Goal: Task Accomplishment & Management: Manage account settings

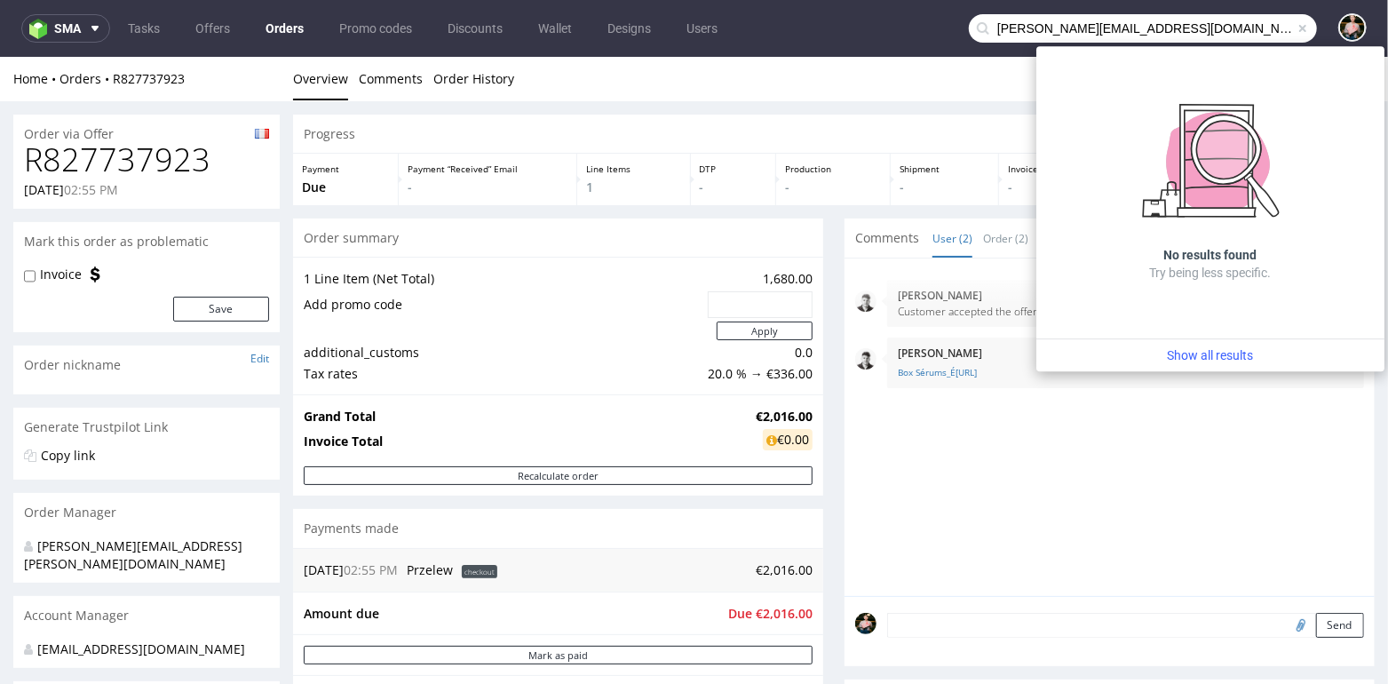
scroll to position [417, 0]
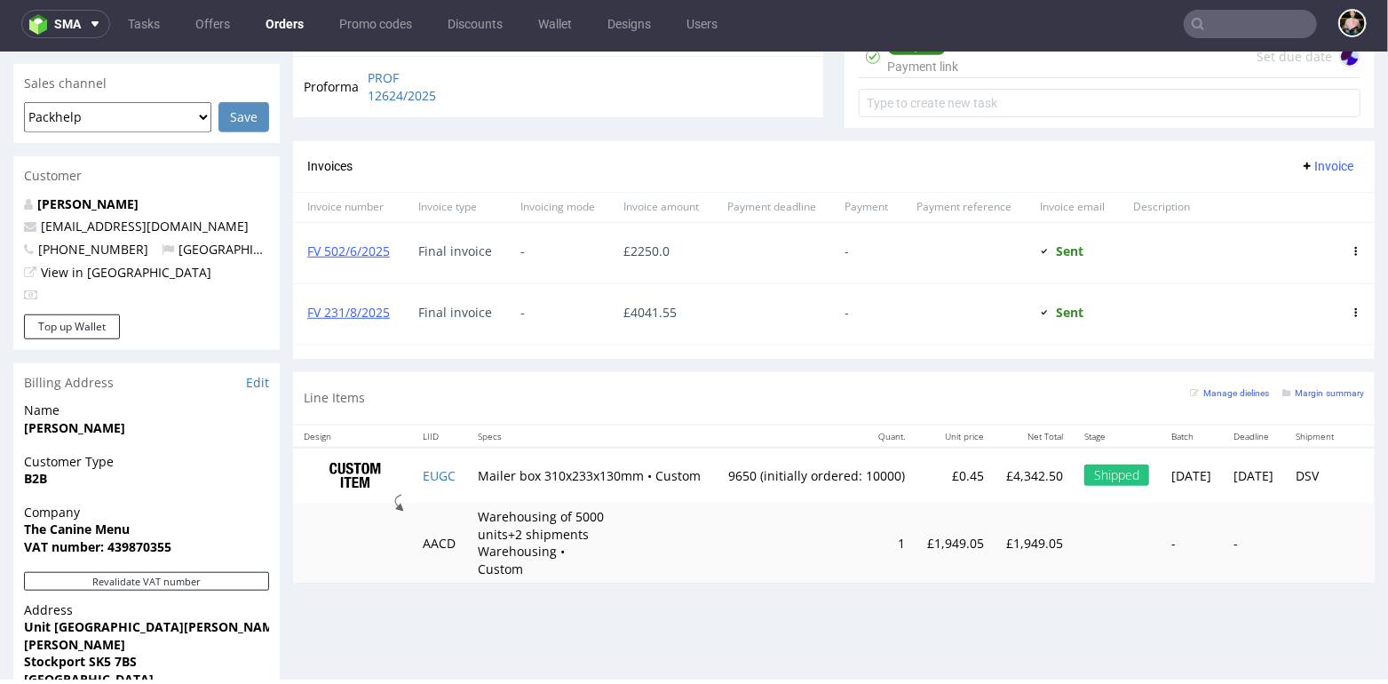
scroll to position [16, 0]
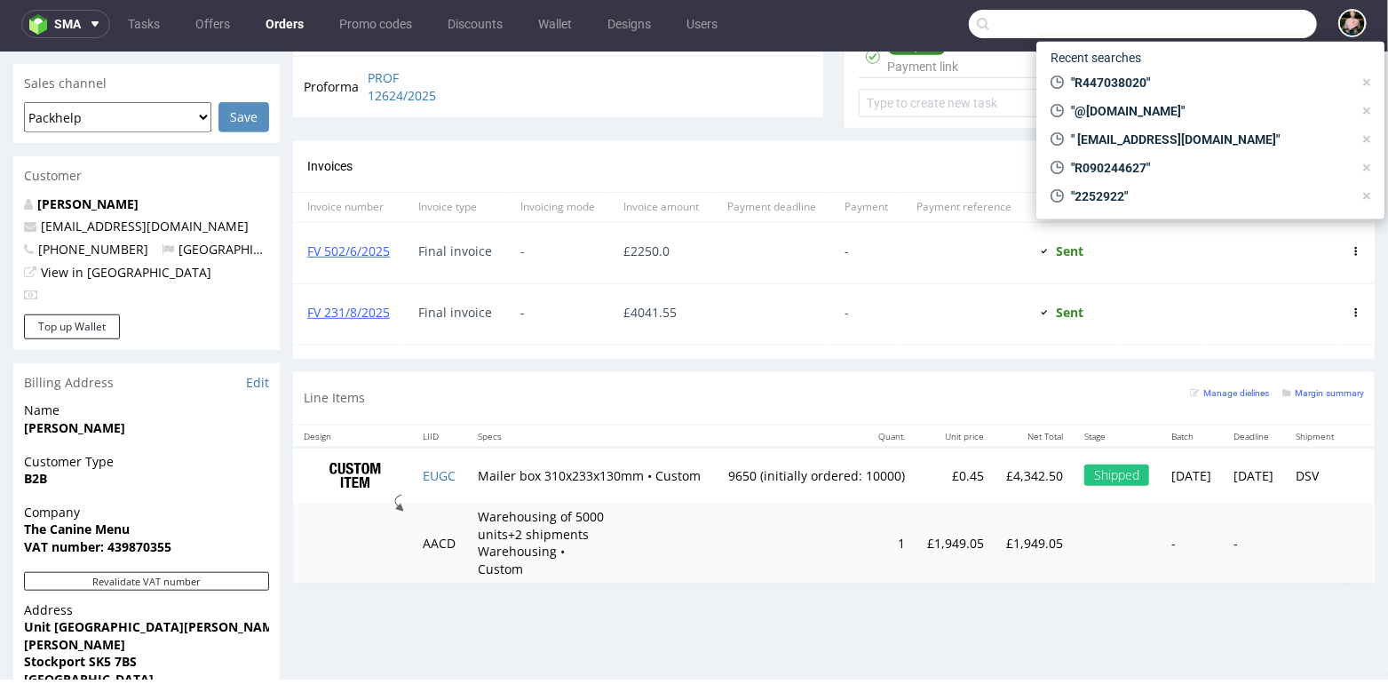
click at [1221, 27] on input "text" at bounding box center [1143, 24] width 348 height 28
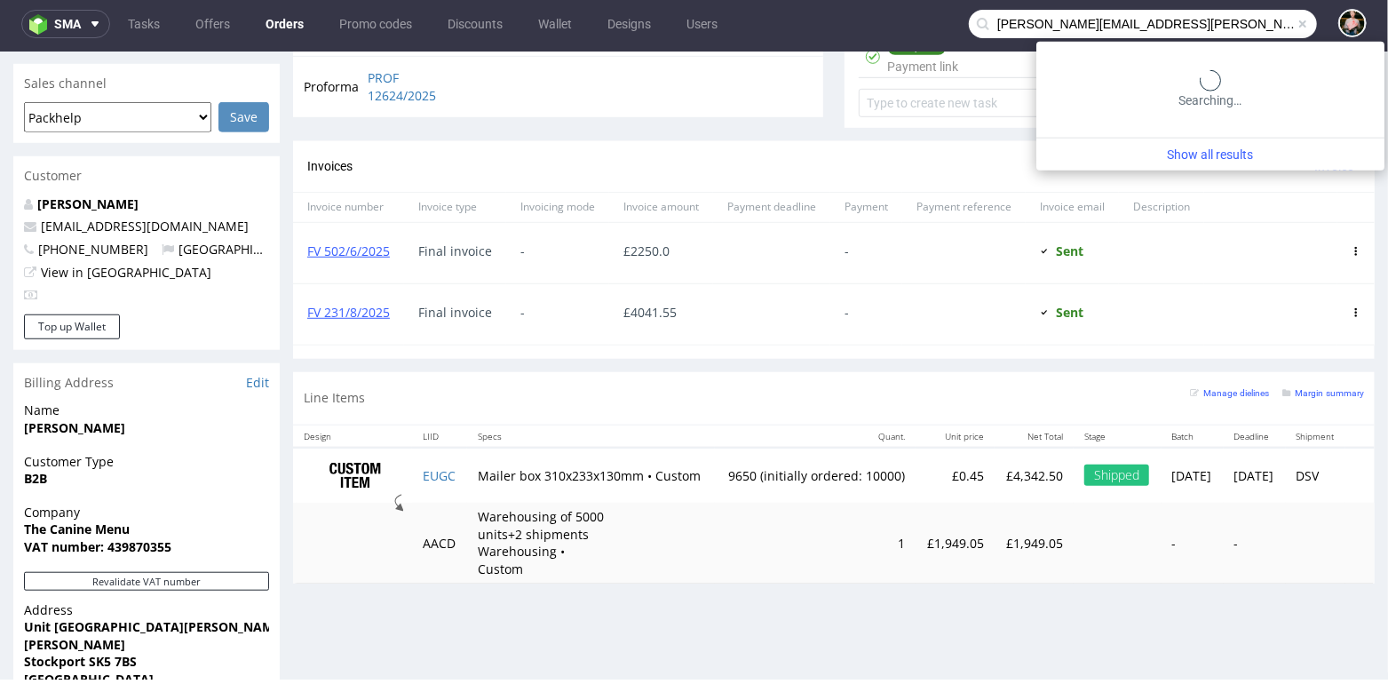
type input "sandra.seebach@prominate.com"
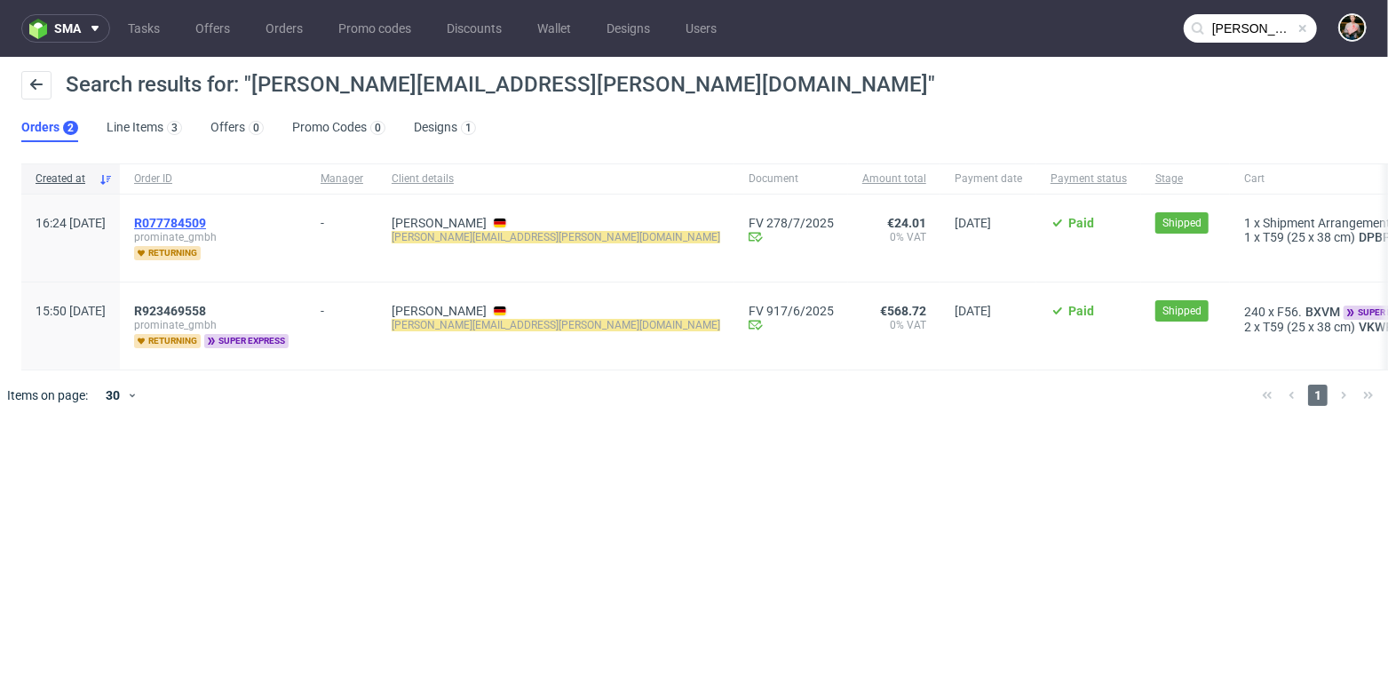
click at [206, 219] on span "R077784509" at bounding box center [170, 223] width 72 height 14
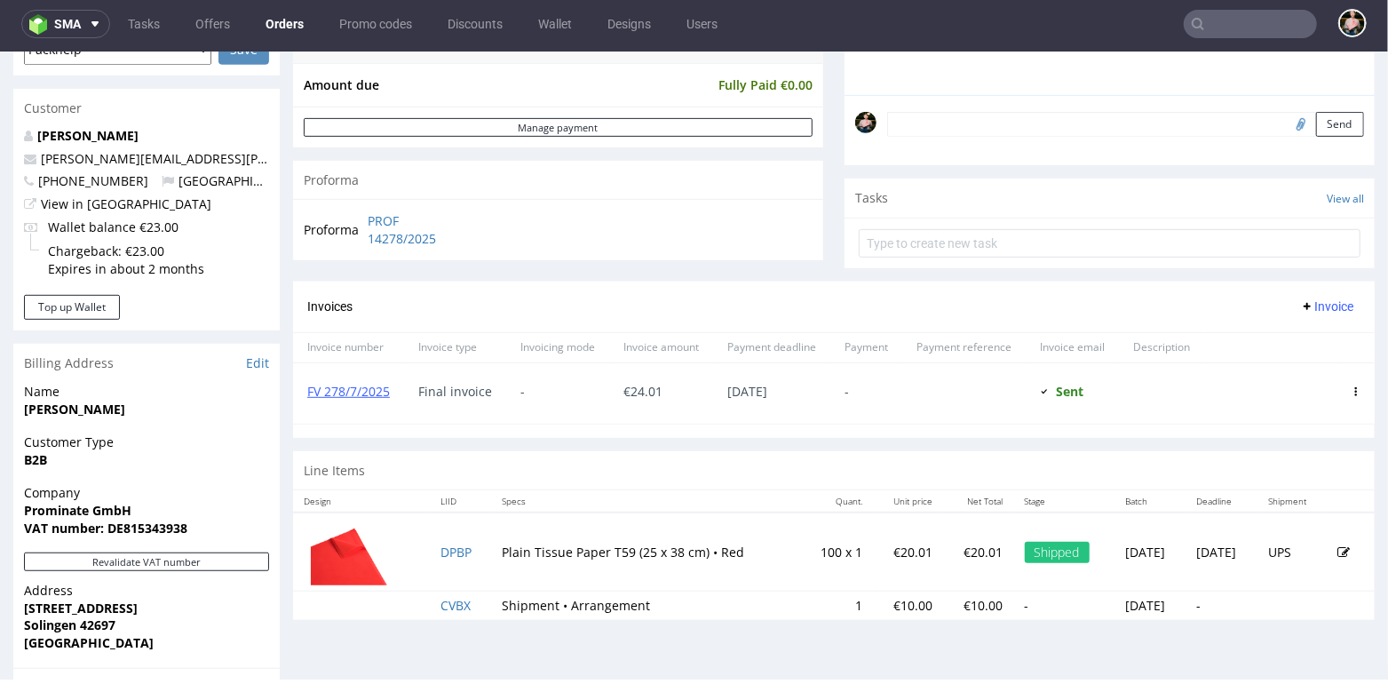
scroll to position [509, 0]
type input "sandra.seebach@prominate.com"
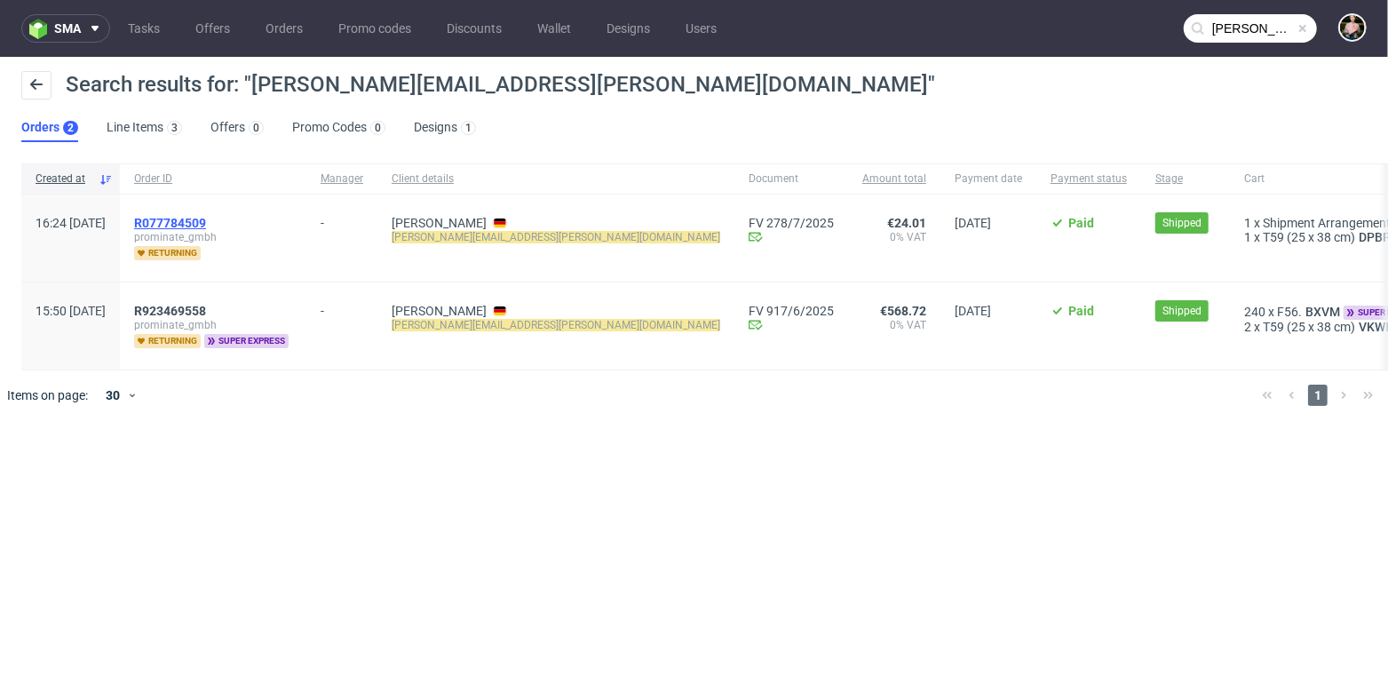
click at [206, 222] on span "R077784509" at bounding box center [170, 223] width 72 height 14
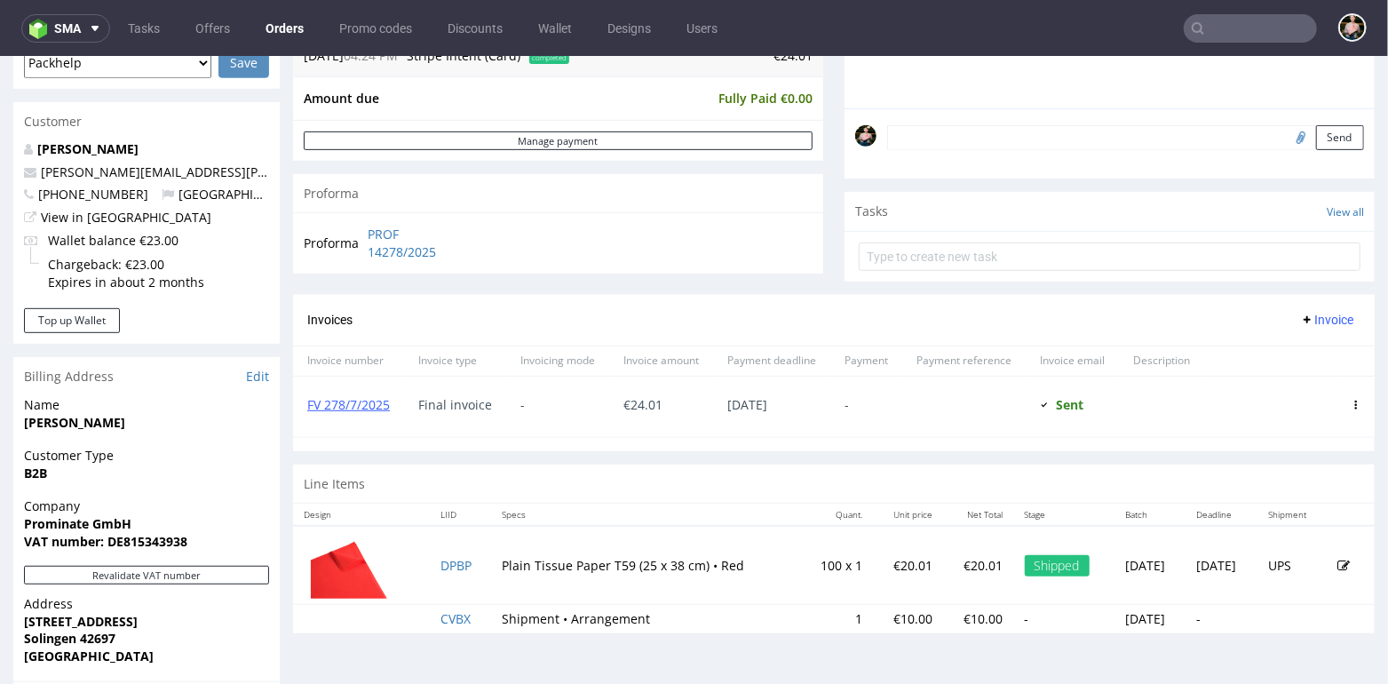
scroll to position [491, 0]
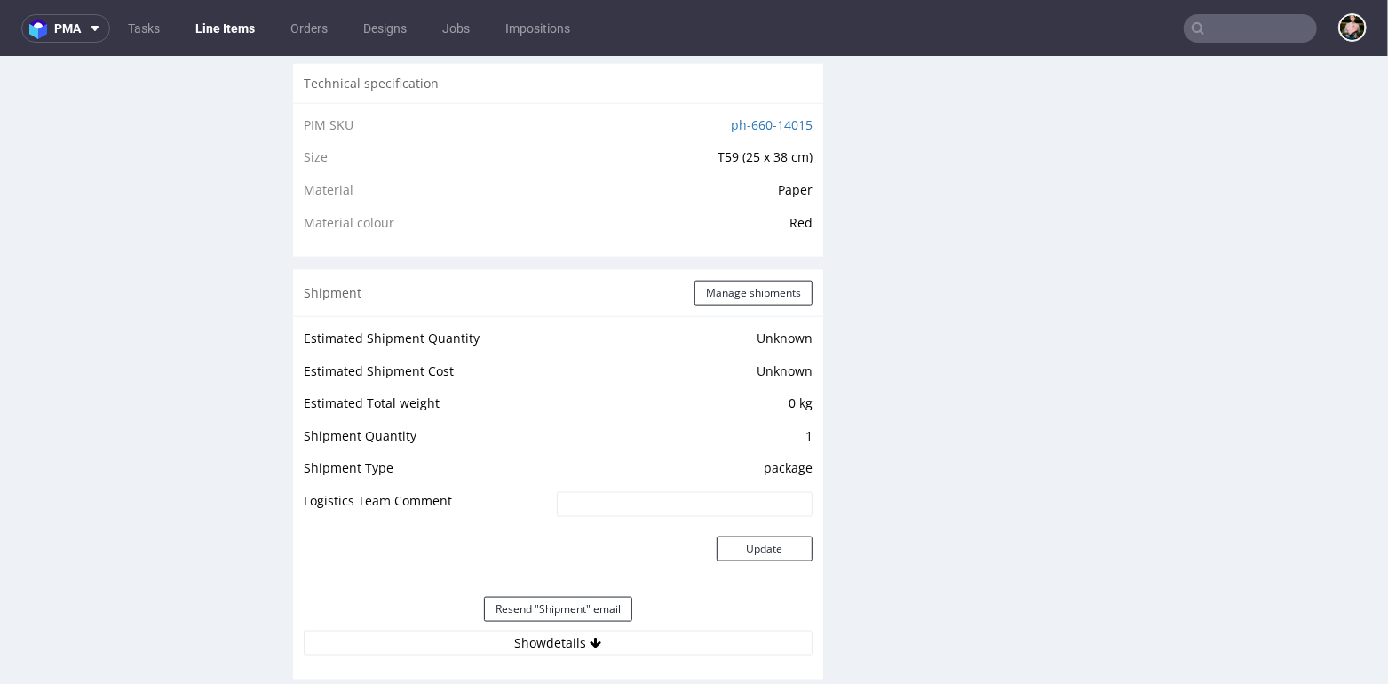
scroll to position [1435, 0]
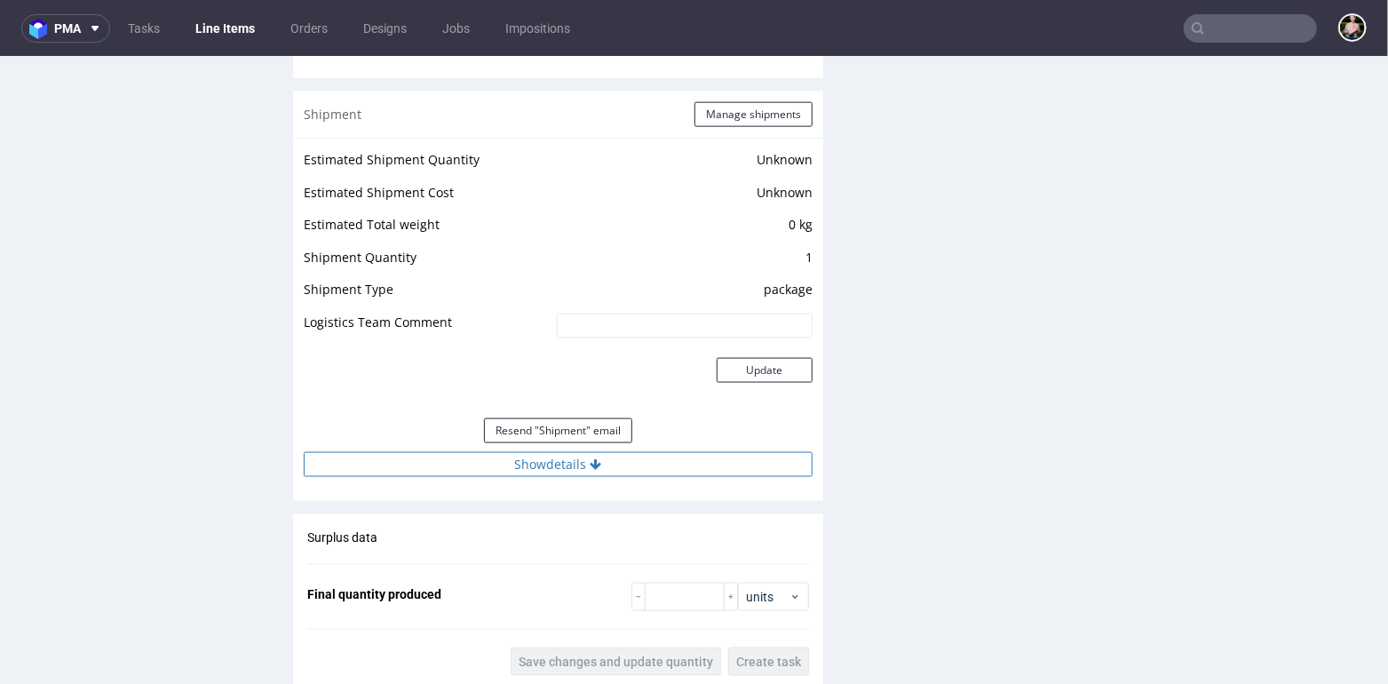
click at [564, 460] on button "Show details" at bounding box center [558, 463] width 509 height 25
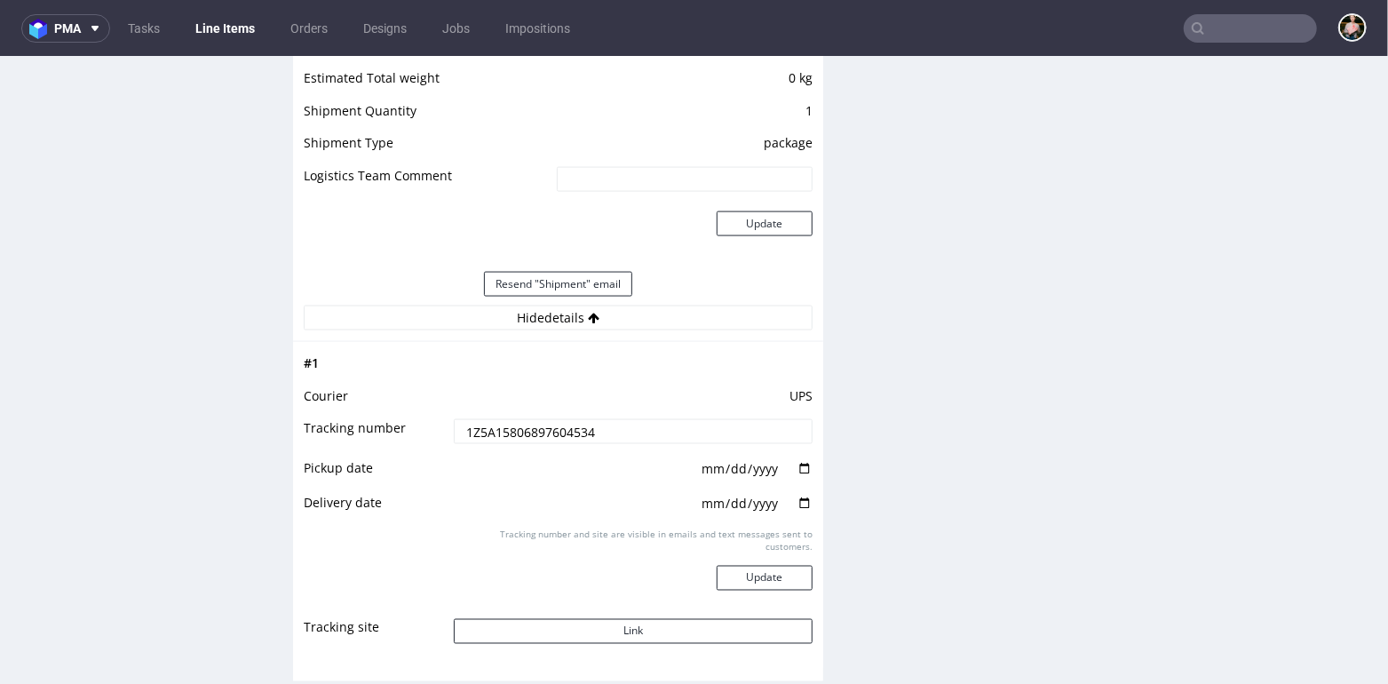
scroll to position [1755, 0]
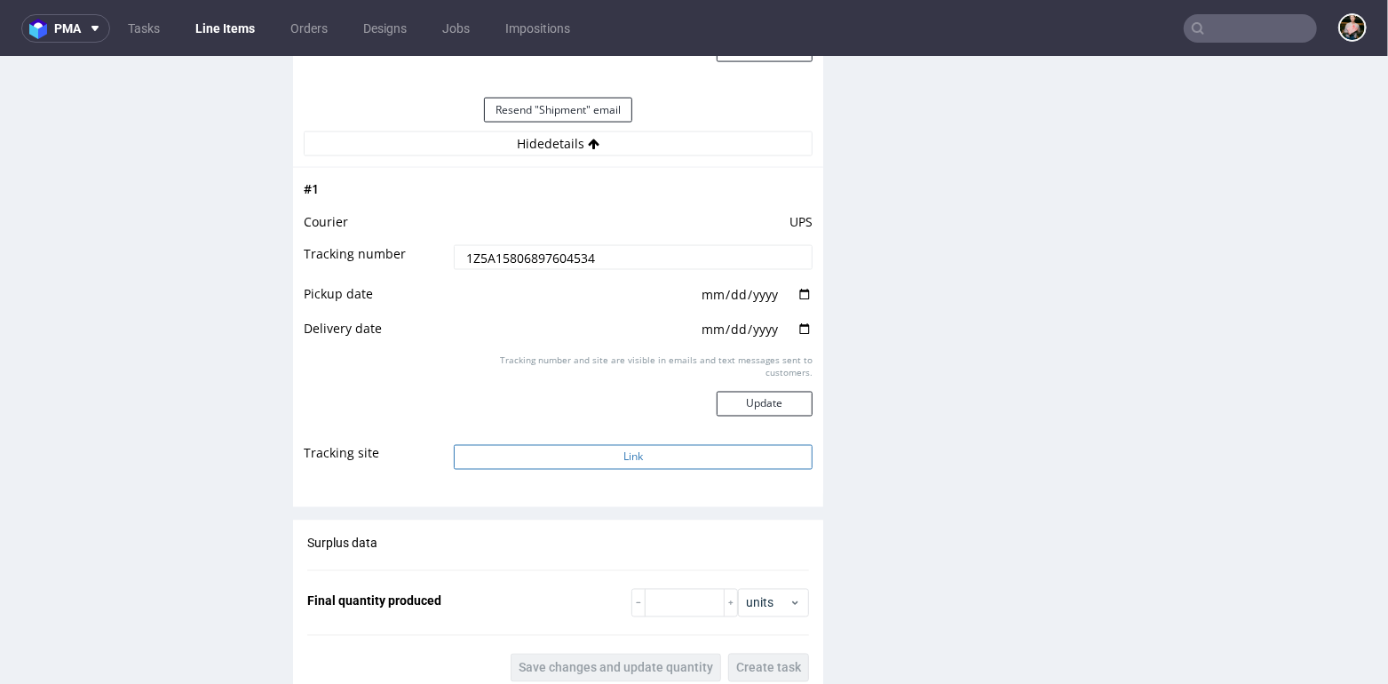
click at [628, 453] on button "Link" at bounding box center [633, 456] width 359 height 25
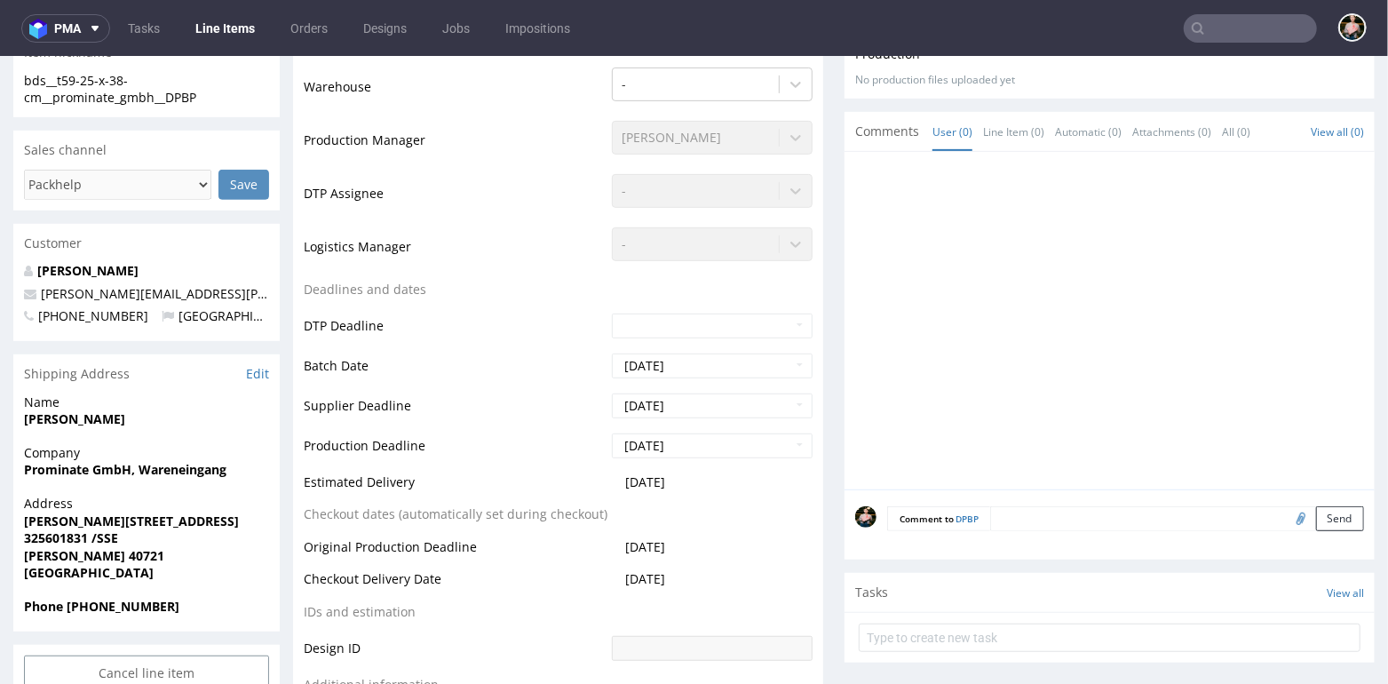
scroll to position [0, 0]
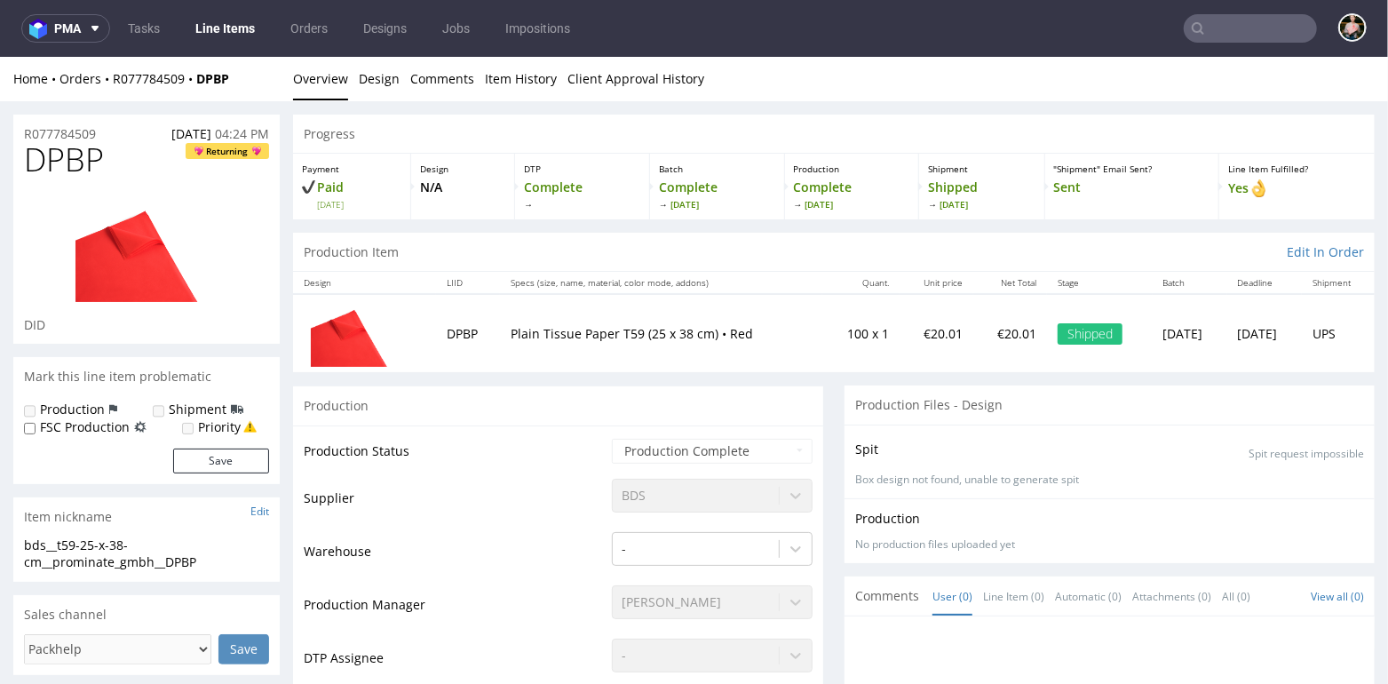
click at [1197, 28] on input "text" at bounding box center [1250, 28] width 133 height 28
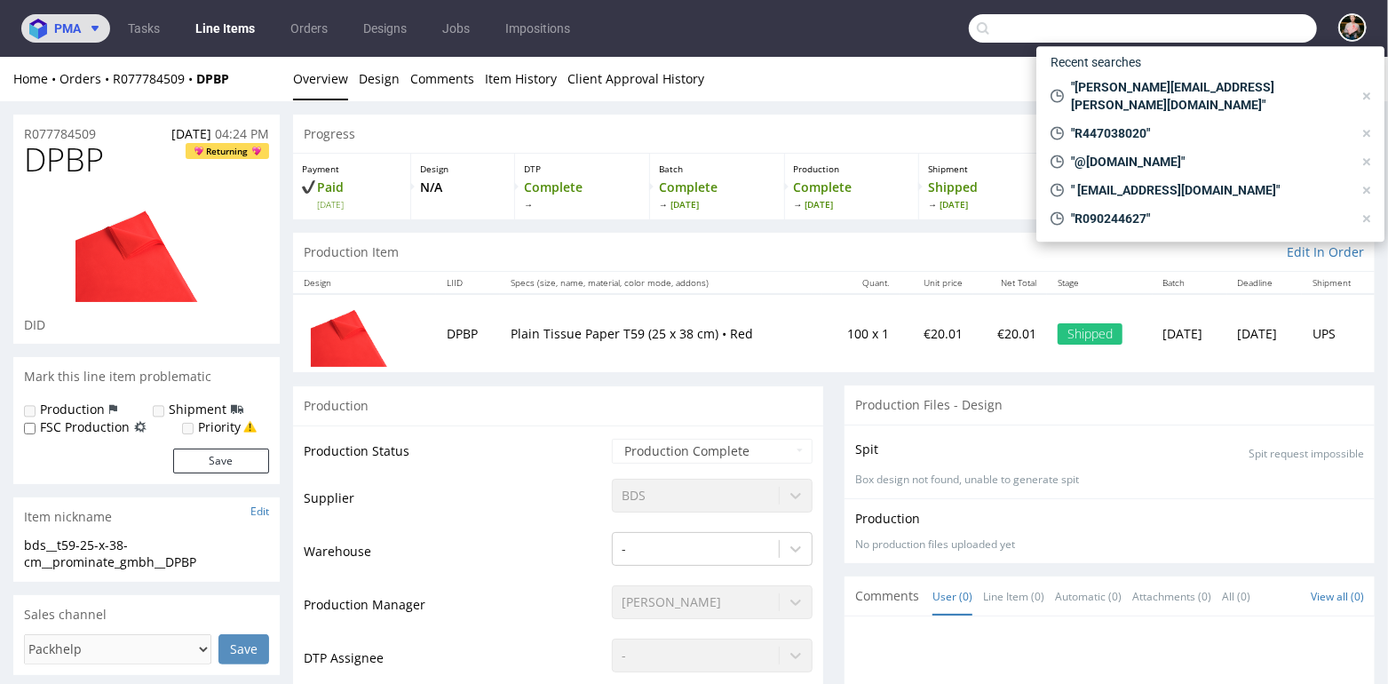
click at [70, 33] on span "pma" at bounding box center [67, 28] width 27 height 12
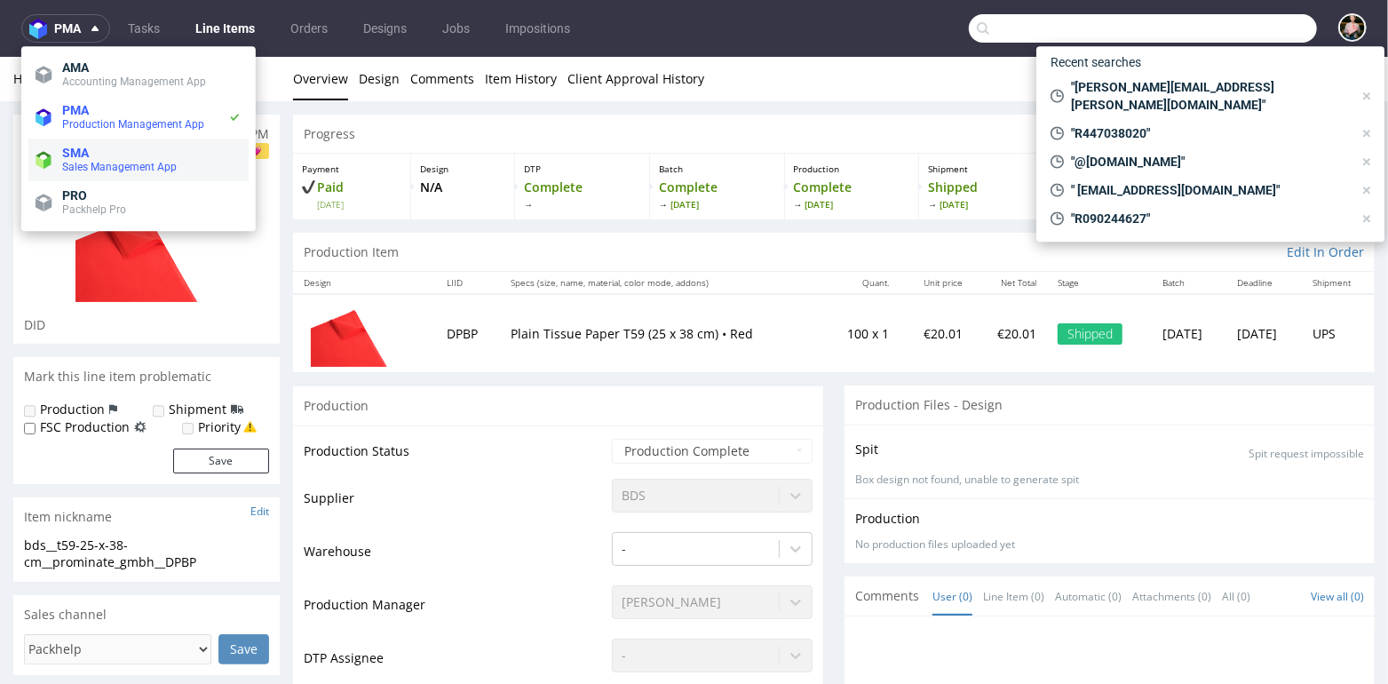
click at [115, 166] on span "Sales Management App" at bounding box center [119, 167] width 115 height 12
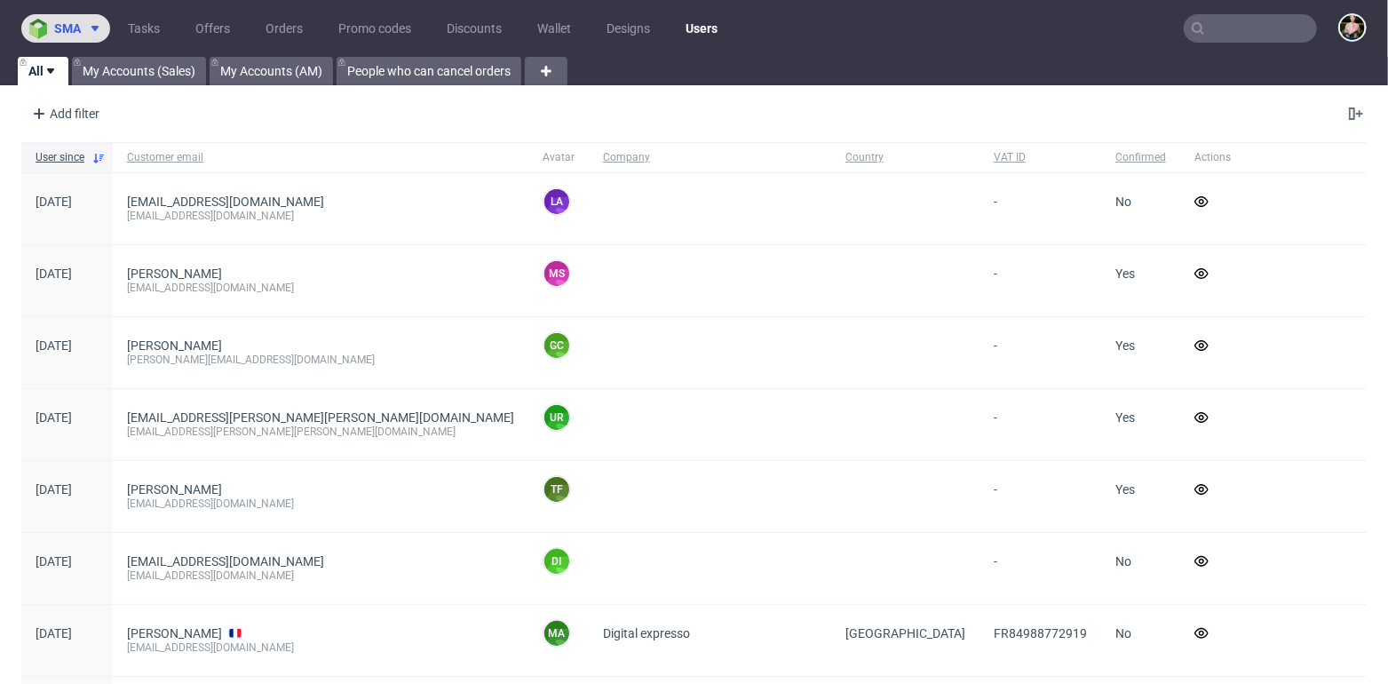
click at [73, 36] on button "sma" at bounding box center [65, 28] width 89 height 28
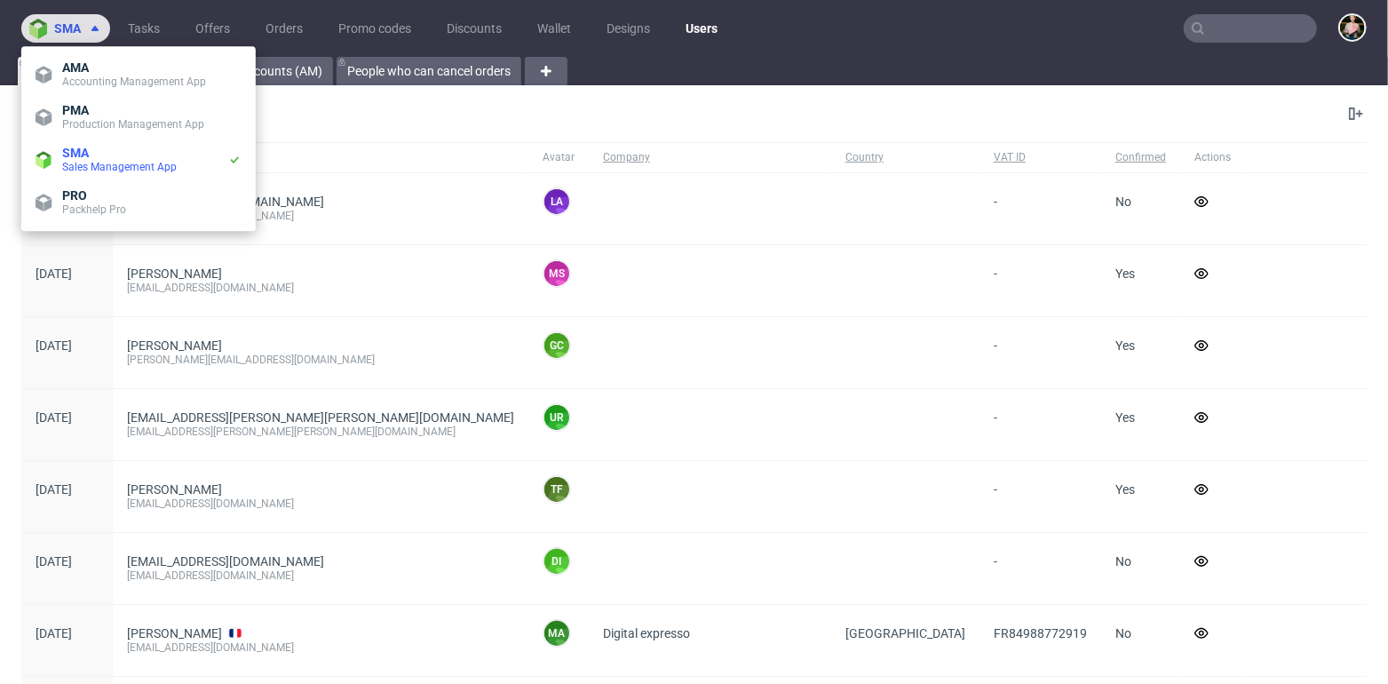
click at [73, 36] on button "sma" at bounding box center [65, 28] width 89 height 28
click at [71, 23] on span "sma" at bounding box center [67, 28] width 27 height 12
click at [777, 56] on nav "sma Tasks Offers Orders Promo codes Discounts Wallet Designs Users" at bounding box center [694, 28] width 1388 height 57
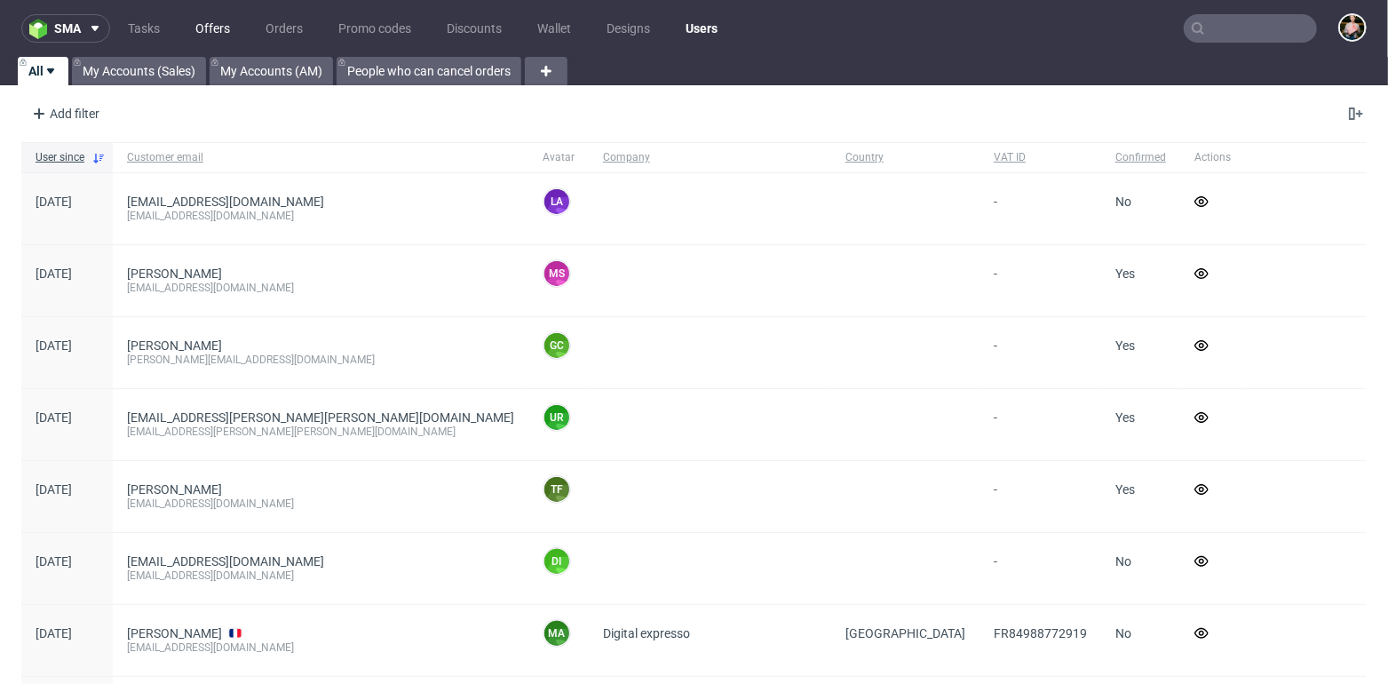
click at [212, 27] on link "Offers" at bounding box center [213, 28] width 56 height 28
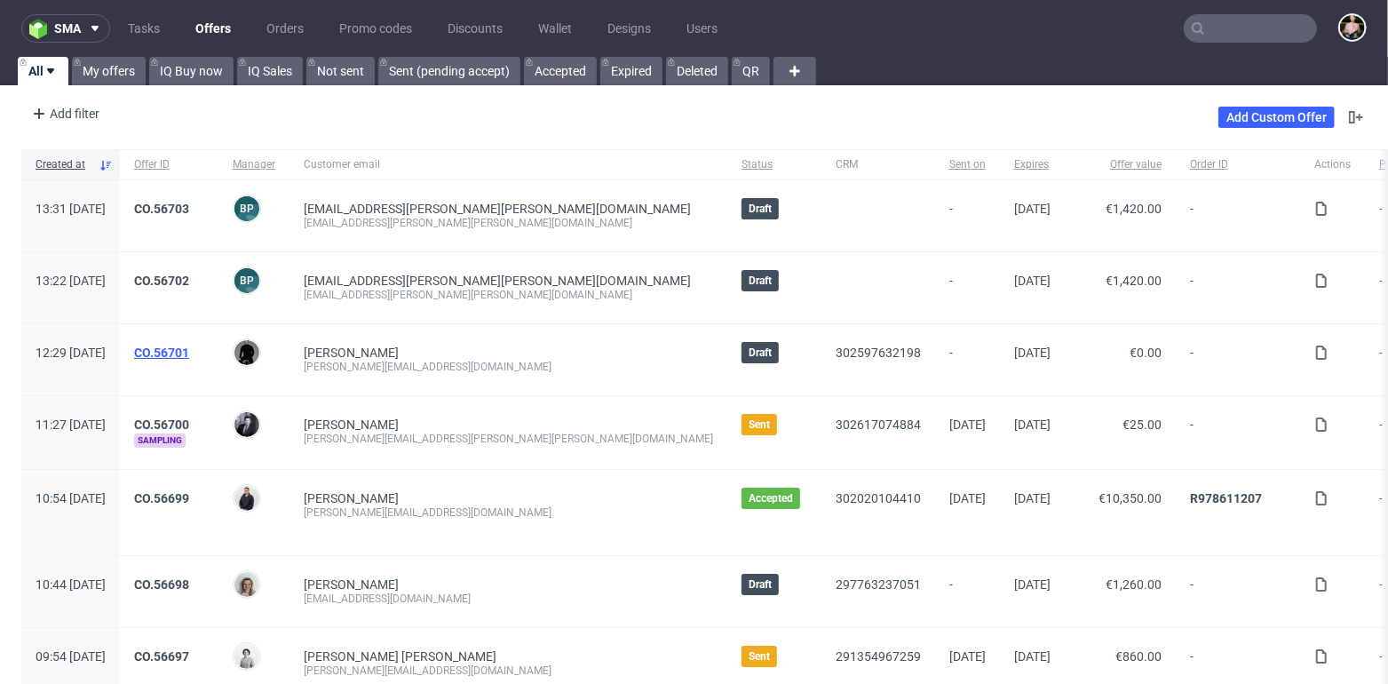
click at [189, 349] on link "CO.56701" at bounding box center [161, 352] width 55 height 14
click at [189, 494] on link "CO.56699" at bounding box center [161, 498] width 55 height 14
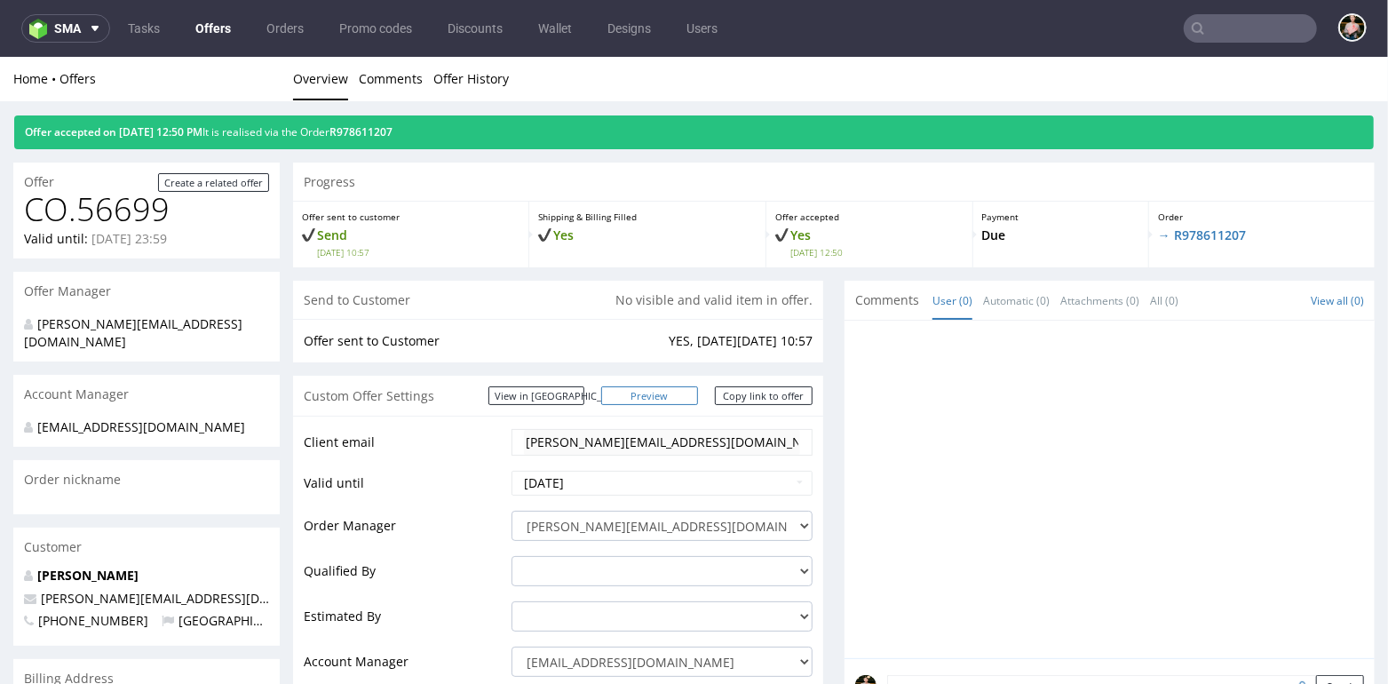
click at [665, 394] on link "Preview" at bounding box center [650, 394] width 98 height 19
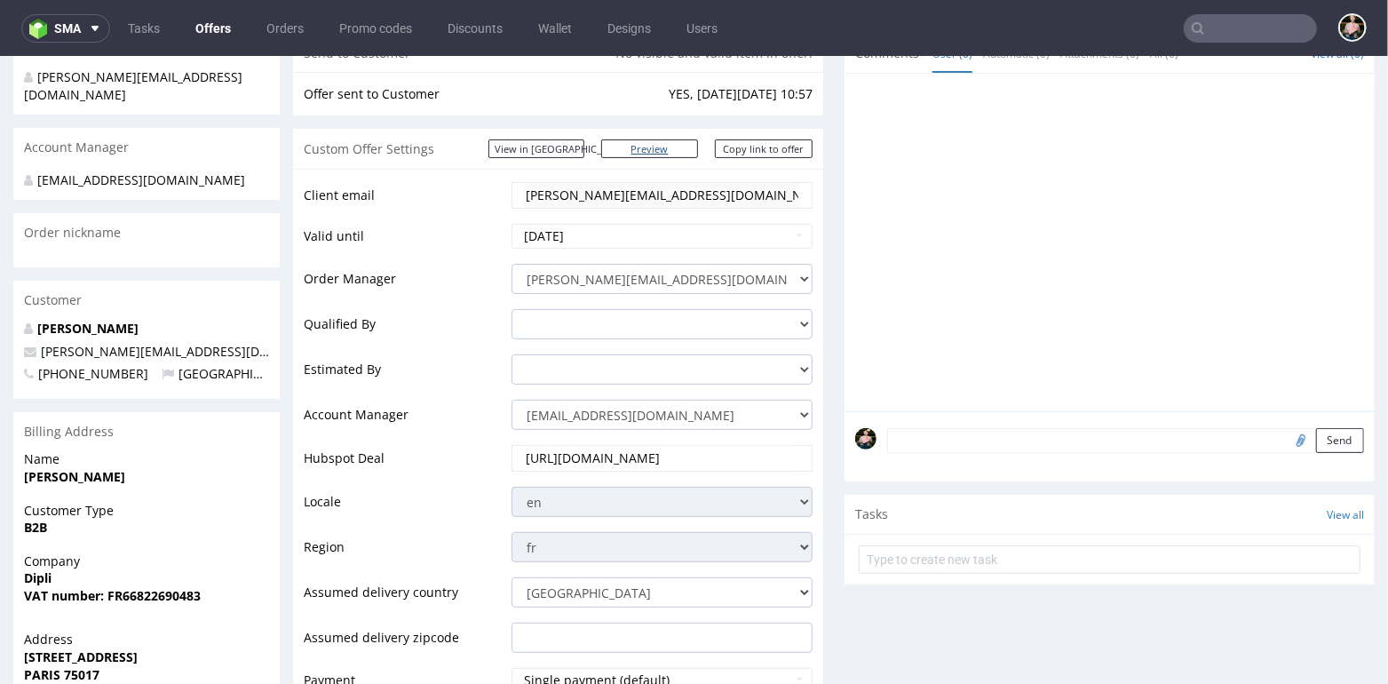
scroll to position [229, 0]
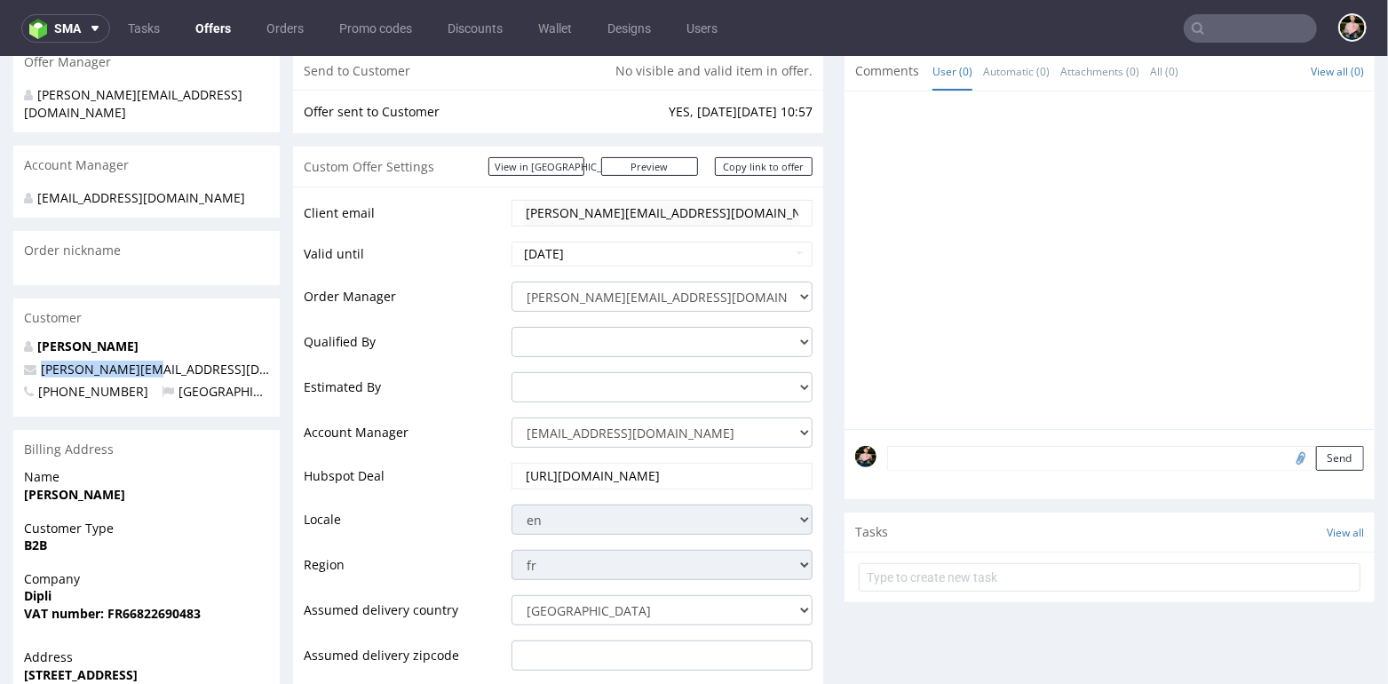
drag, startPoint x: 164, startPoint y: 368, endPoint x: 41, endPoint y: 369, distance: 123.4
click at [41, 369] on p "kasper@dipli.com" at bounding box center [146, 369] width 245 height 18
click at [572, 470] on input "https://app-eu1.hubspot.com/contacts/25600958/record/0-3/302020104410/" at bounding box center [662, 475] width 276 height 25
drag, startPoint x: 525, startPoint y: 469, endPoint x: 814, endPoint y: 470, distance: 289.5
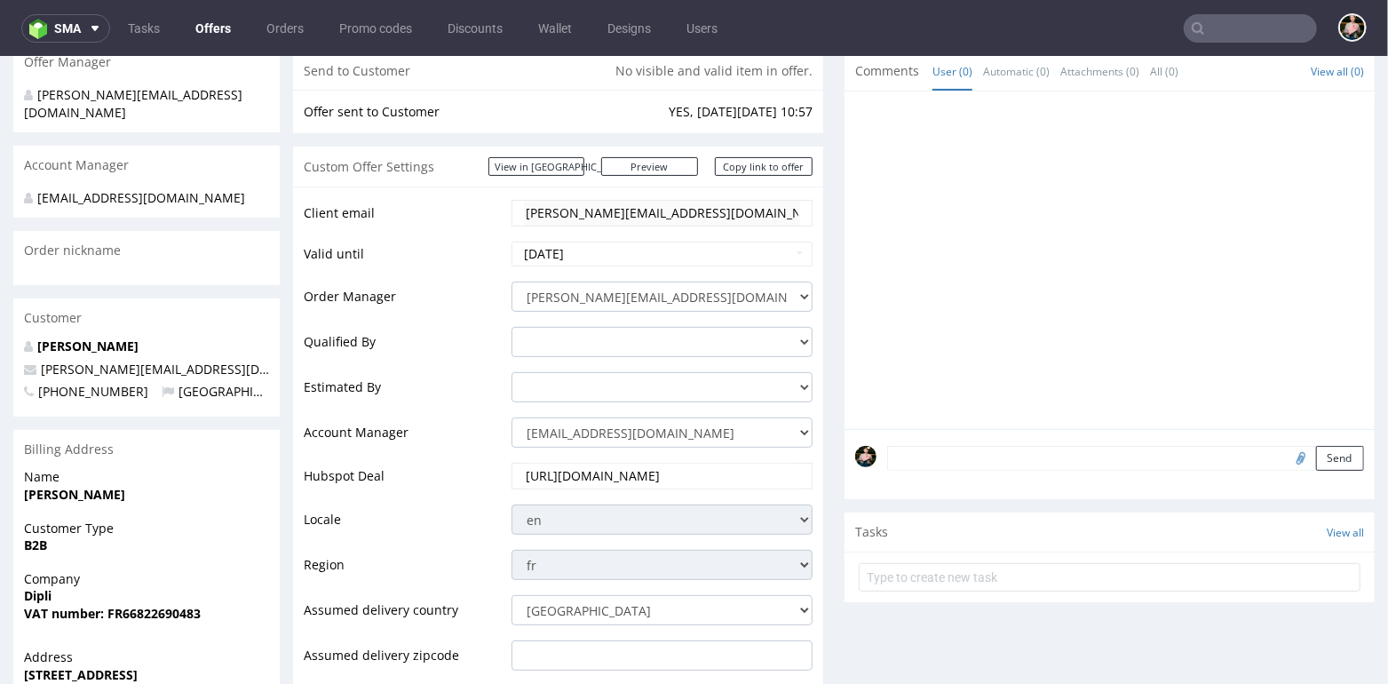
click at [814, 470] on div "Client email kasper@dipli.com Valid until 2025-09-27 Order Manager adrian.margu…" at bounding box center [558, 553] width 530 height 735
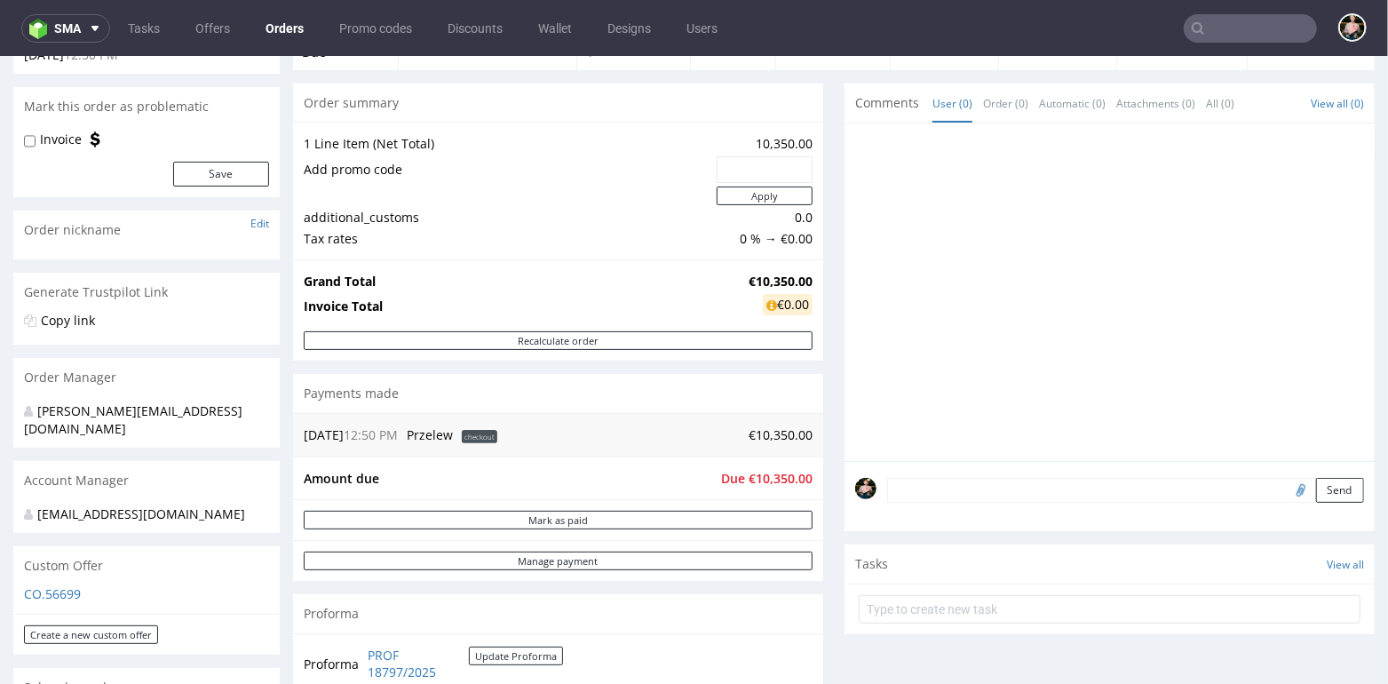
scroll to position [136, 0]
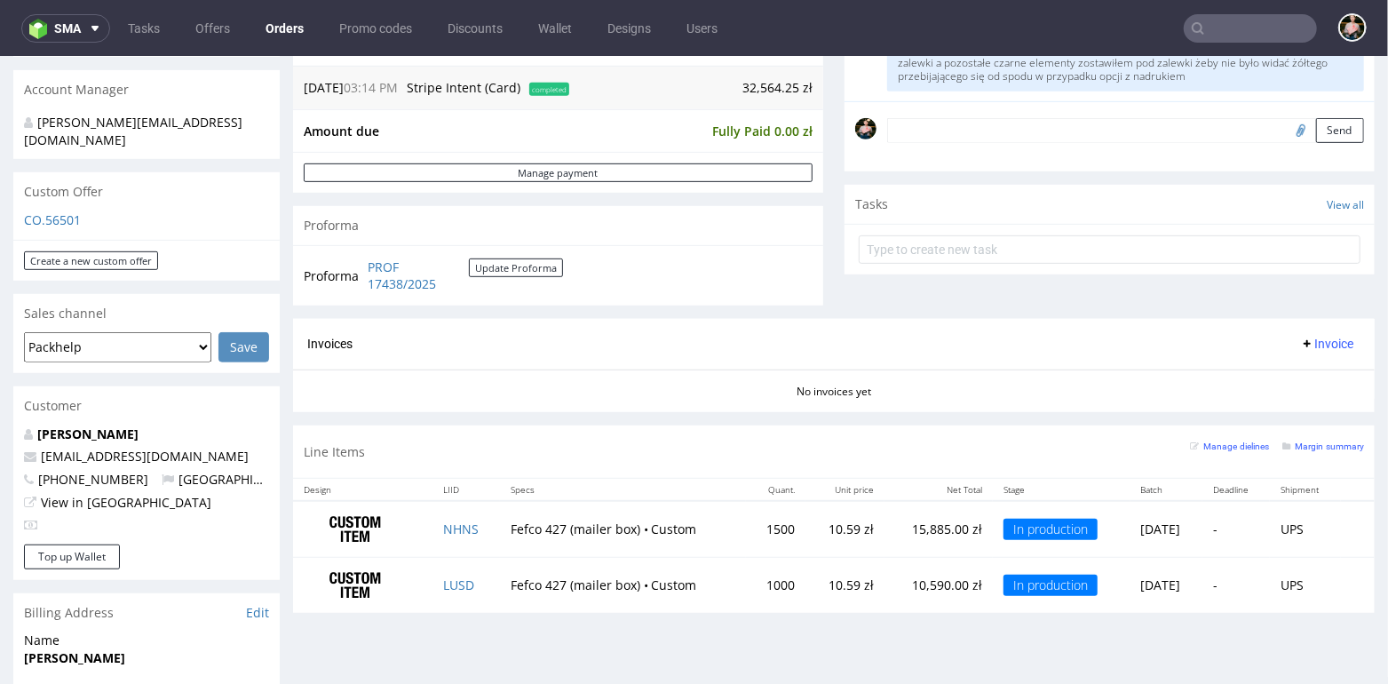
scroll to position [497, 0]
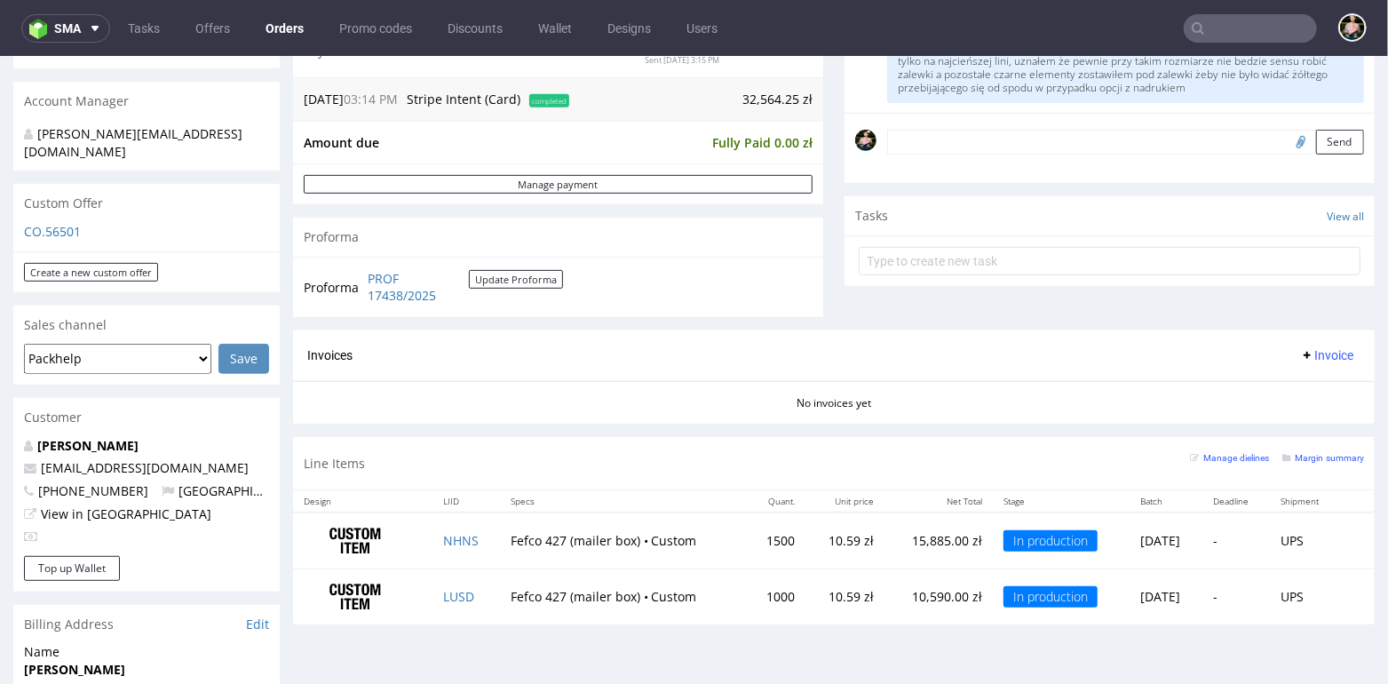
click at [1235, 28] on input "text" at bounding box center [1250, 28] width 133 height 28
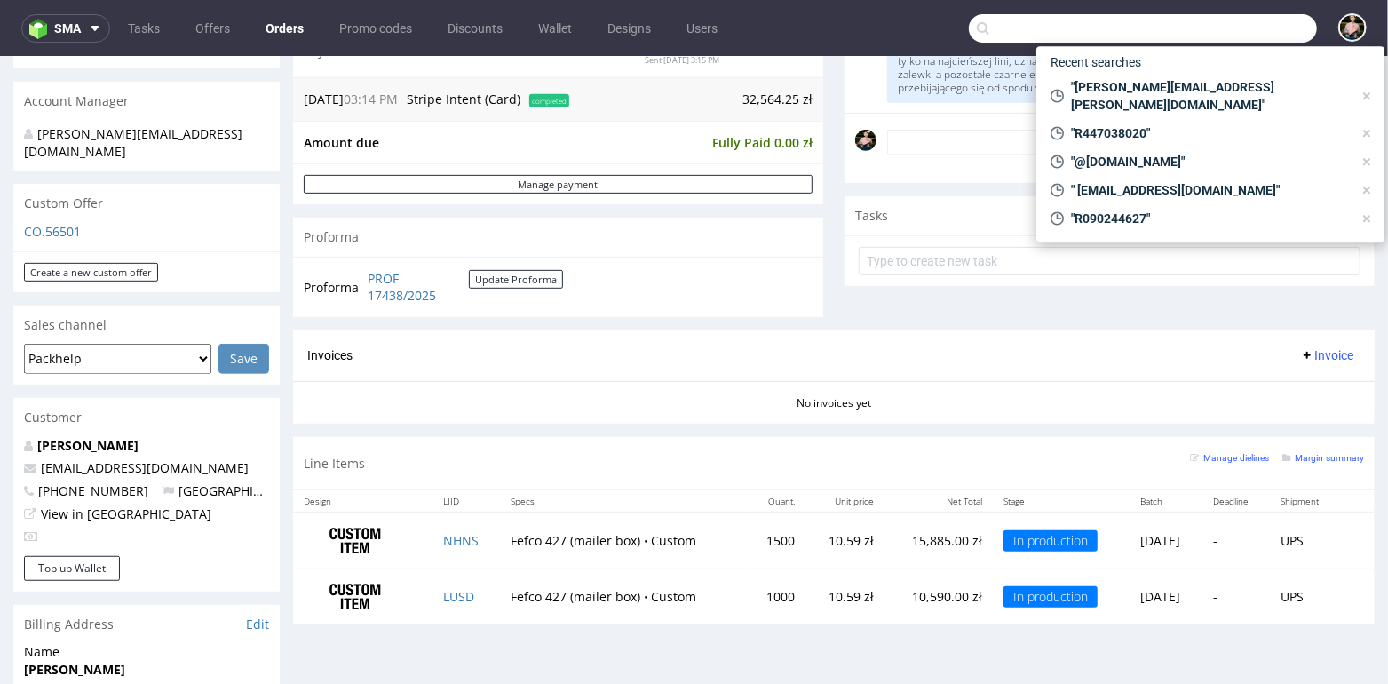
paste input "R037952043"
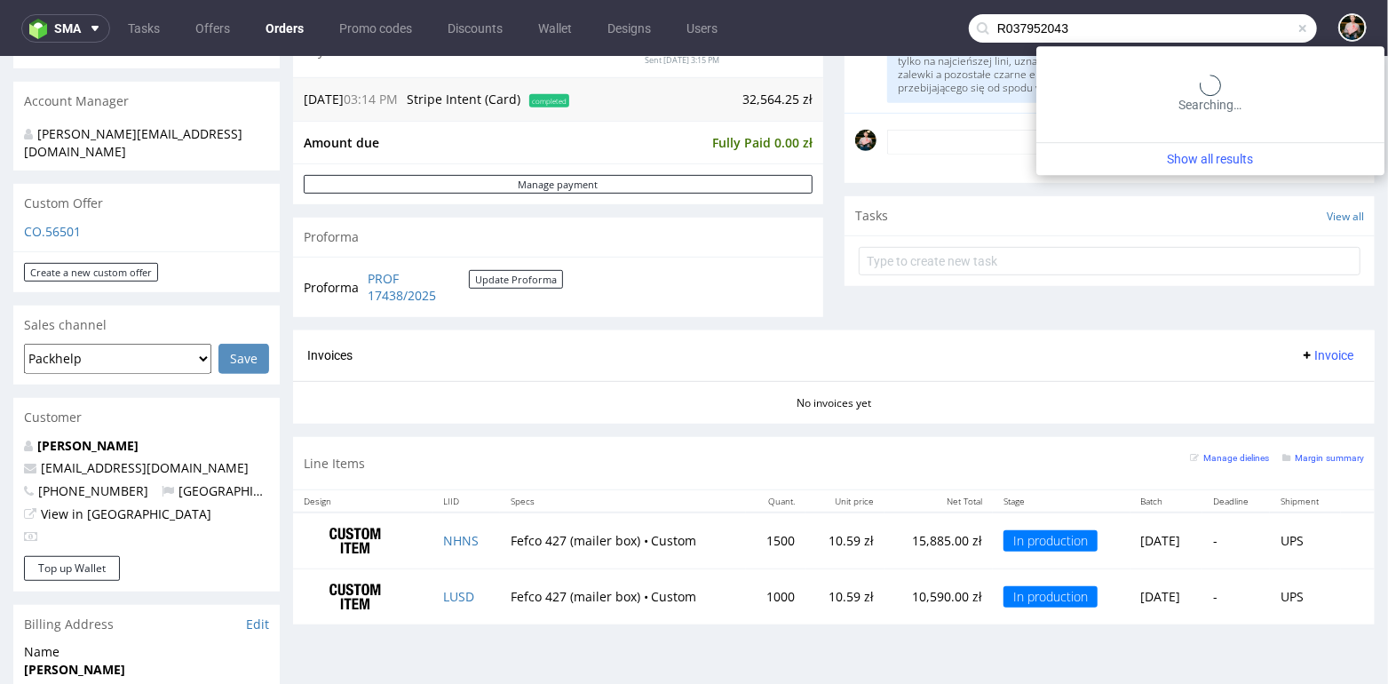
type input "R037952043"
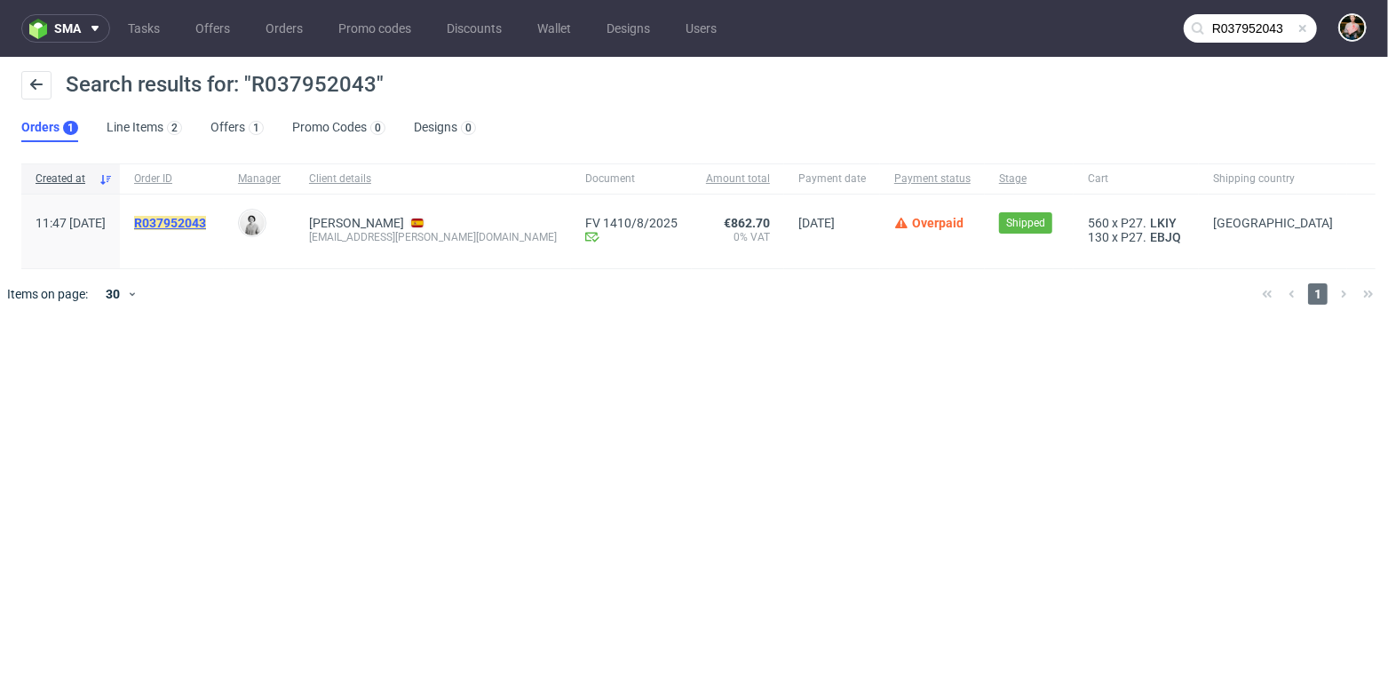
click at [206, 222] on mark "R037952043" at bounding box center [170, 223] width 72 height 14
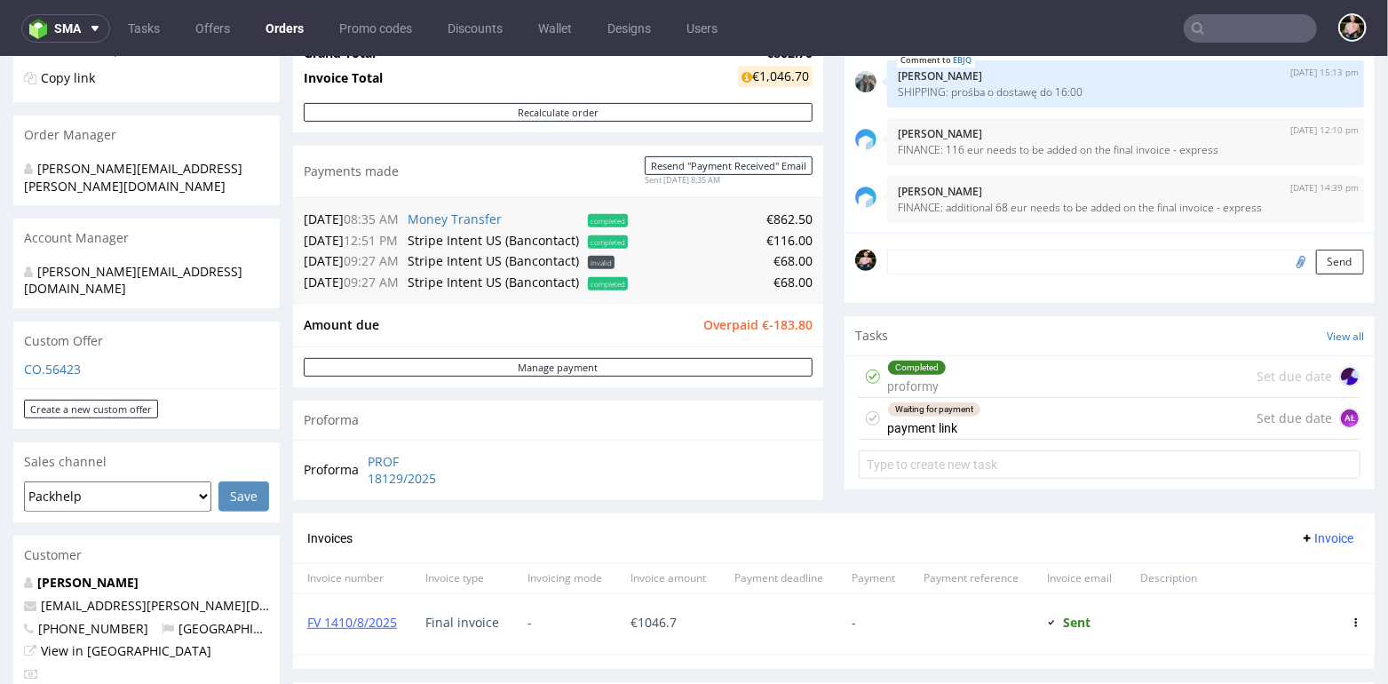
scroll to position [382, 0]
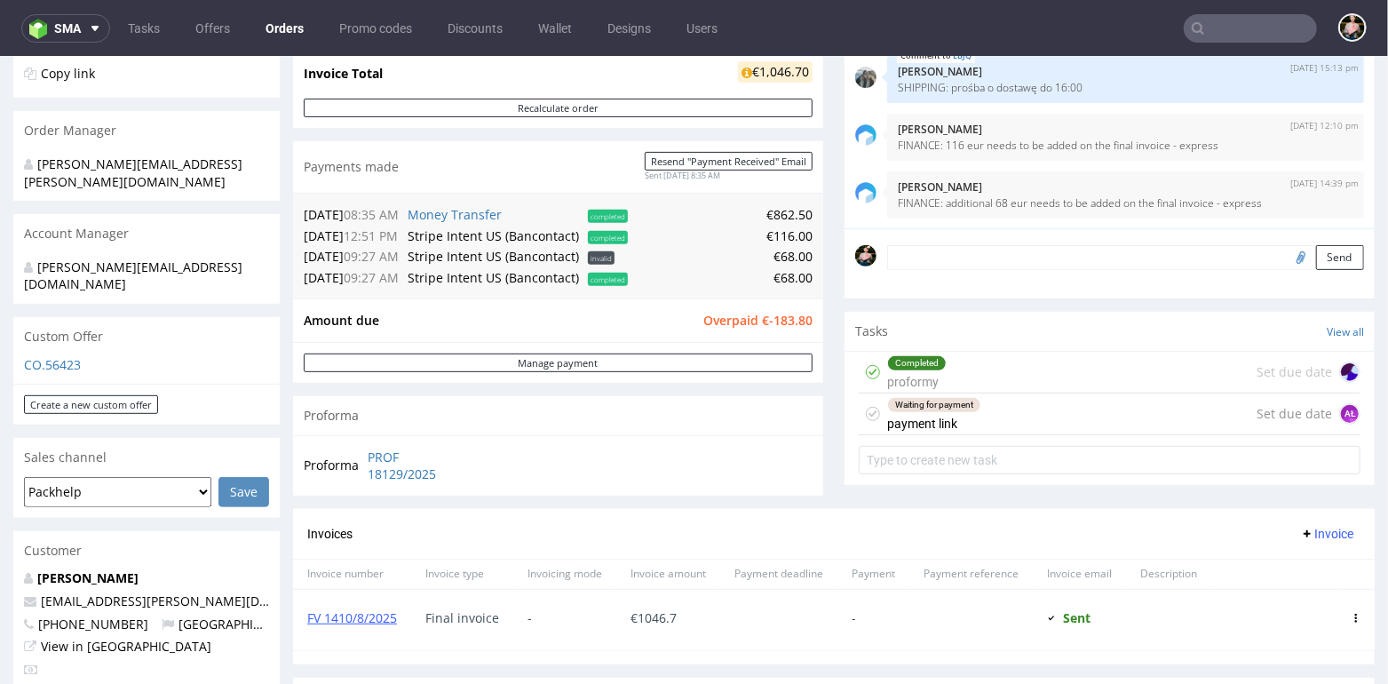
click at [1247, 35] on input "text" at bounding box center [1250, 28] width 133 height 28
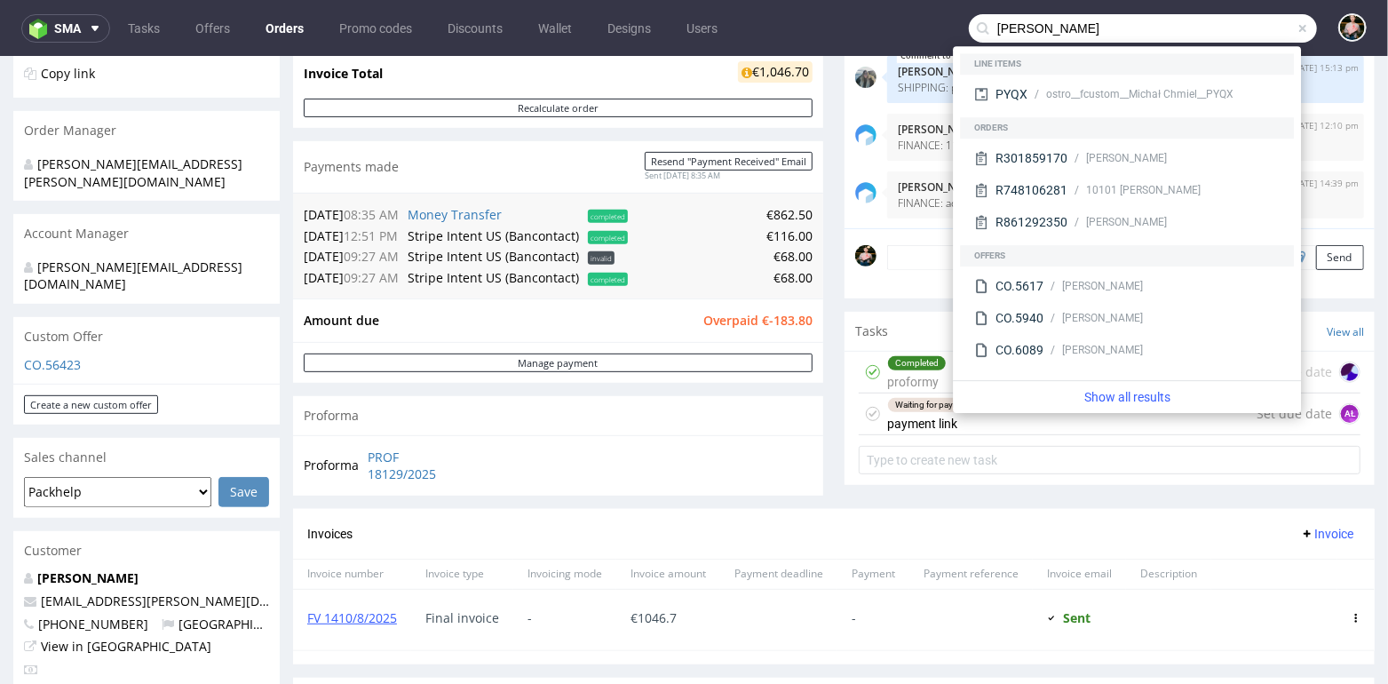
type input "michał chmiel"
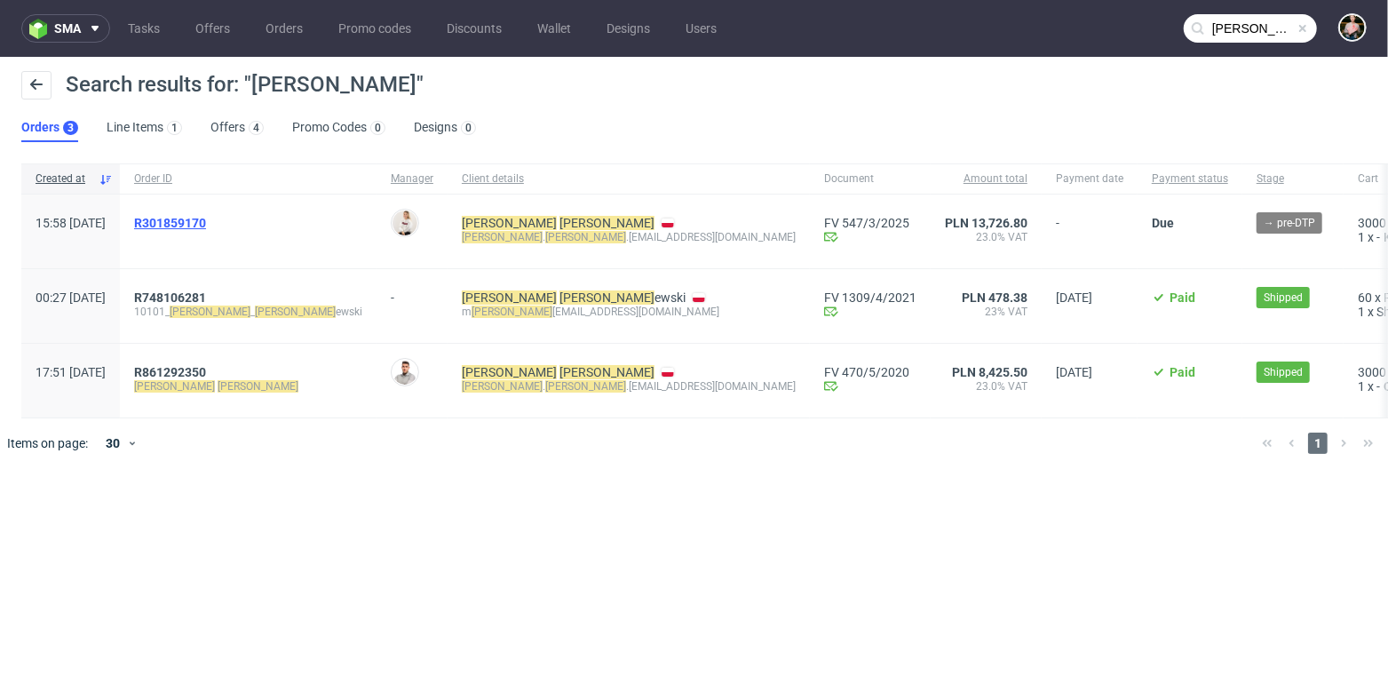
click at [206, 222] on span "R301859170" at bounding box center [170, 223] width 72 height 14
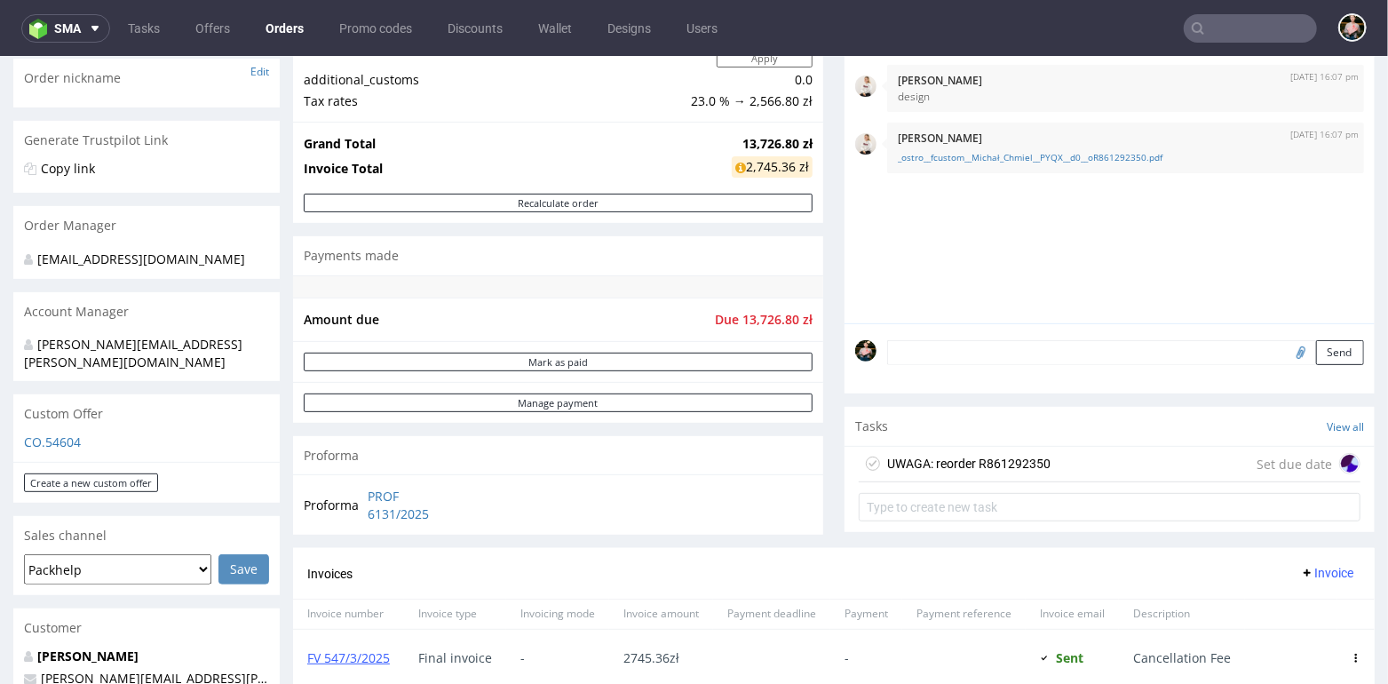
scroll to position [632, 0]
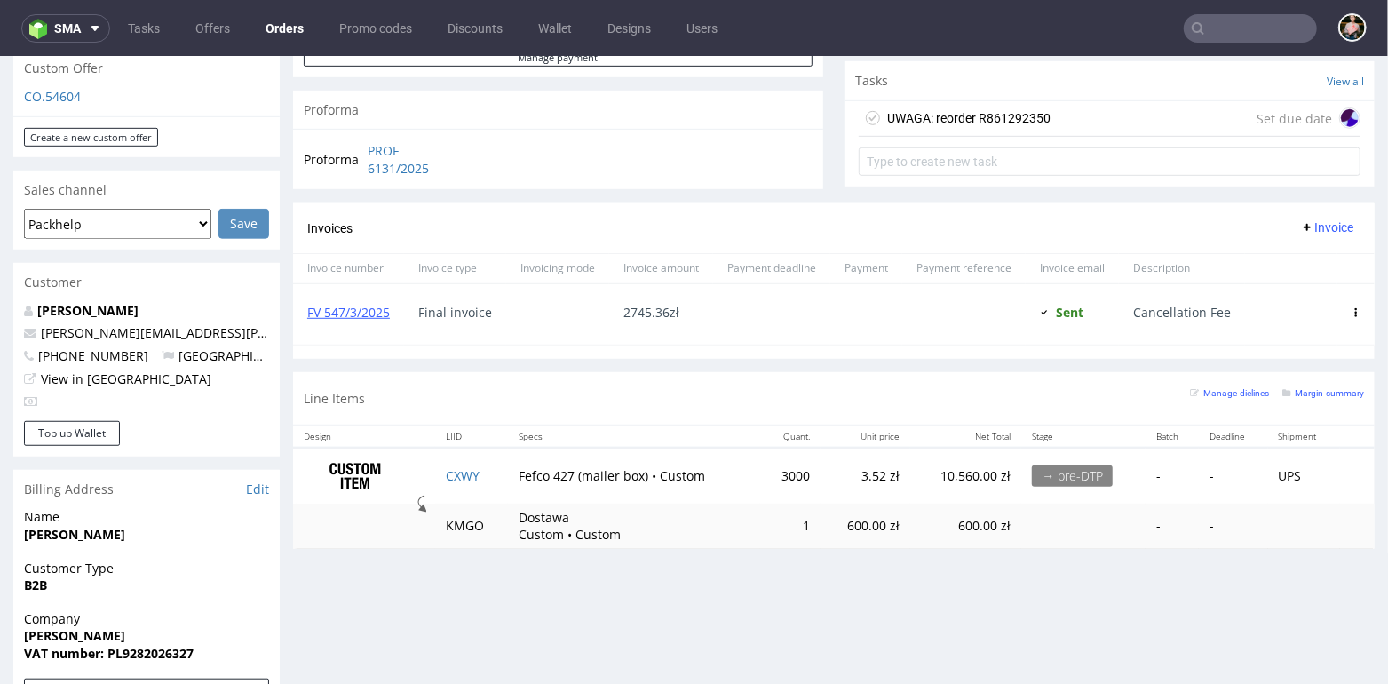
click at [1221, 22] on input "text" at bounding box center [1250, 28] width 133 height 28
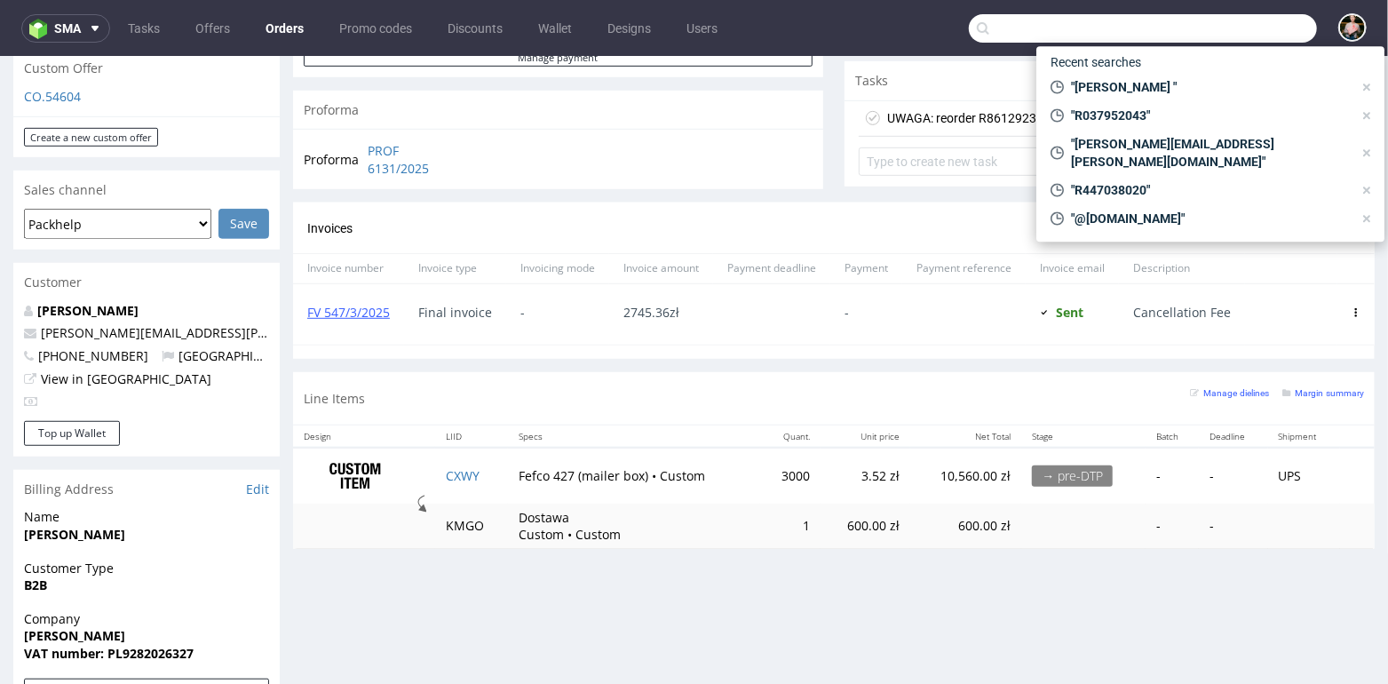
paste input "sandra.seebach@prominate.com"
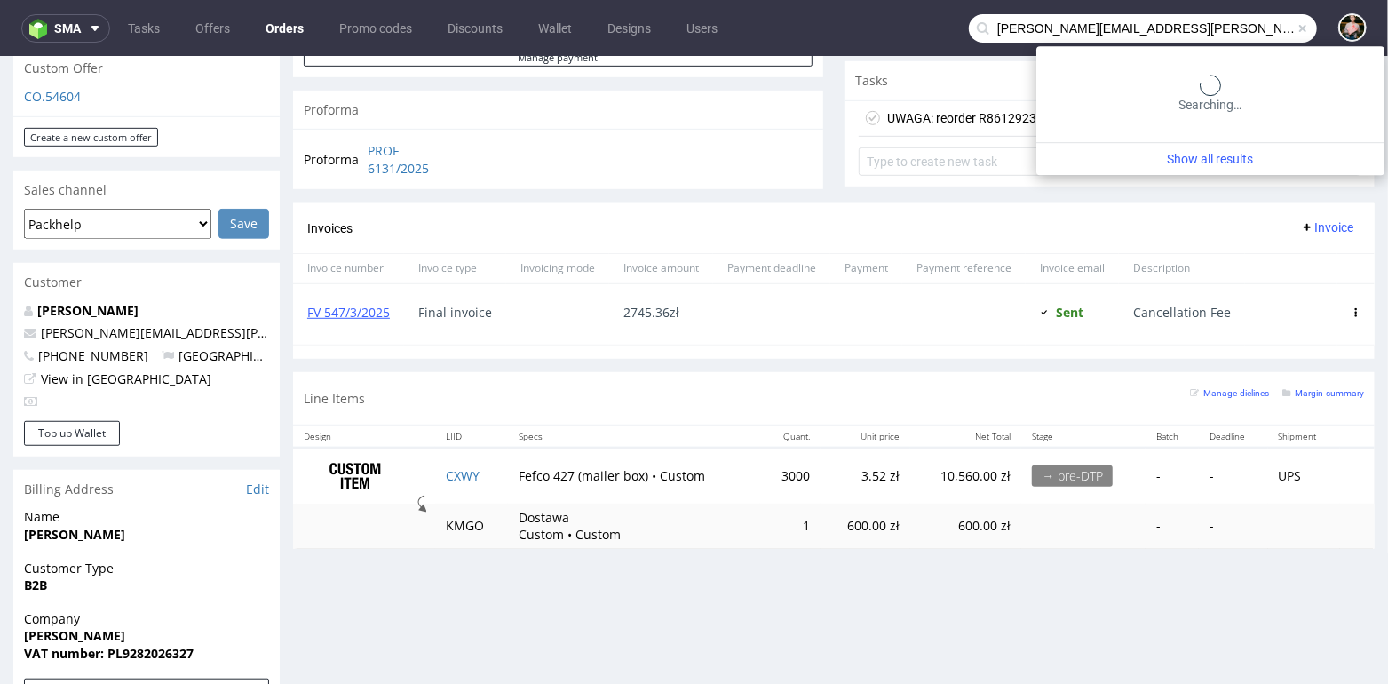
type input "sandra.seebach@prominate.com"
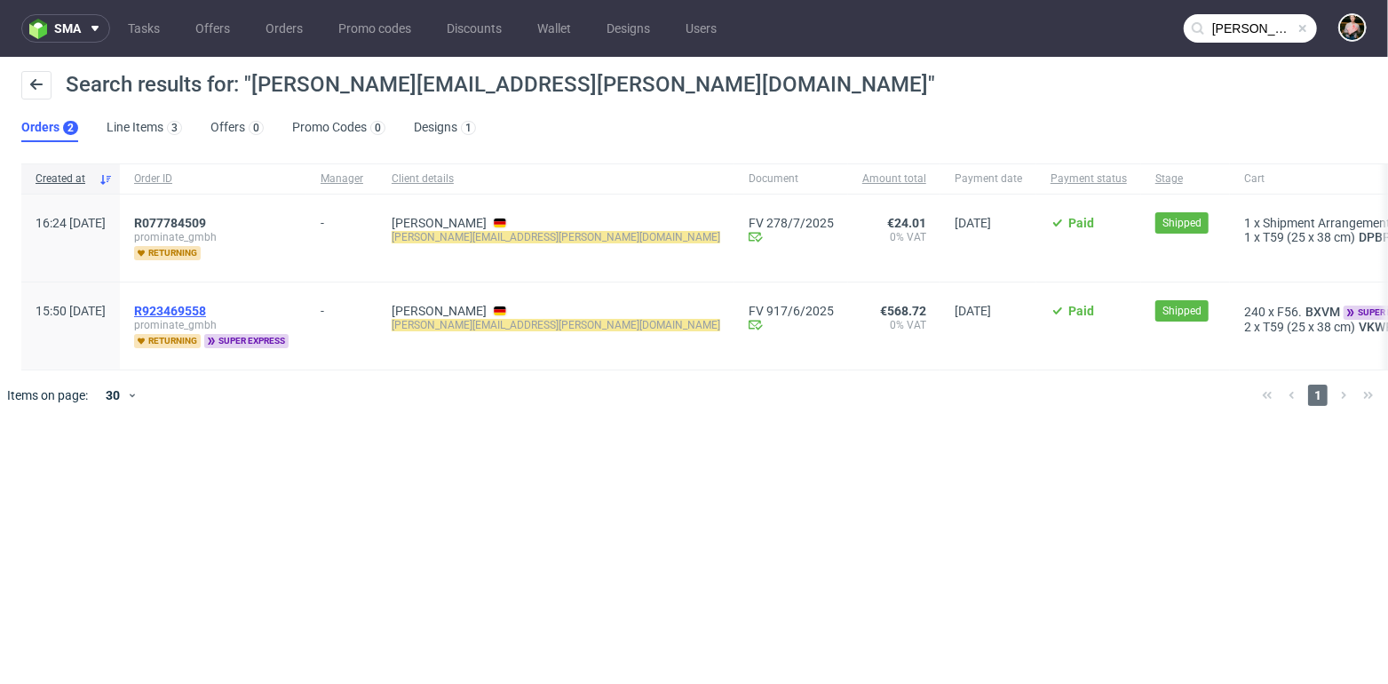
click at [206, 304] on span "R923469558" at bounding box center [170, 311] width 72 height 14
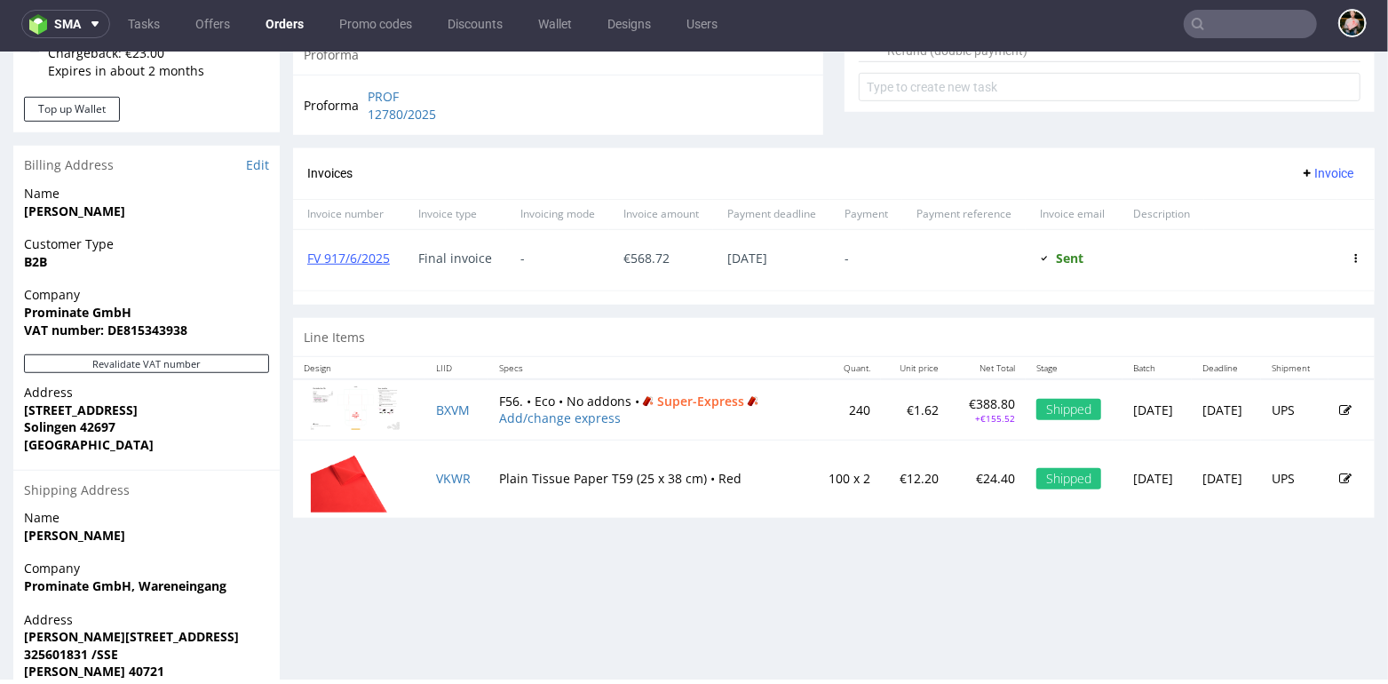
scroll to position [693, 0]
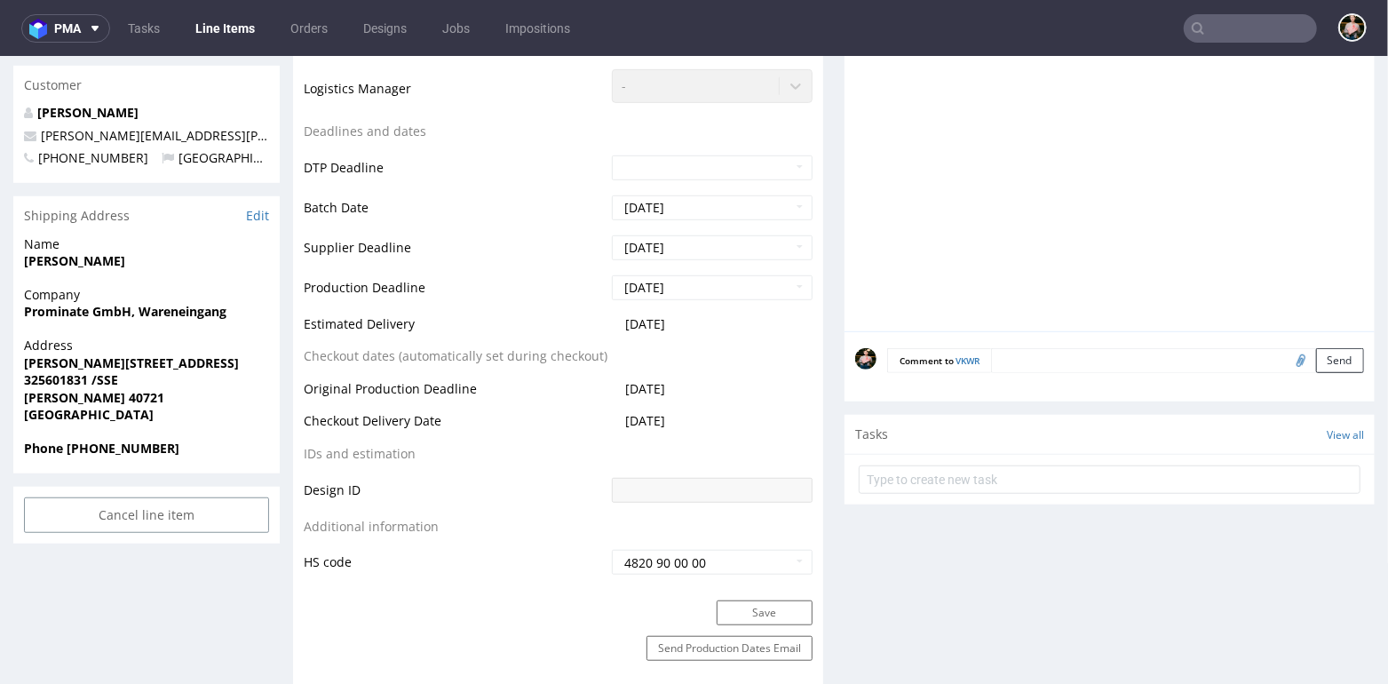
scroll to position [623, 0]
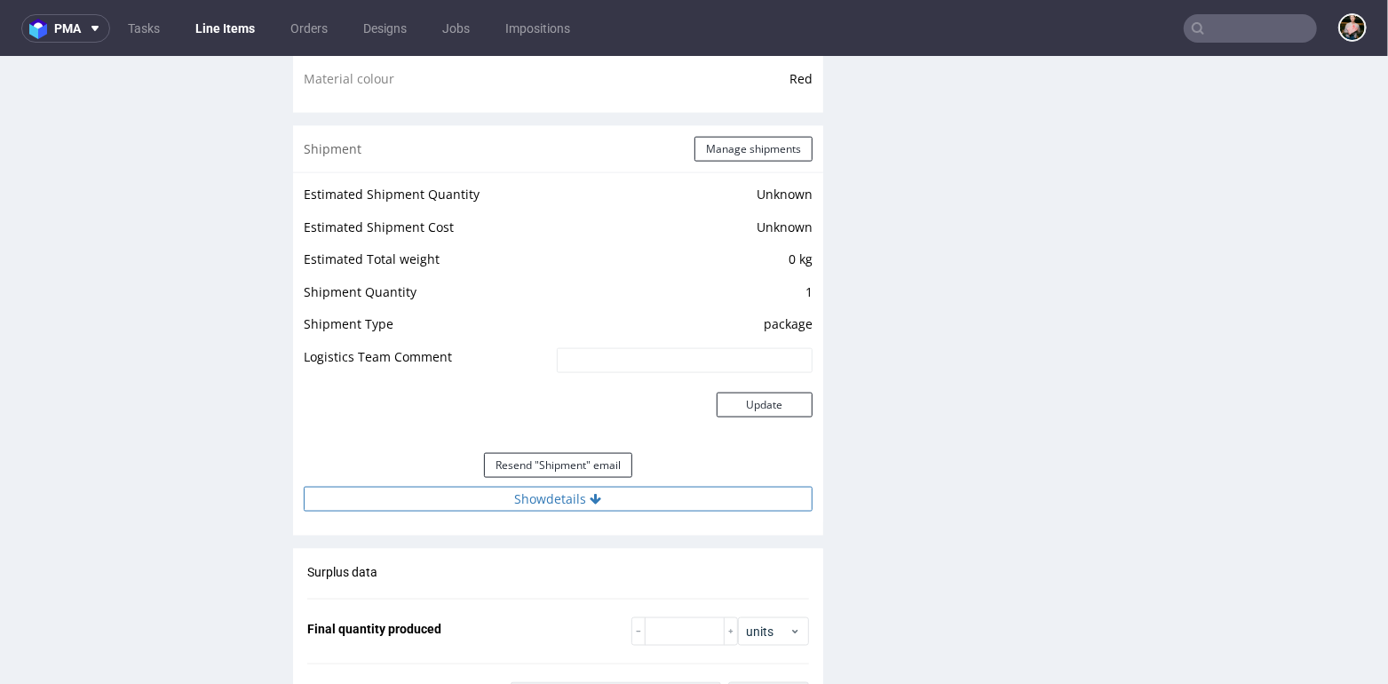
click at [564, 492] on button "Show details" at bounding box center [558, 498] width 509 height 25
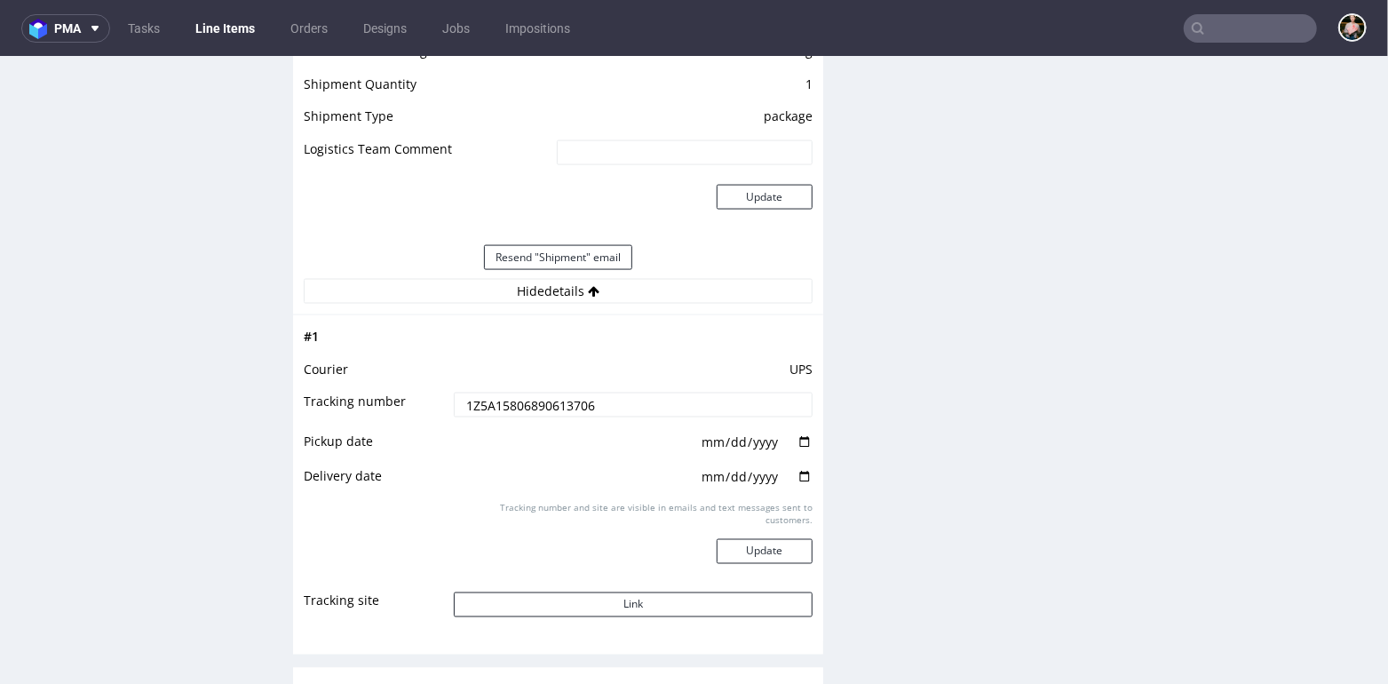
scroll to position [1610, 0]
click at [597, 592] on button "Link" at bounding box center [633, 602] width 359 height 25
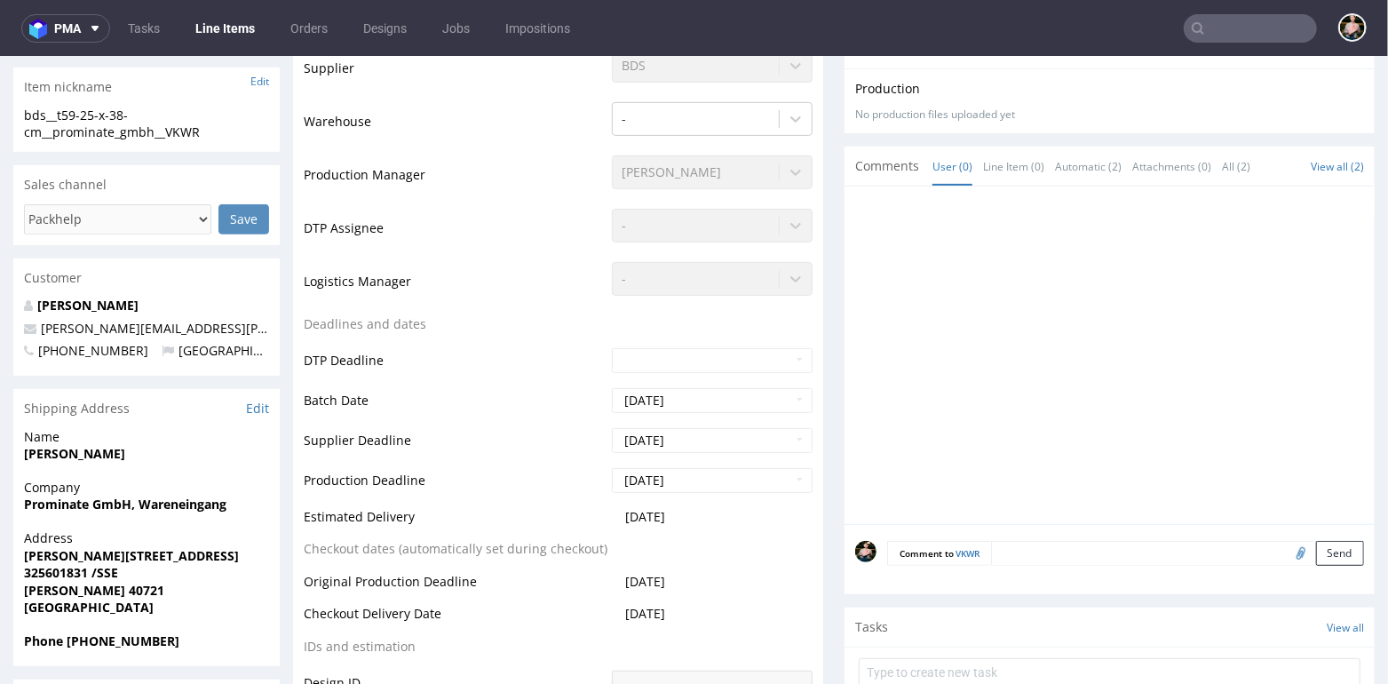
scroll to position [0, 0]
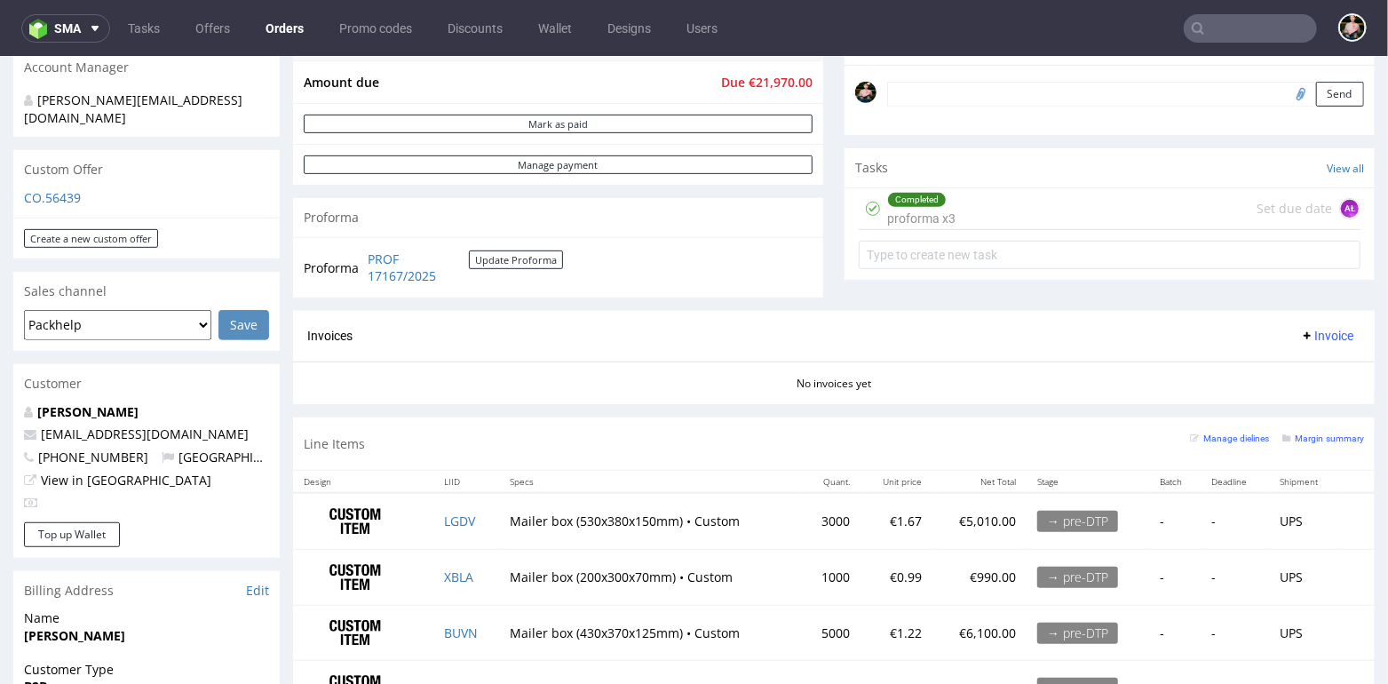
scroll to position [536, 0]
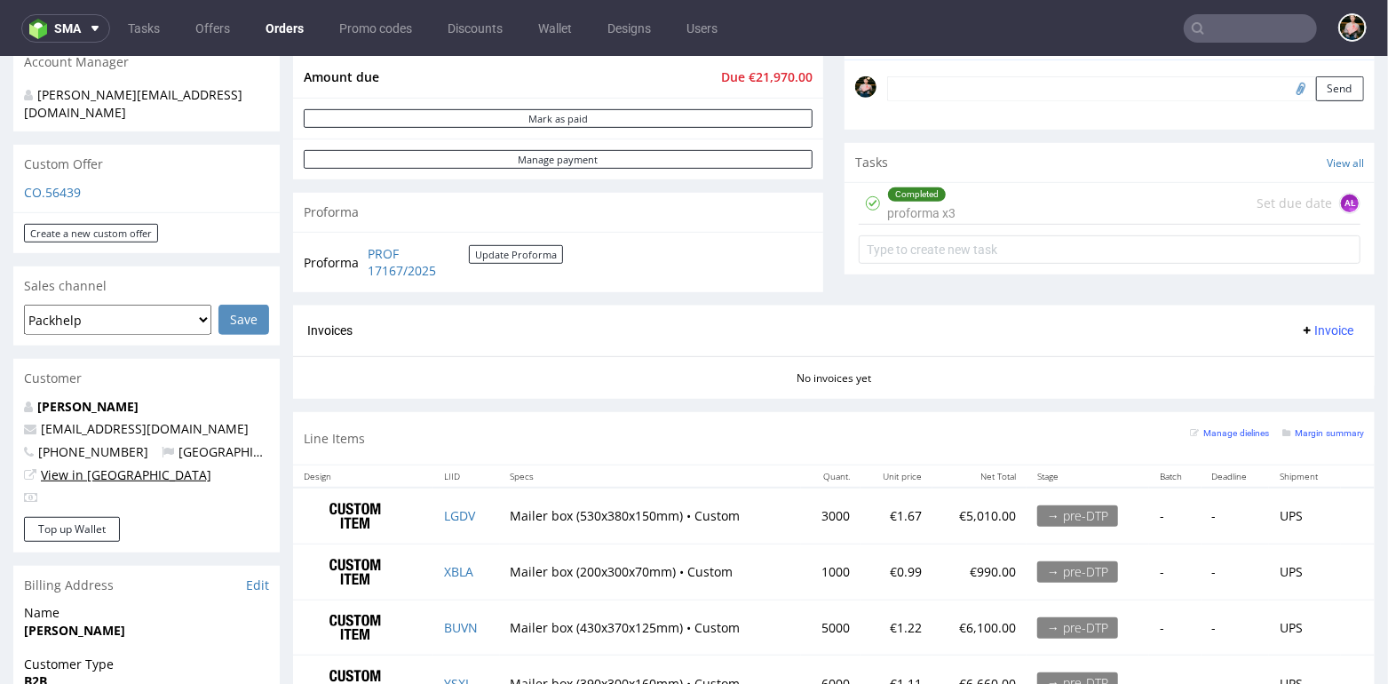
click at [110, 465] on link "View in [GEOGRAPHIC_DATA]" at bounding box center [126, 473] width 170 height 17
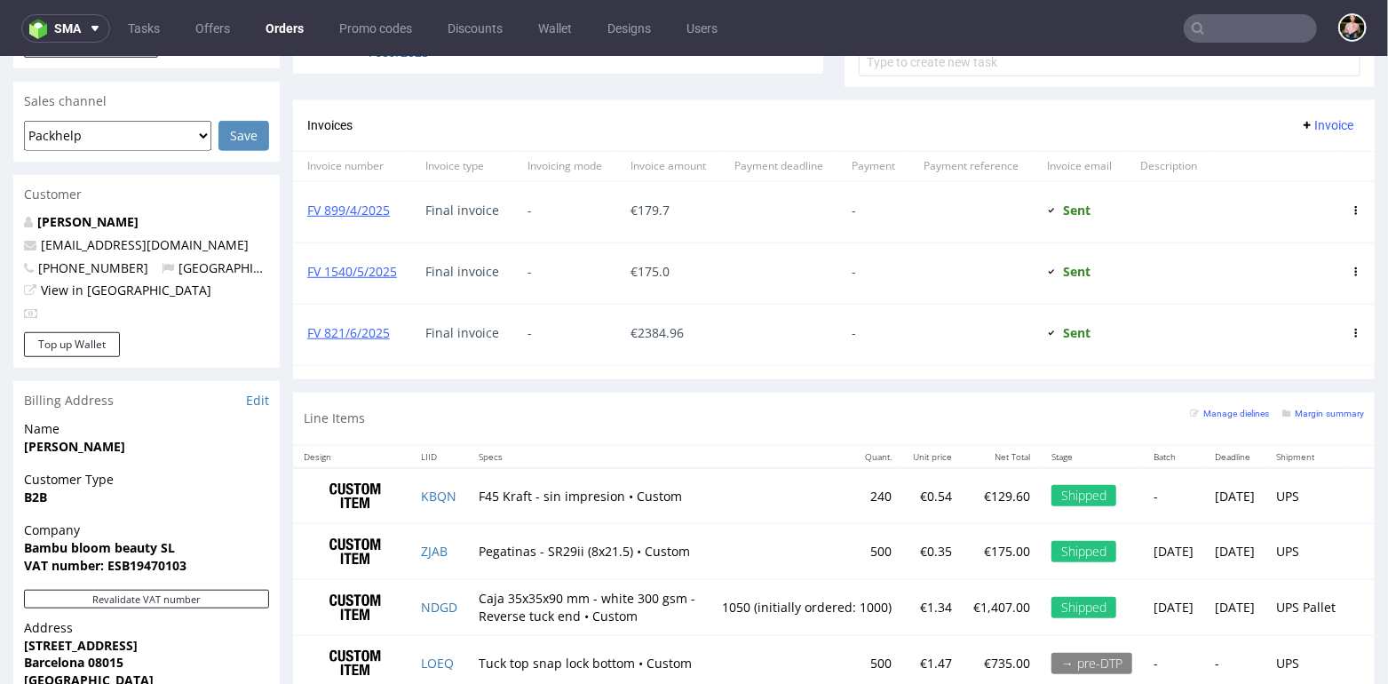
scroll to position [735, 0]
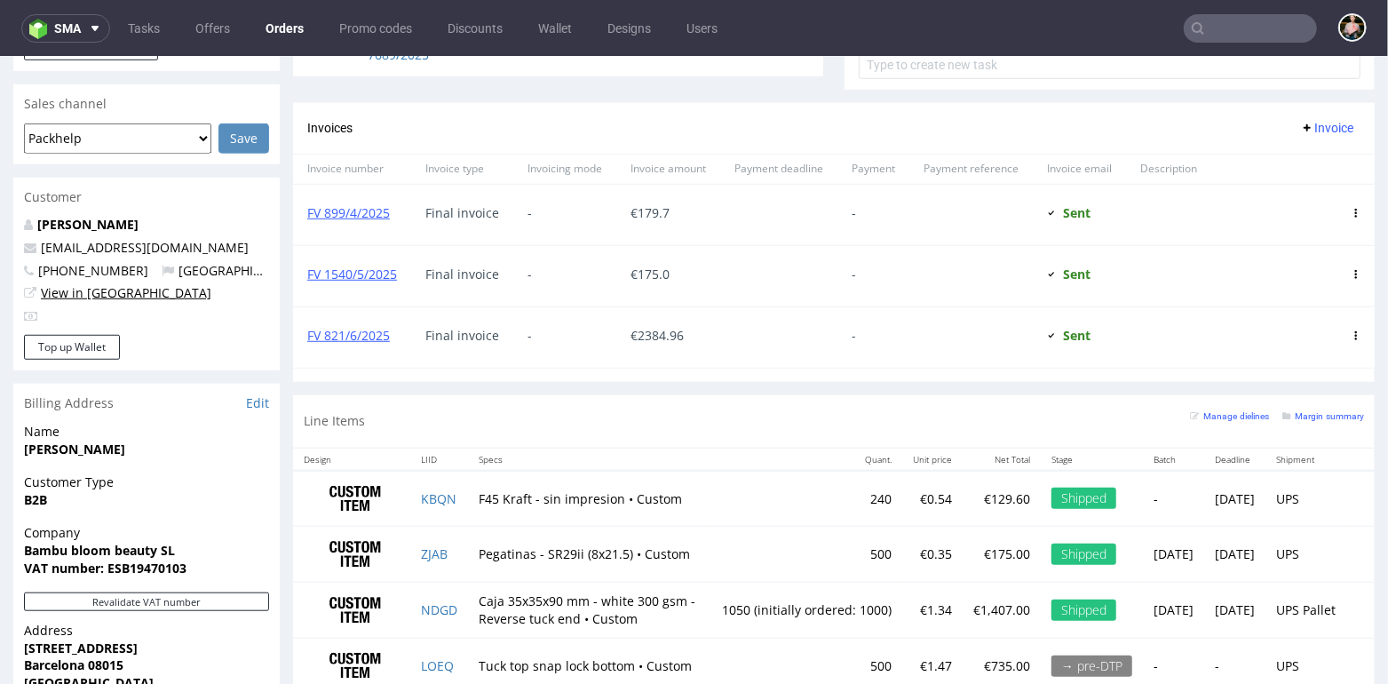
click at [91, 283] on link "View in [GEOGRAPHIC_DATA]" at bounding box center [126, 291] width 170 height 17
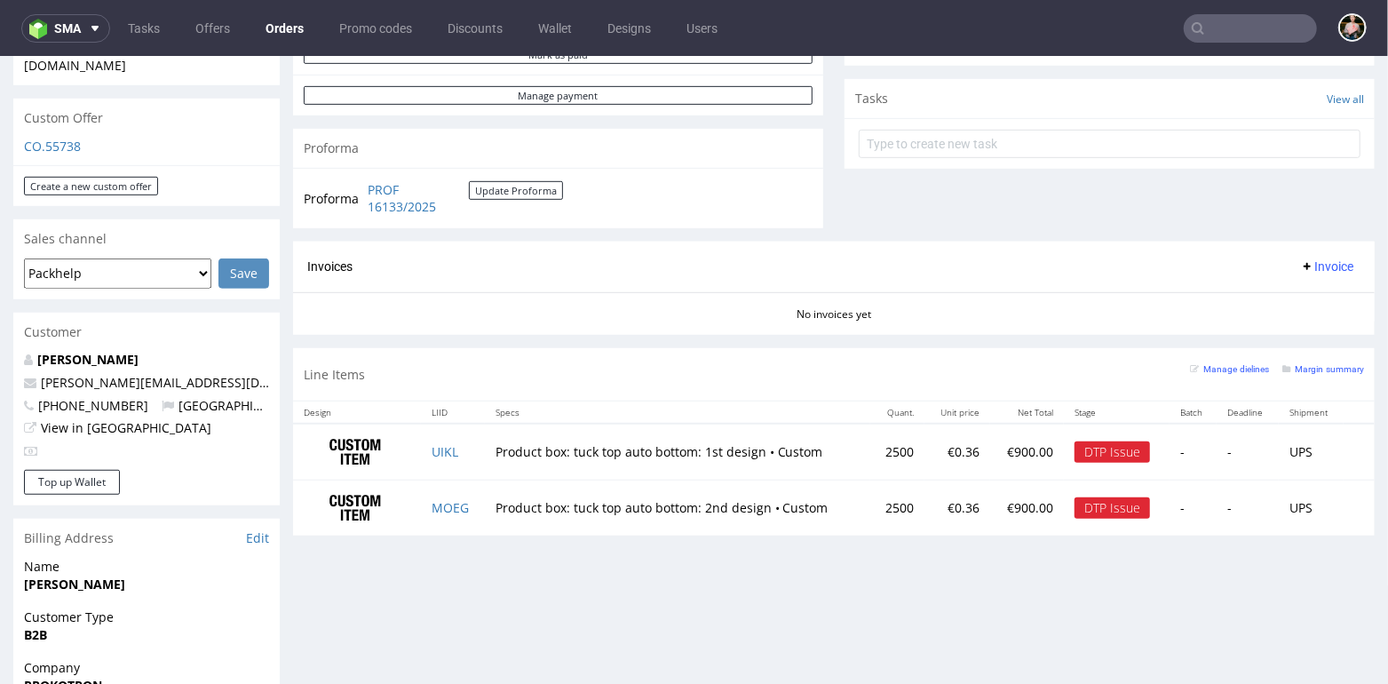
scroll to position [524, 0]
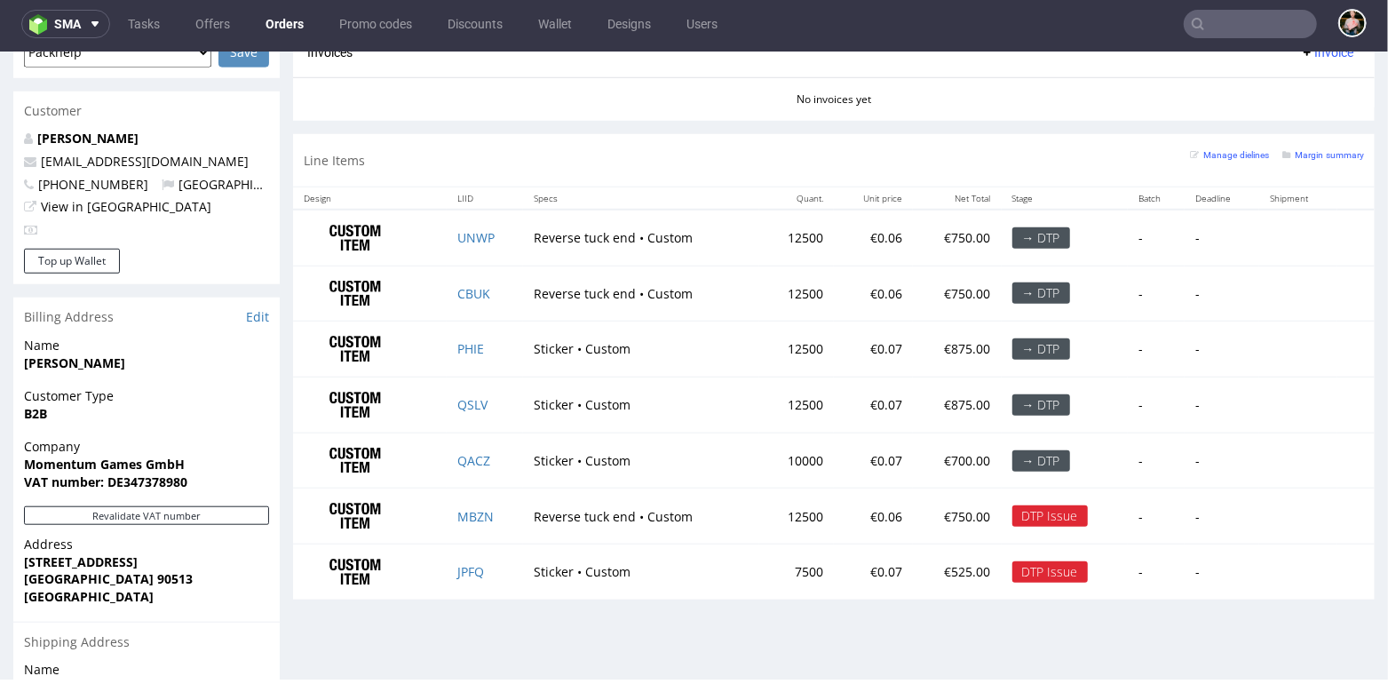
scroll to position [808, 0]
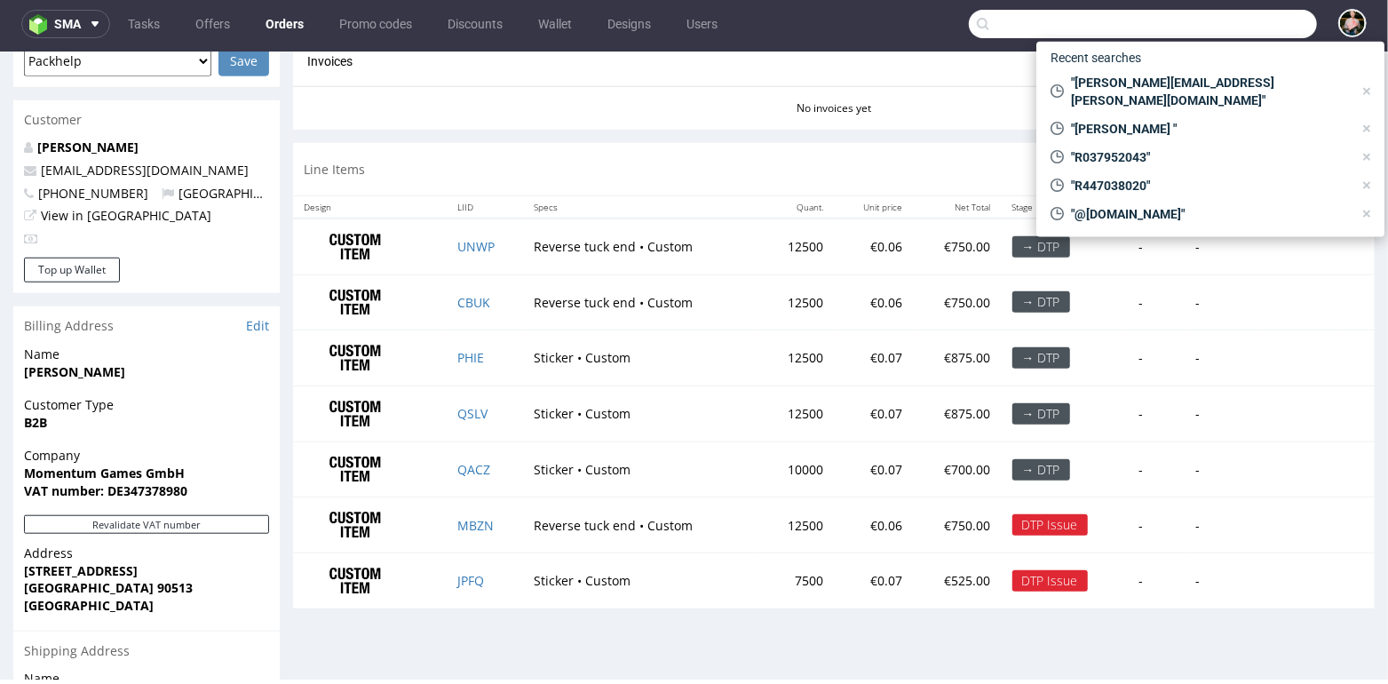
click at [1219, 18] on input "text" at bounding box center [1143, 24] width 348 height 28
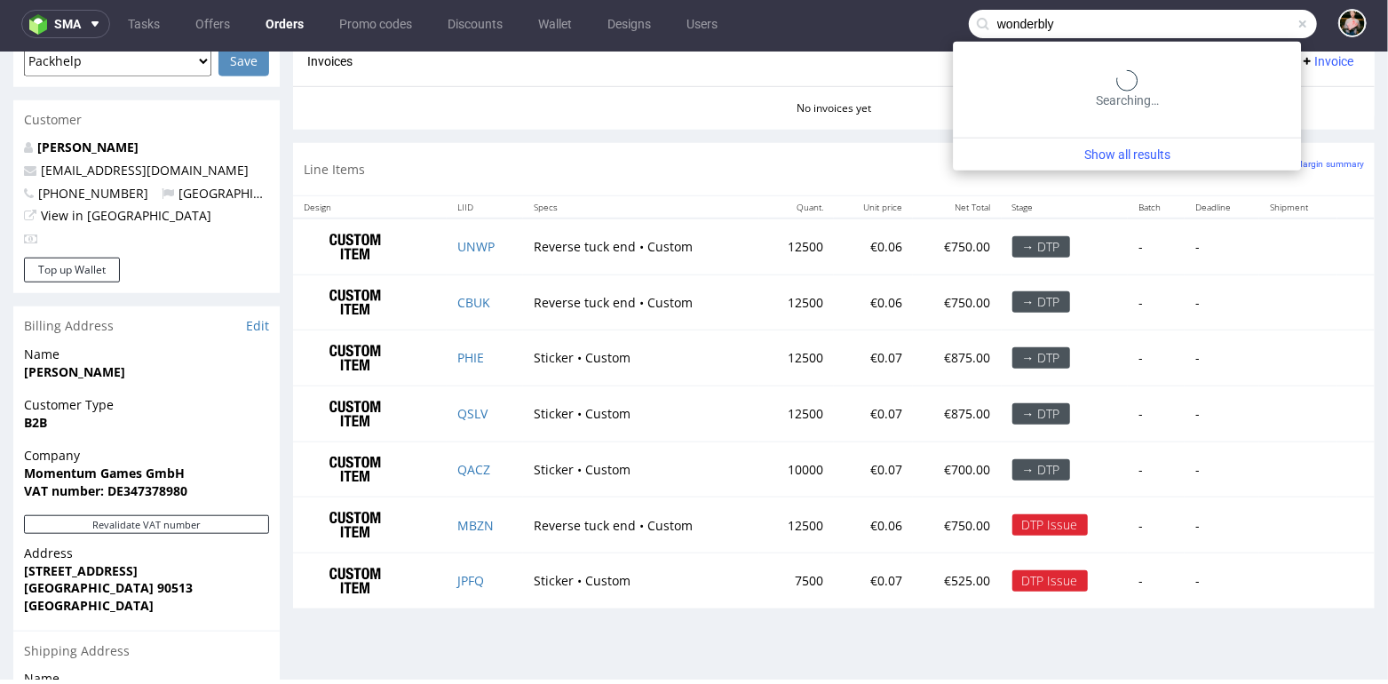
type input "wonderbly"
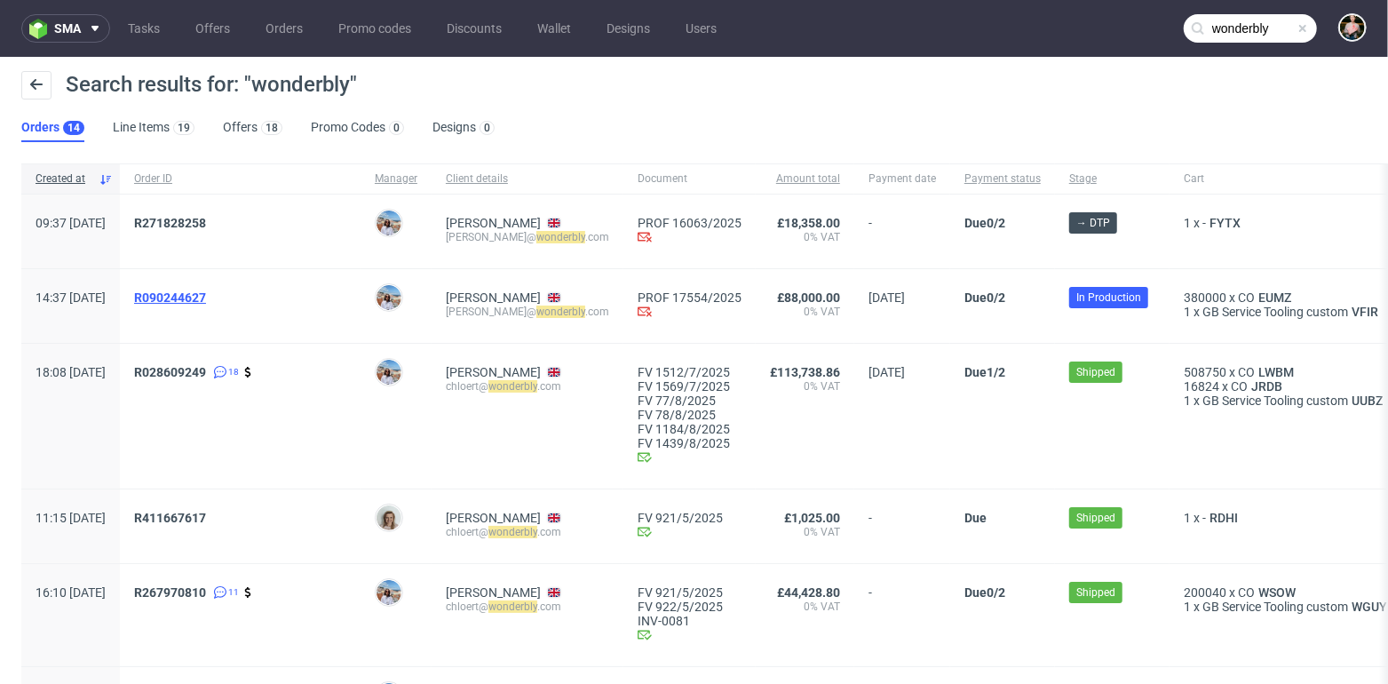
click at [206, 290] on span "R090244627" at bounding box center [170, 297] width 72 height 14
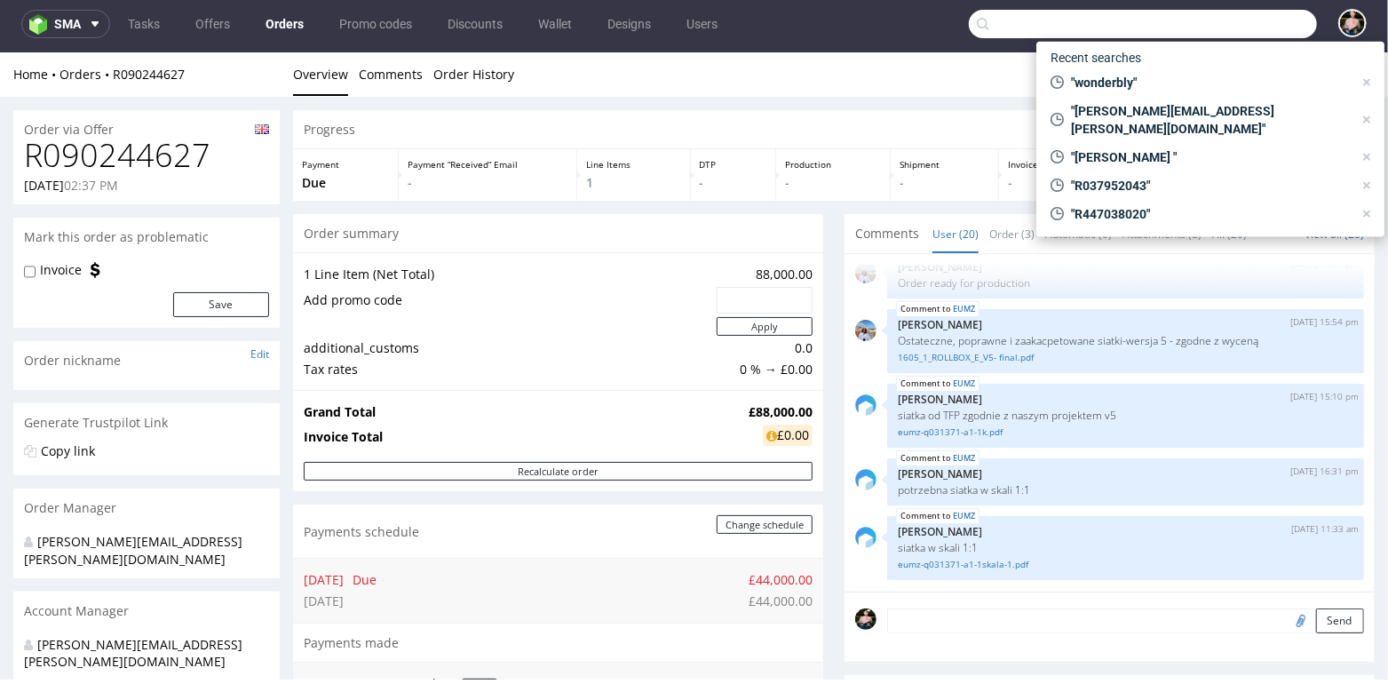
click at [1246, 25] on input "text" at bounding box center [1143, 24] width 348 height 28
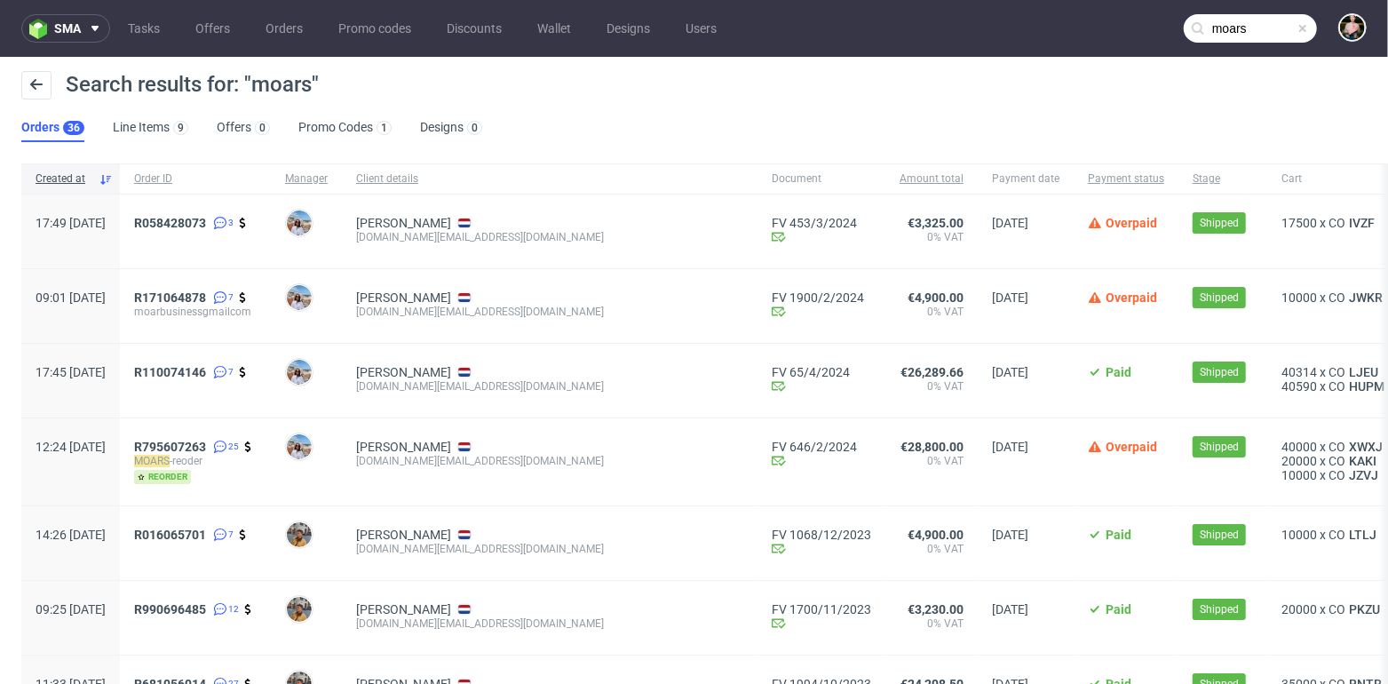
click at [1246, 27] on input "moars" at bounding box center [1250, 28] width 133 height 28
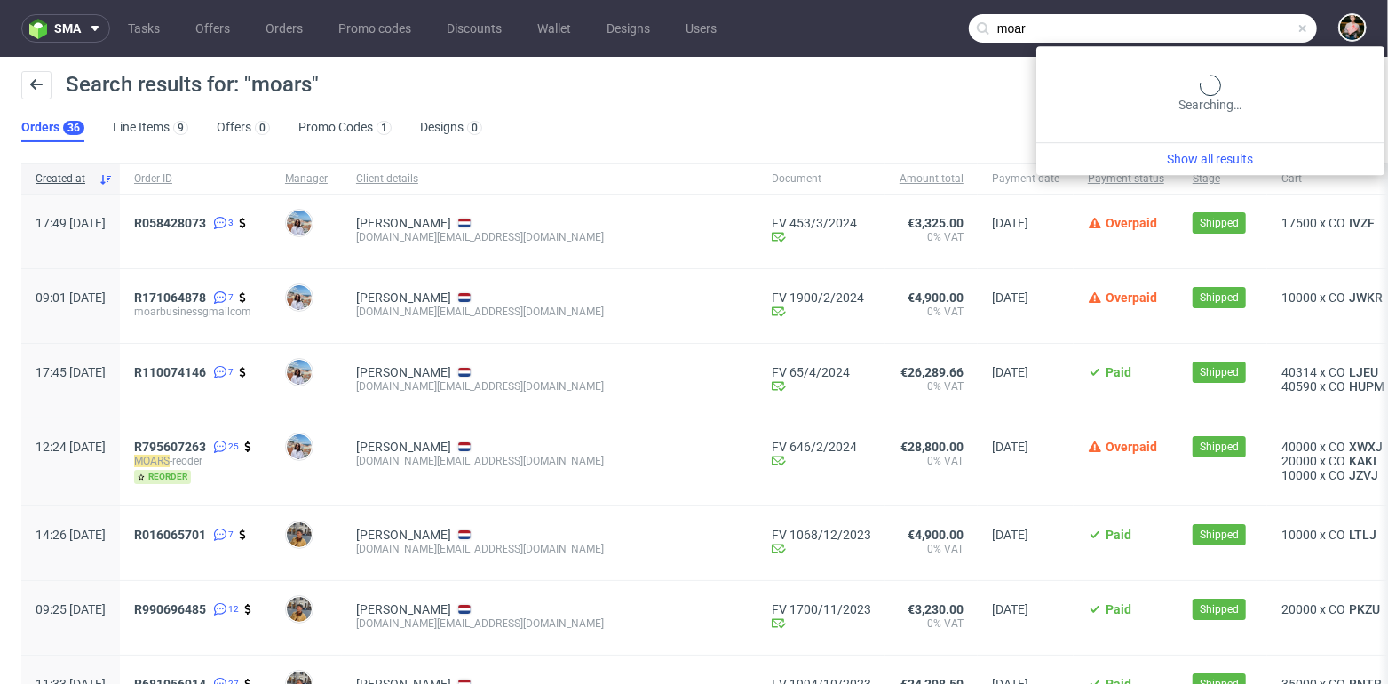
type input "moar"
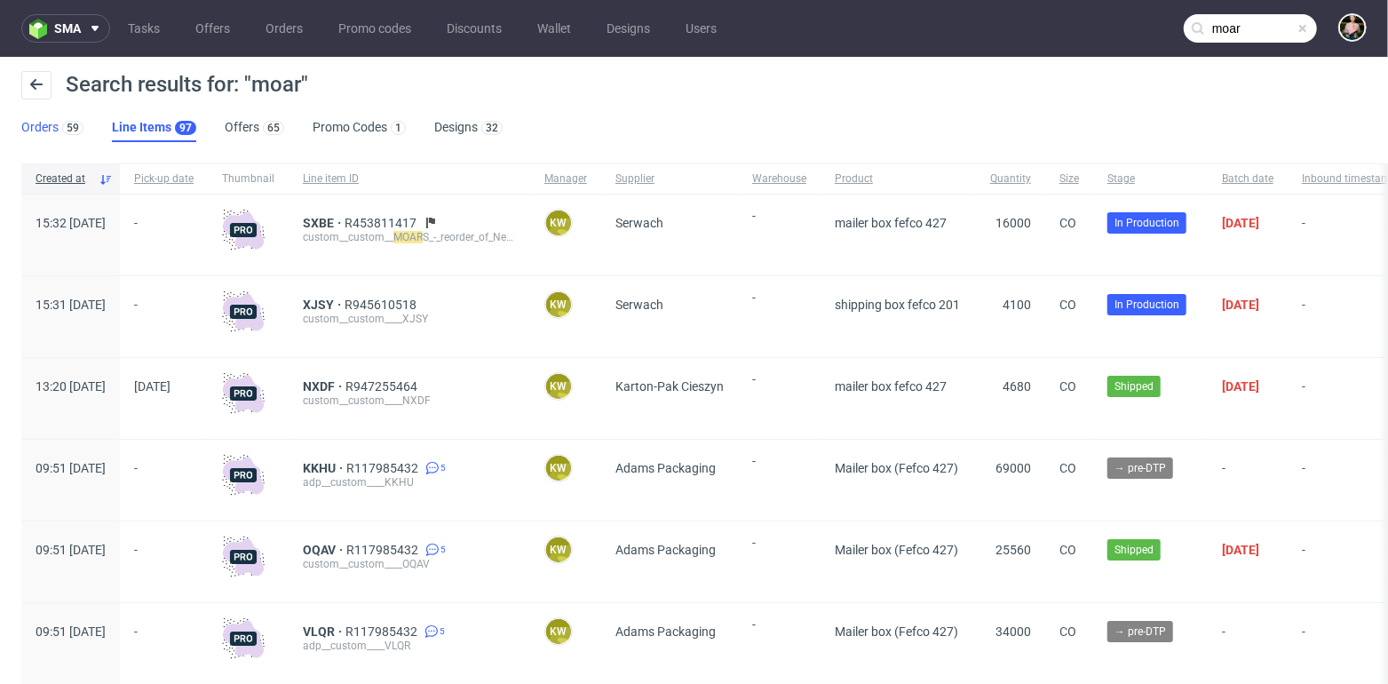
click at [38, 128] on link "Orders 59" at bounding box center [52, 128] width 62 height 28
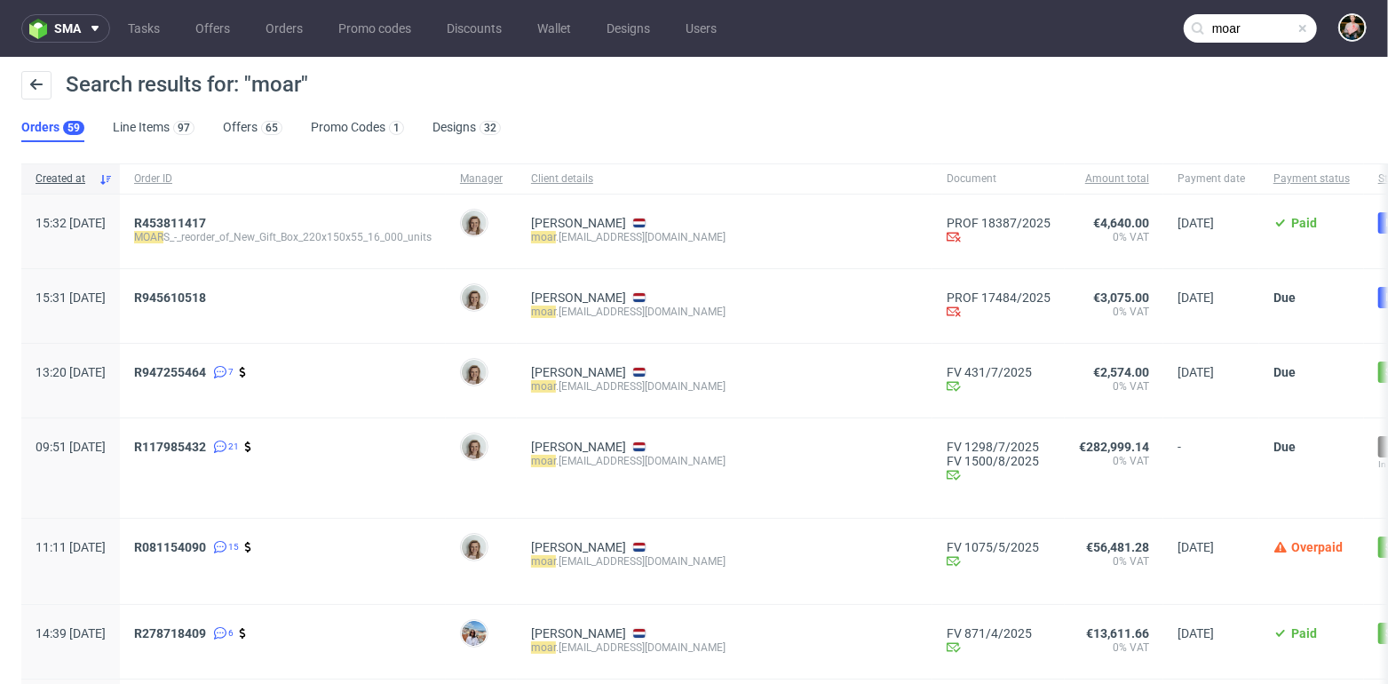
scroll to position [12, 0]
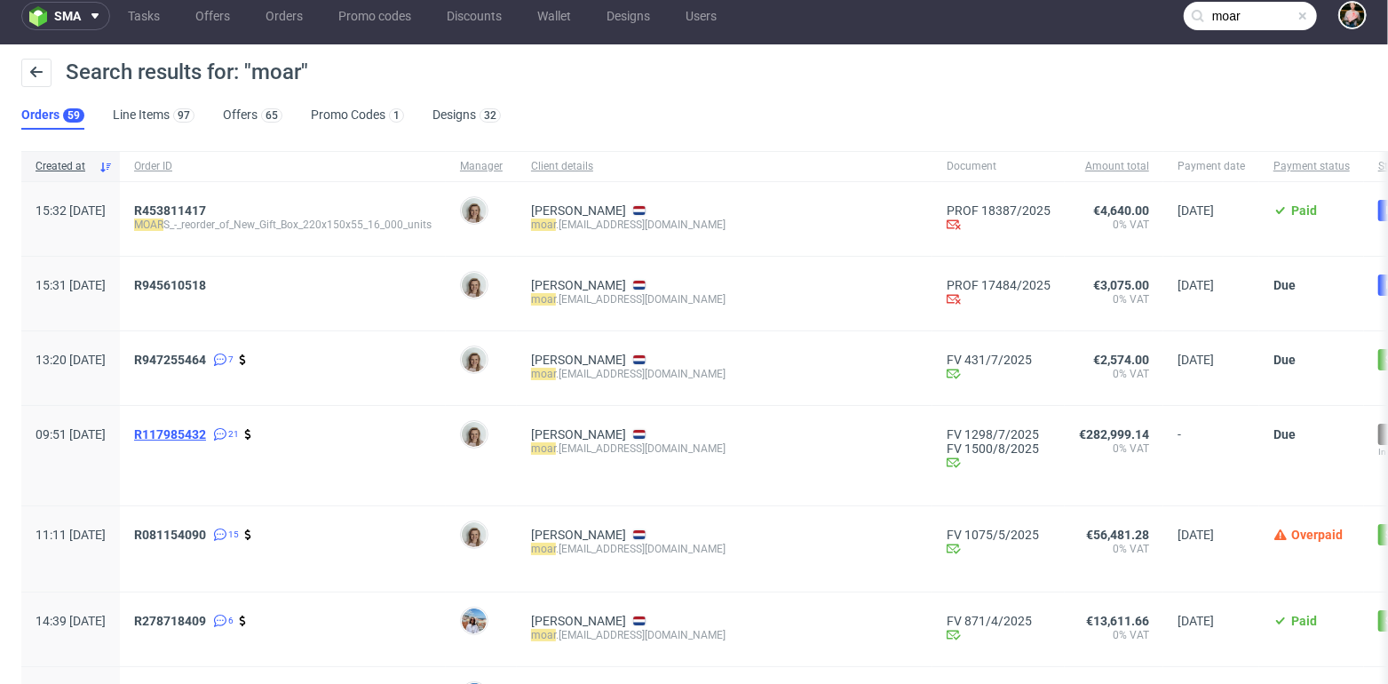
click at [206, 435] on span "R117985432" at bounding box center [170, 434] width 72 height 14
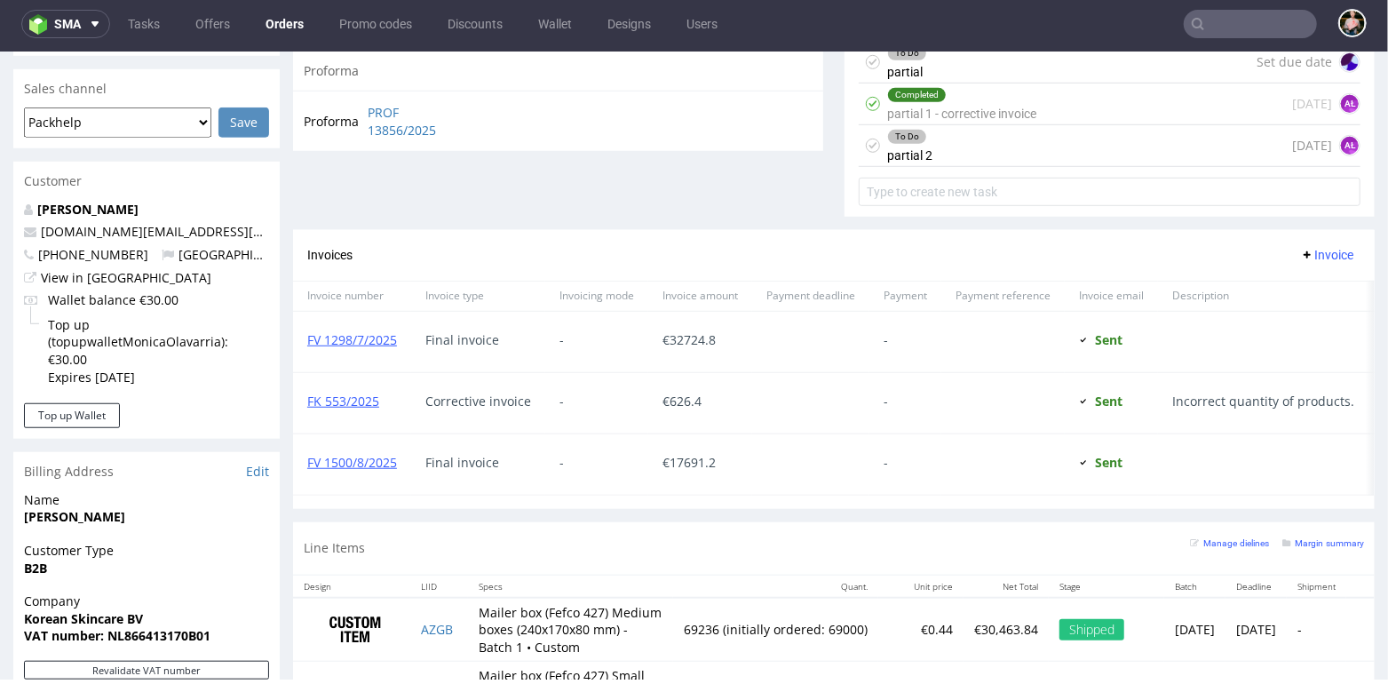
scroll to position [667, 0]
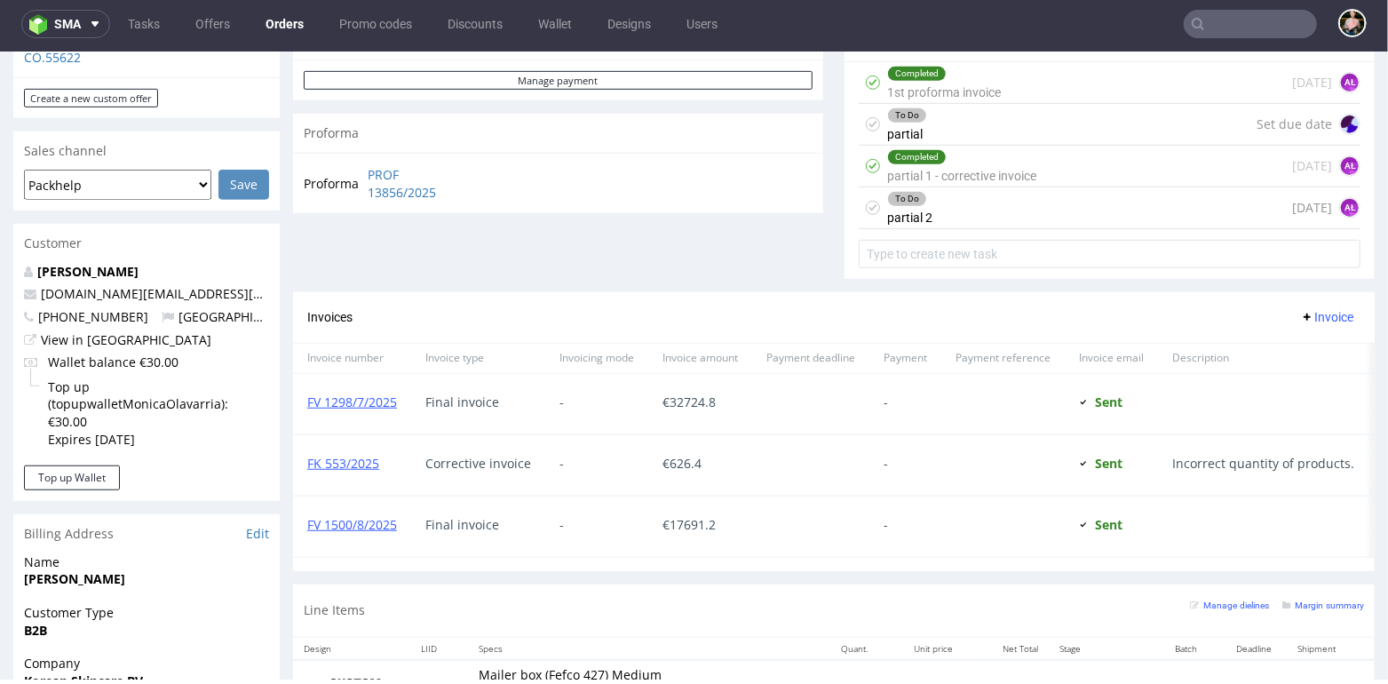
click at [1081, 202] on div "To Do partial 2 9 days ago AŁ" at bounding box center [1110, 207] width 502 height 42
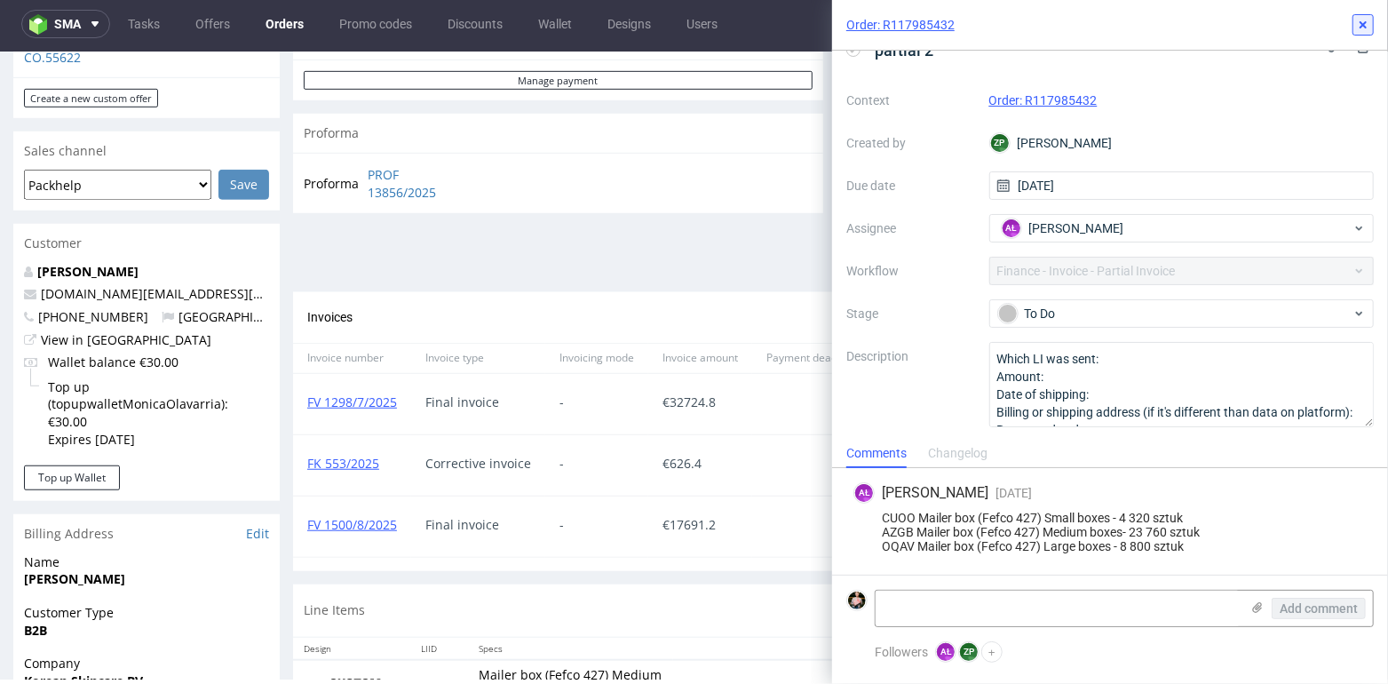
click at [1366, 18] on icon at bounding box center [1363, 25] width 14 height 14
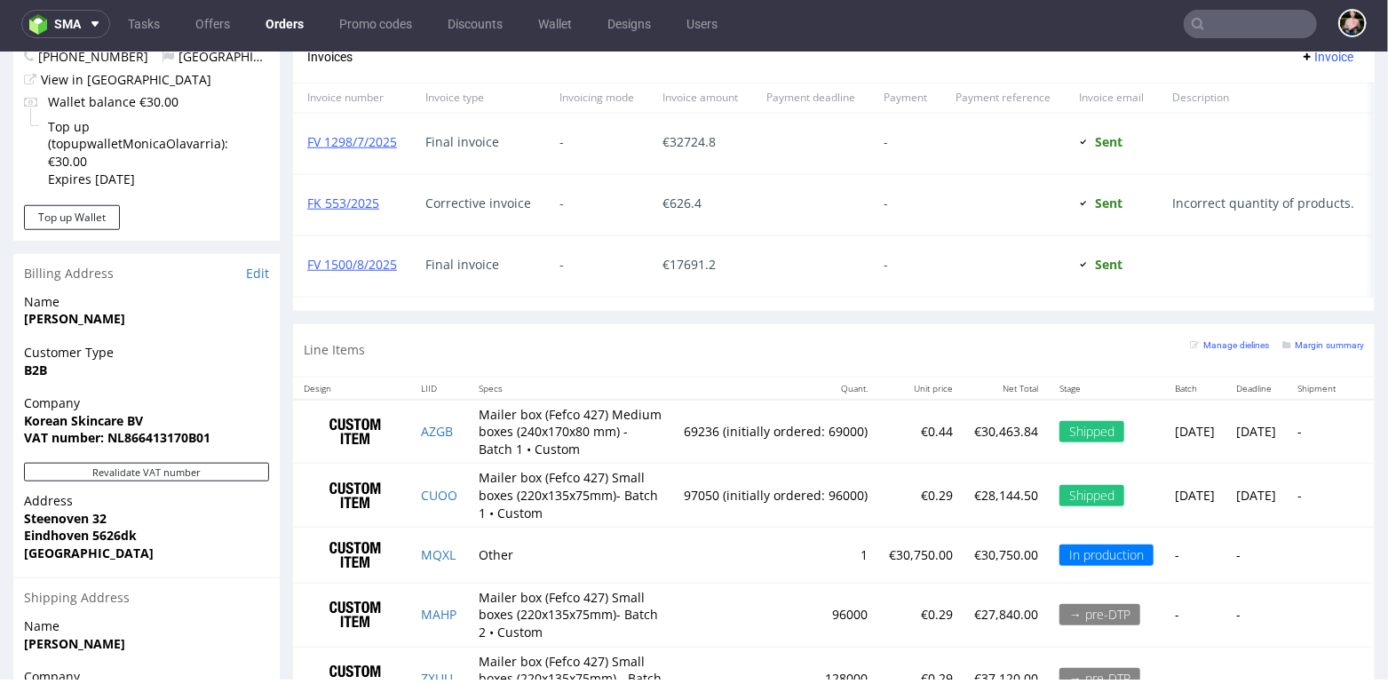
scroll to position [901, 0]
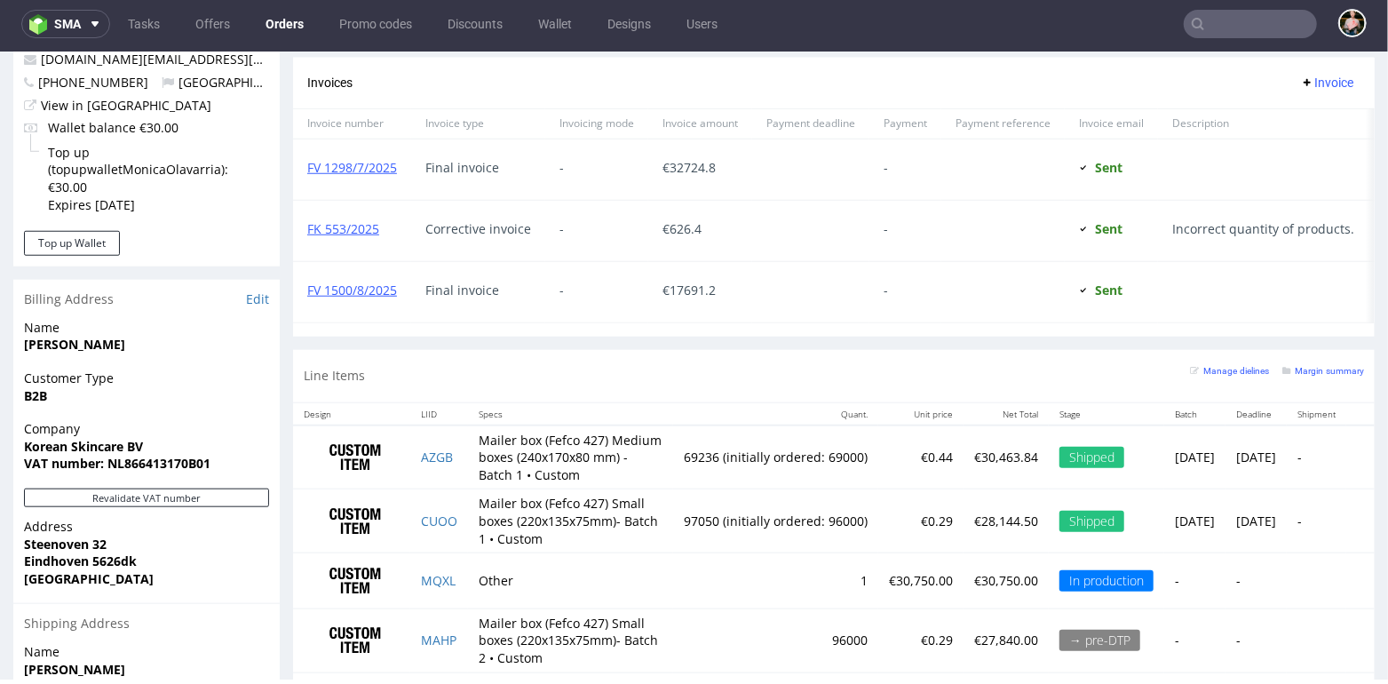
click at [1235, 20] on input "text" at bounding box center [1250, 24] width 133 height 28
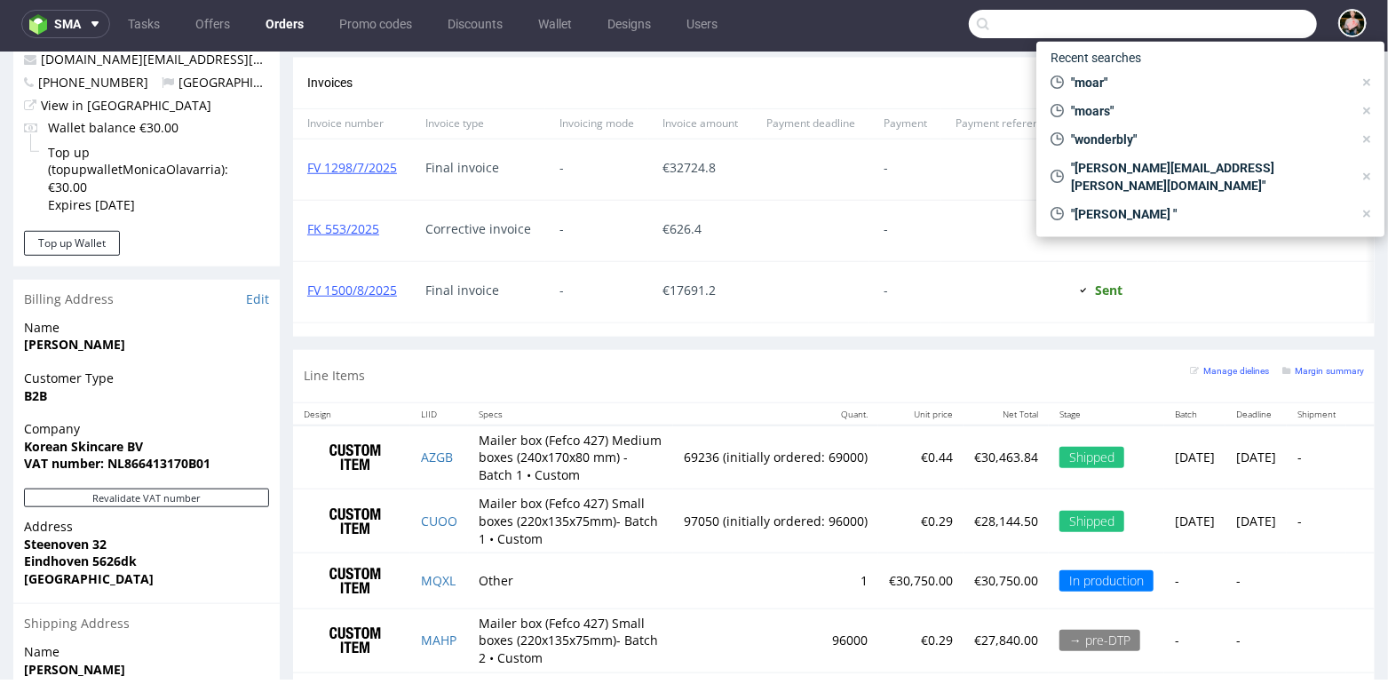
paste input "R143435669"
type input "R143435669"
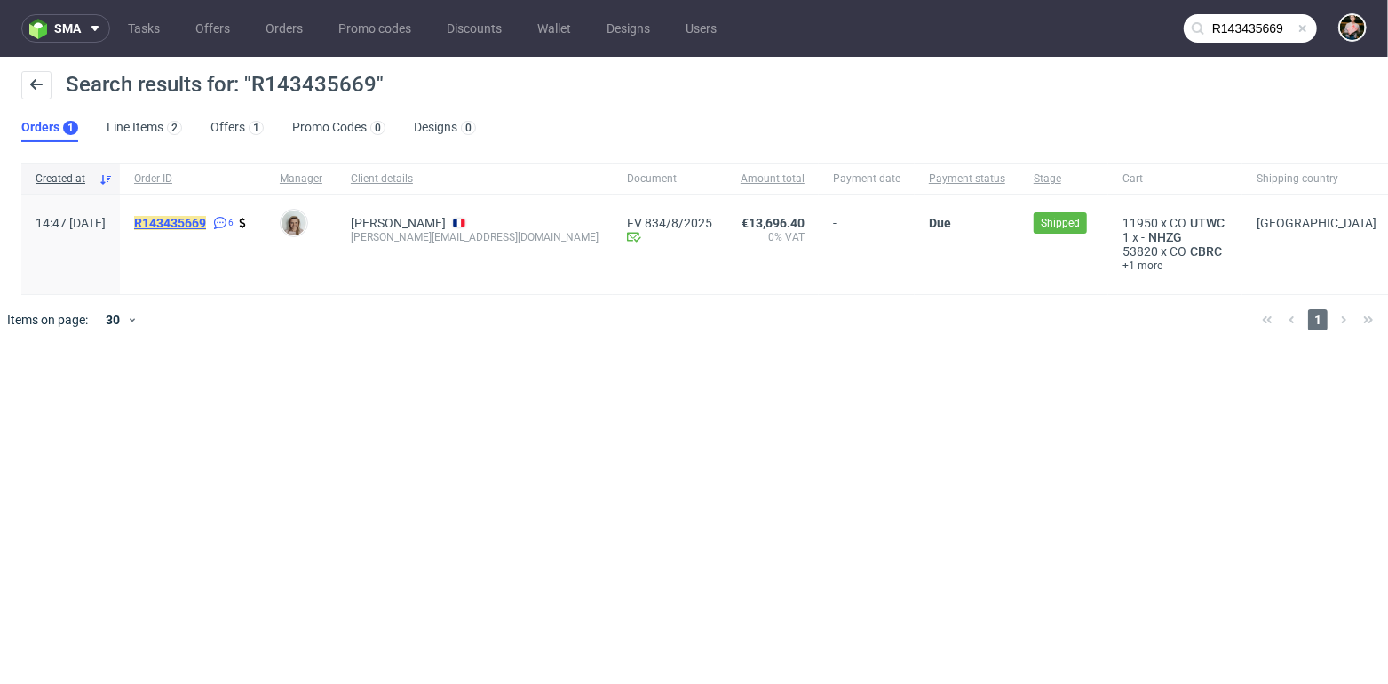
click at [206, 222] on mark "R143435669" at bounding box center [170, 223] width 72 height 14
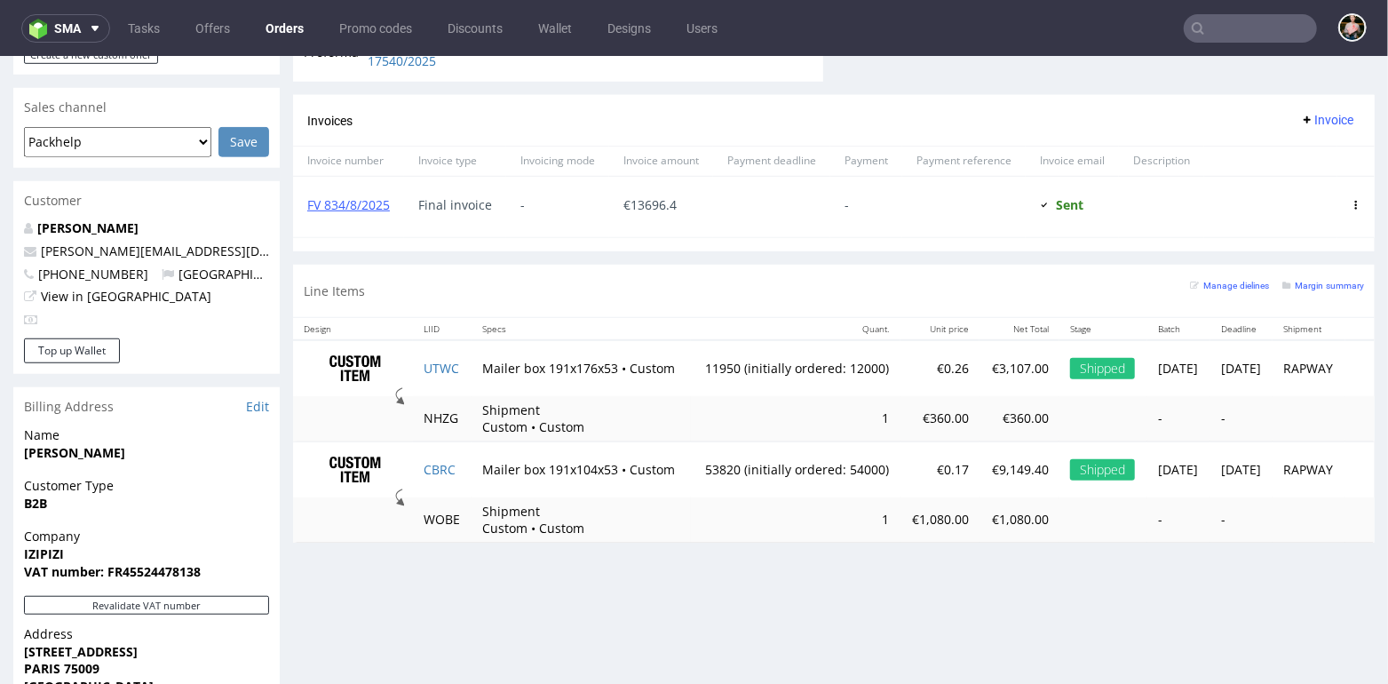
scroll to position [575, 0]
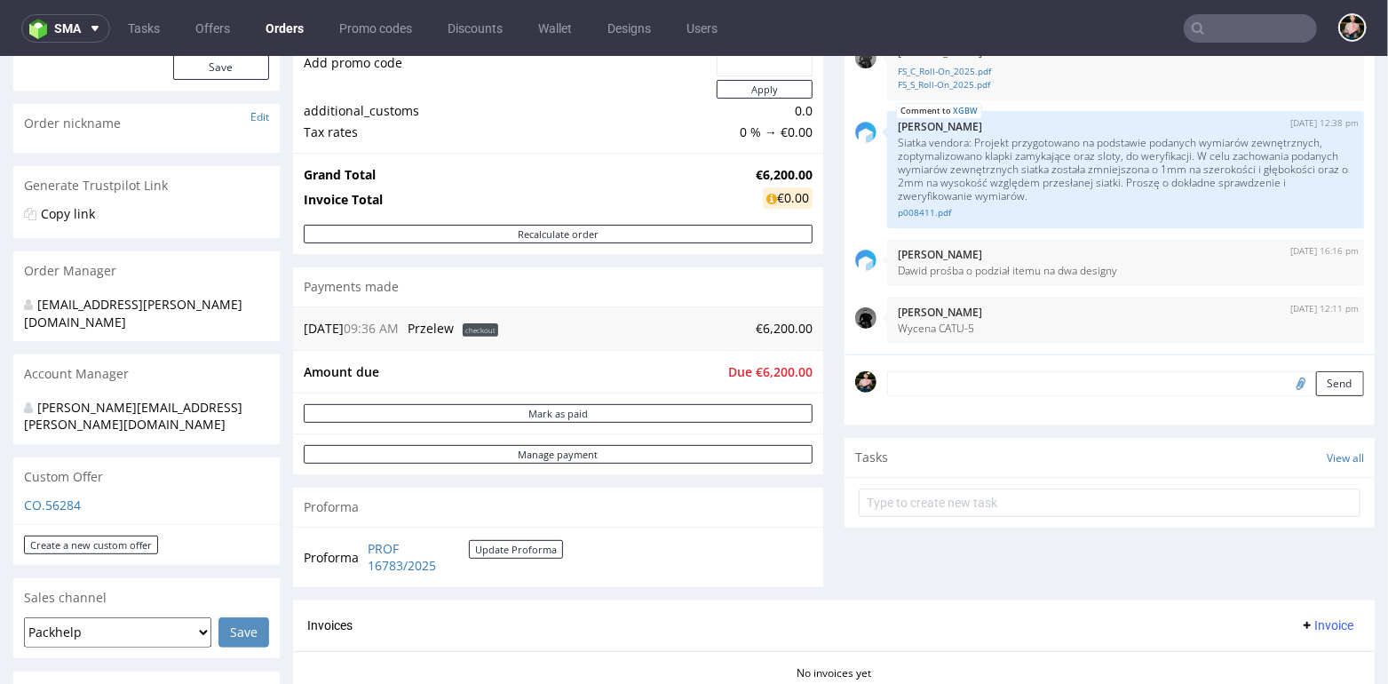
scroll to position [218, 0]
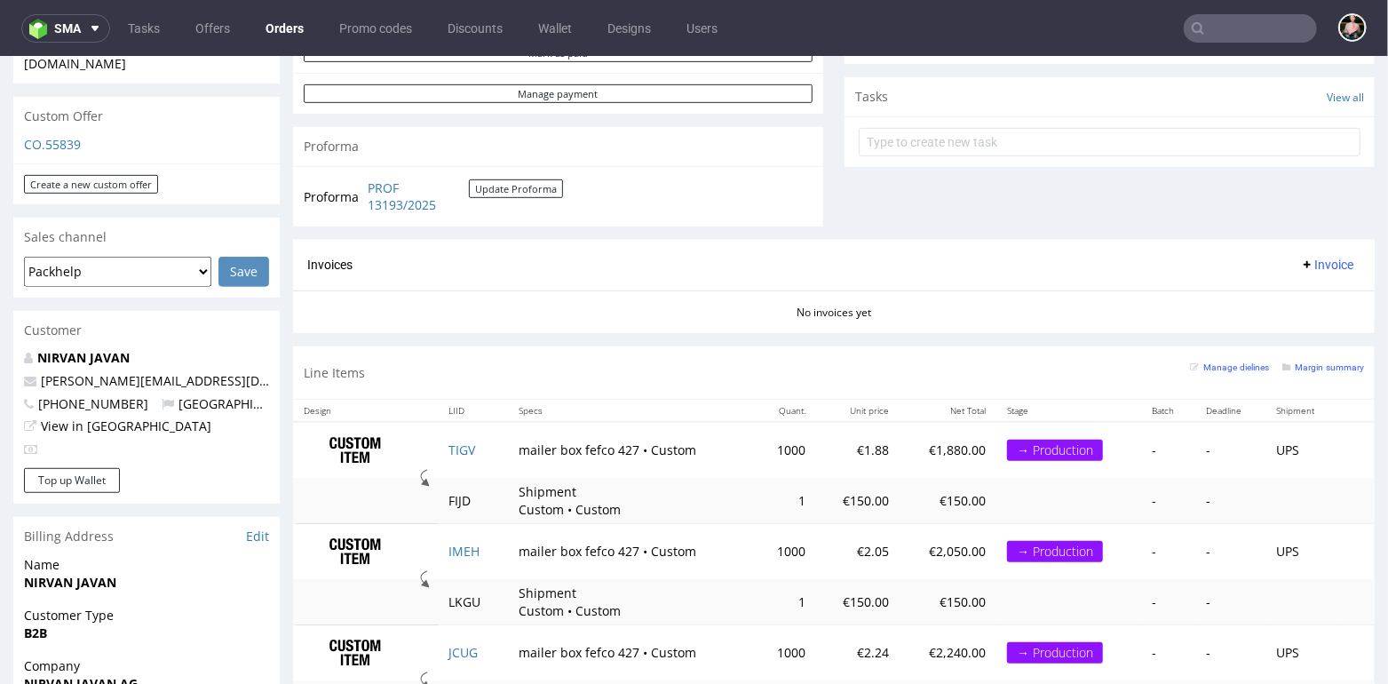
scroll to position [600, 0]
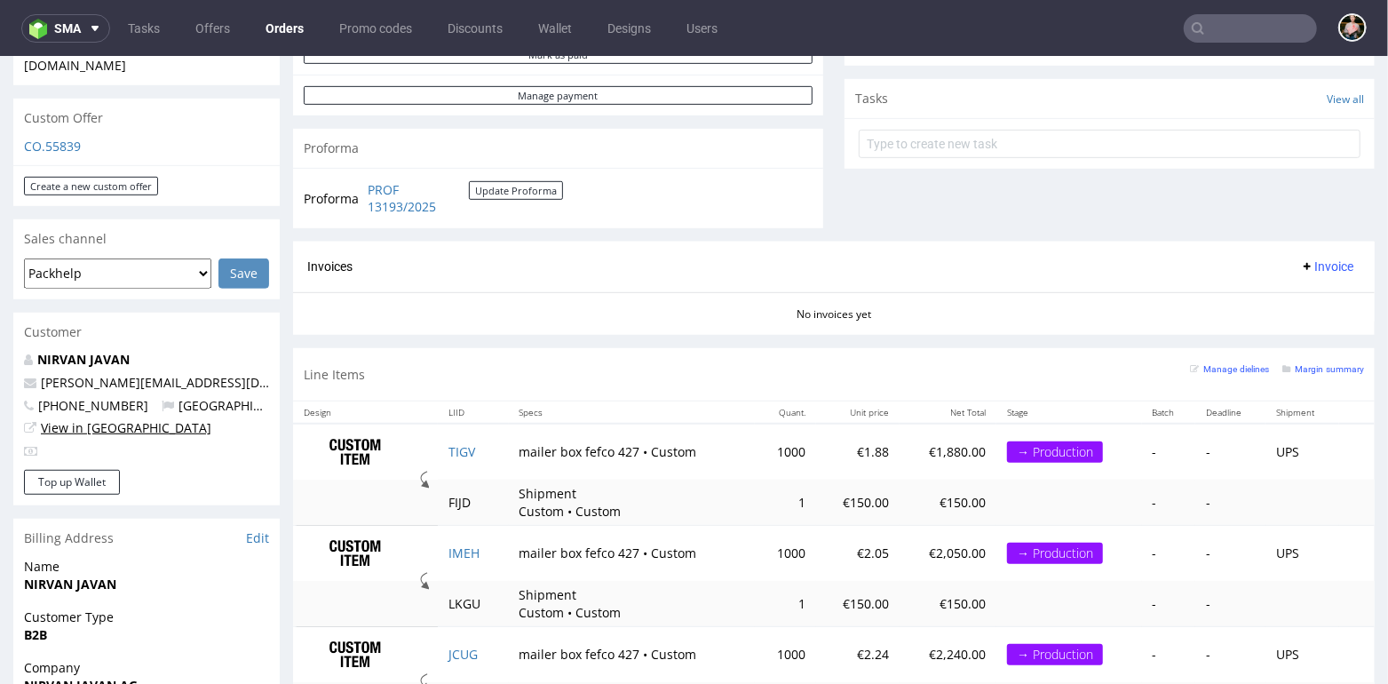
click at [91, 418] on link "View in [GEOGRAPHIC_DATA]" at bounding box center [126, 426] width 170 height 17
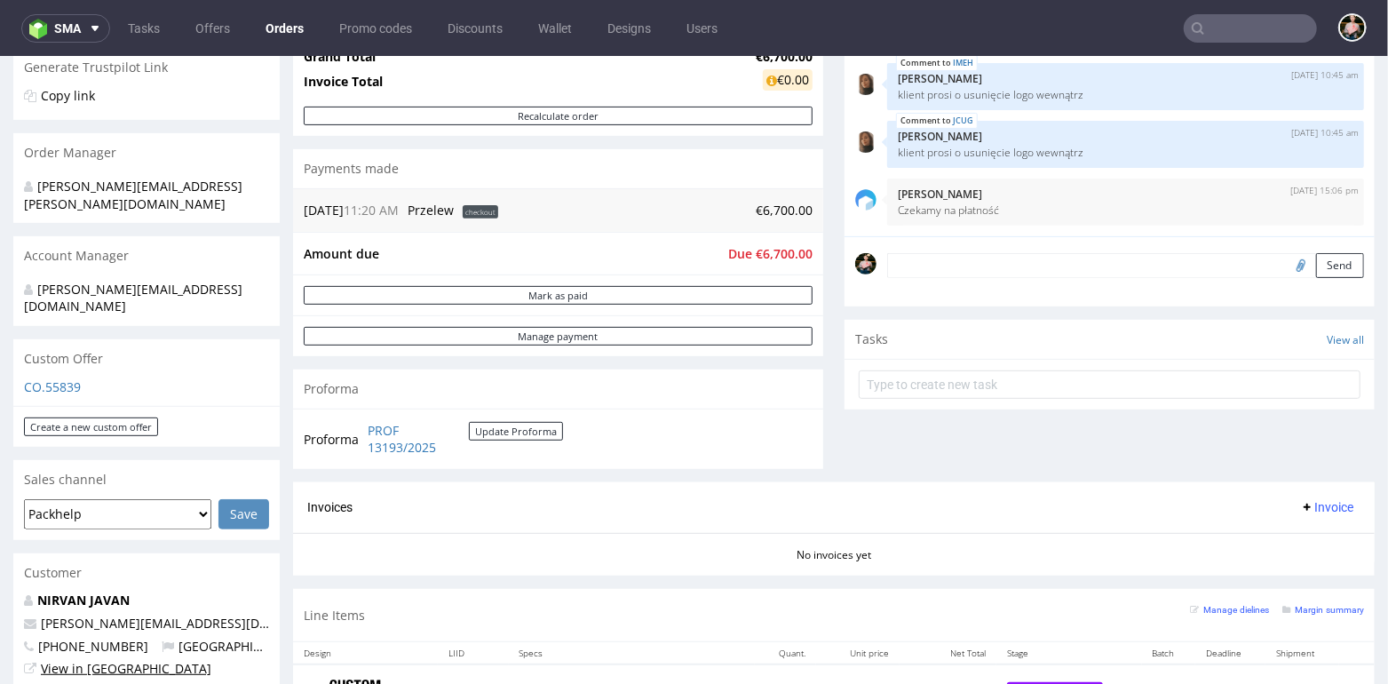
scroll to position [273, 0]
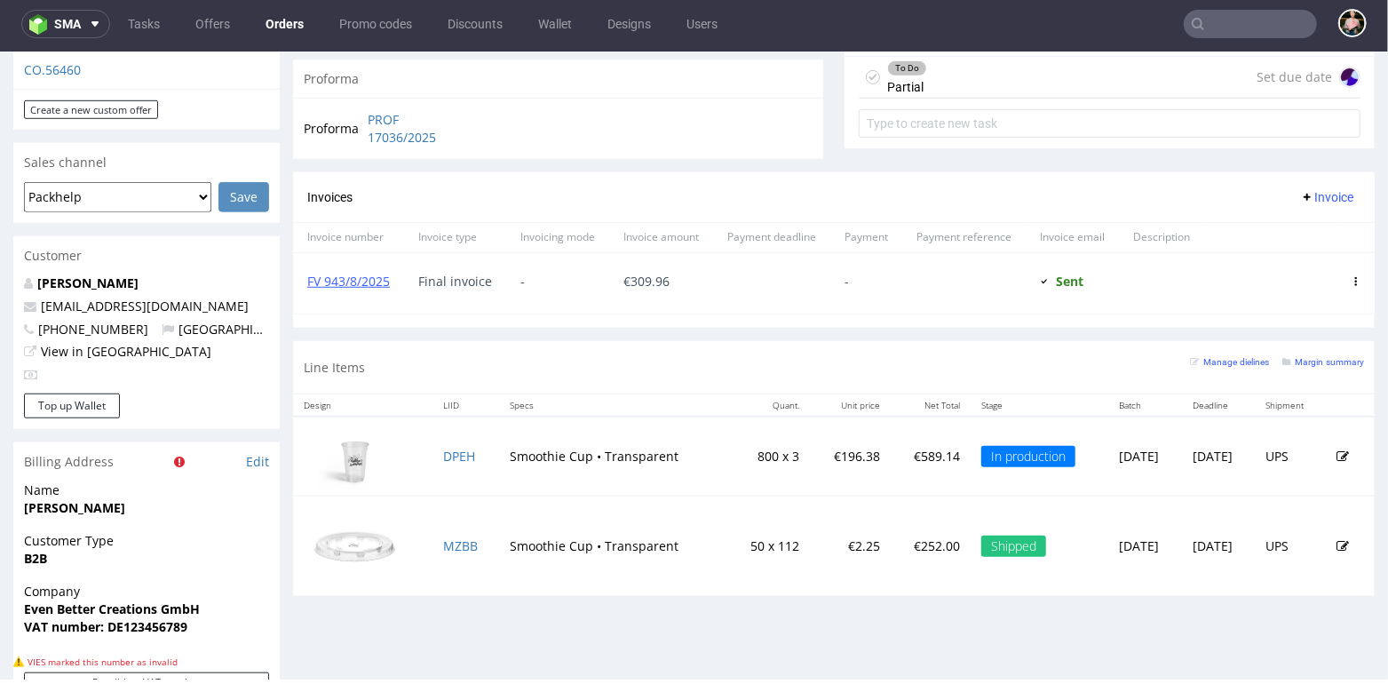
scroll to position [710, 0]
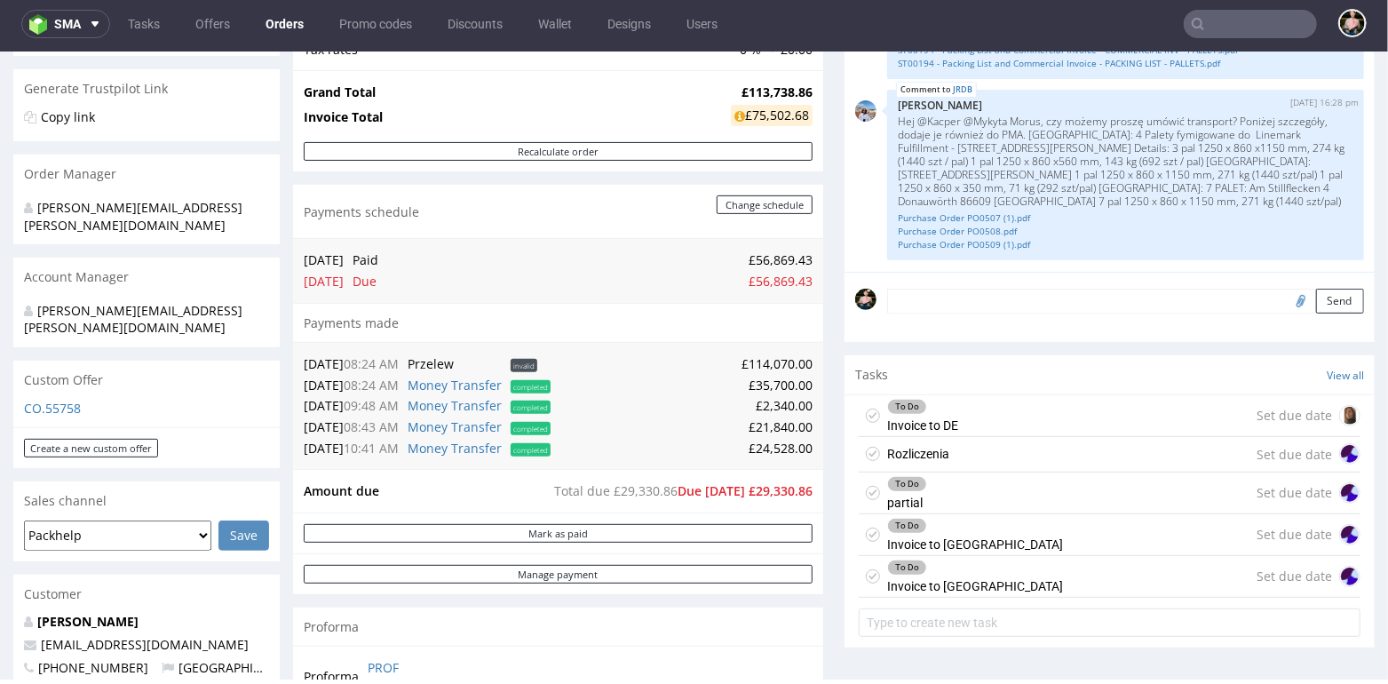
scroll to position [326, 0]
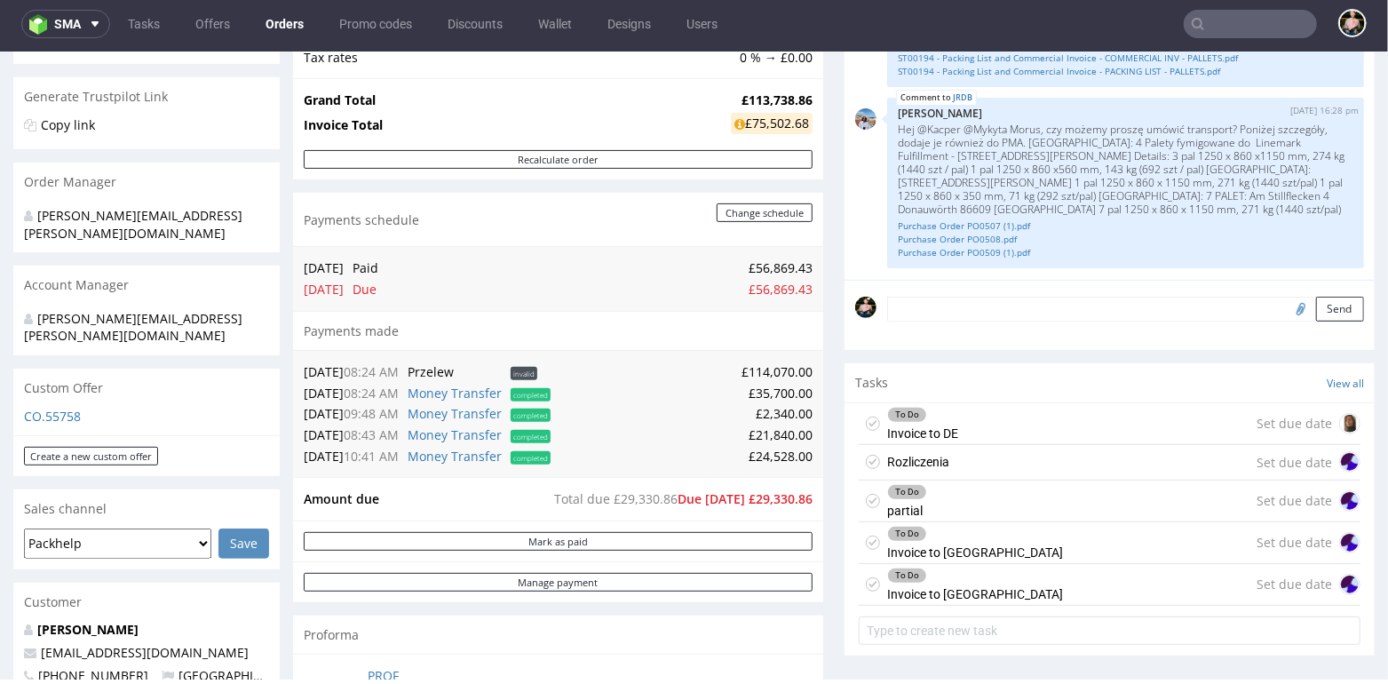
click at [1034, 534] on div "To Do Invoice to [GEOGRAPHIC_DATA] Set due date" at bounding box center [1110, 542] width 502 height 42
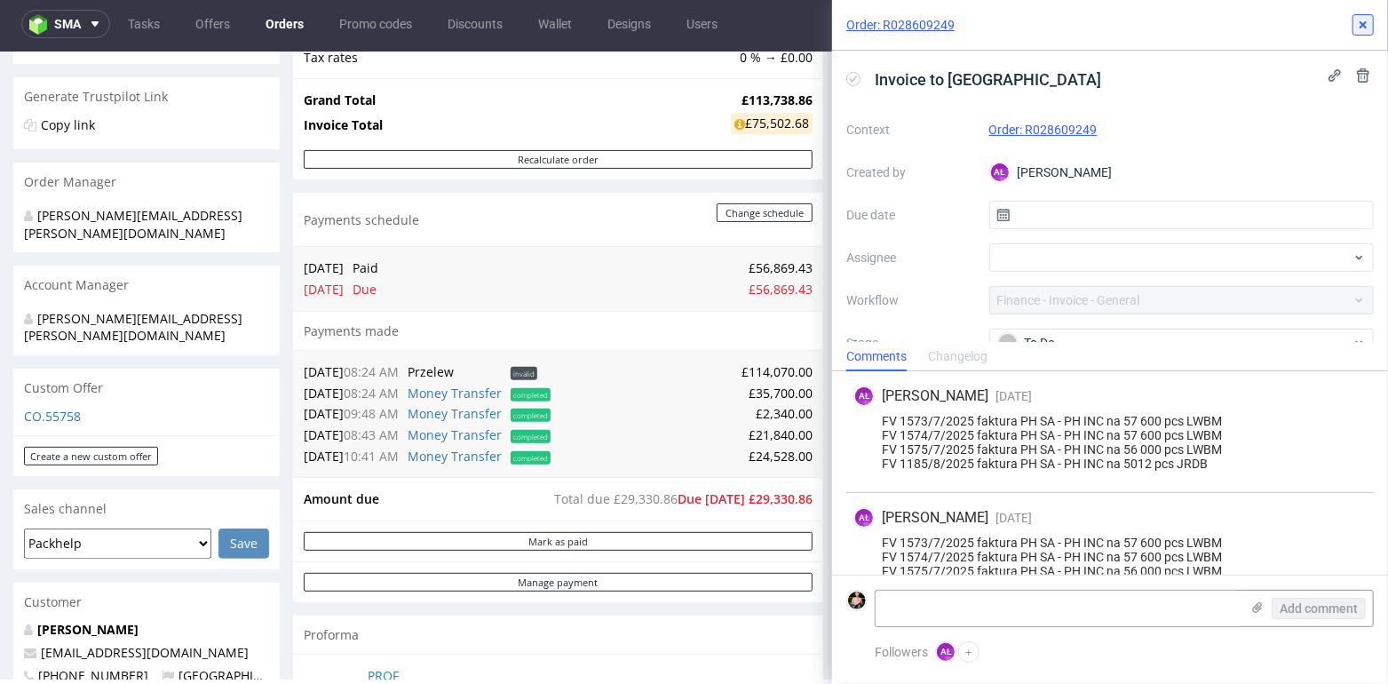
click at [1368, 28] on icon at bounding box center [1363, 25] width 14 height 14
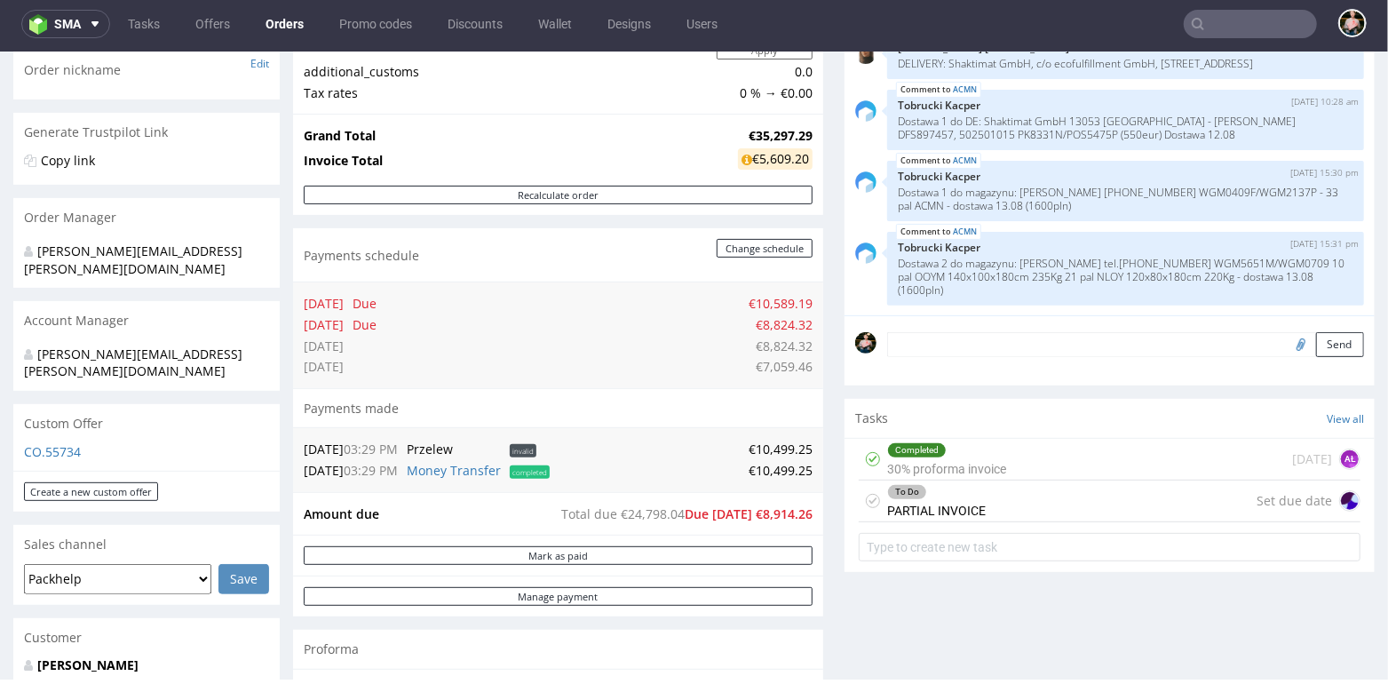
scroll to position [291, 0]
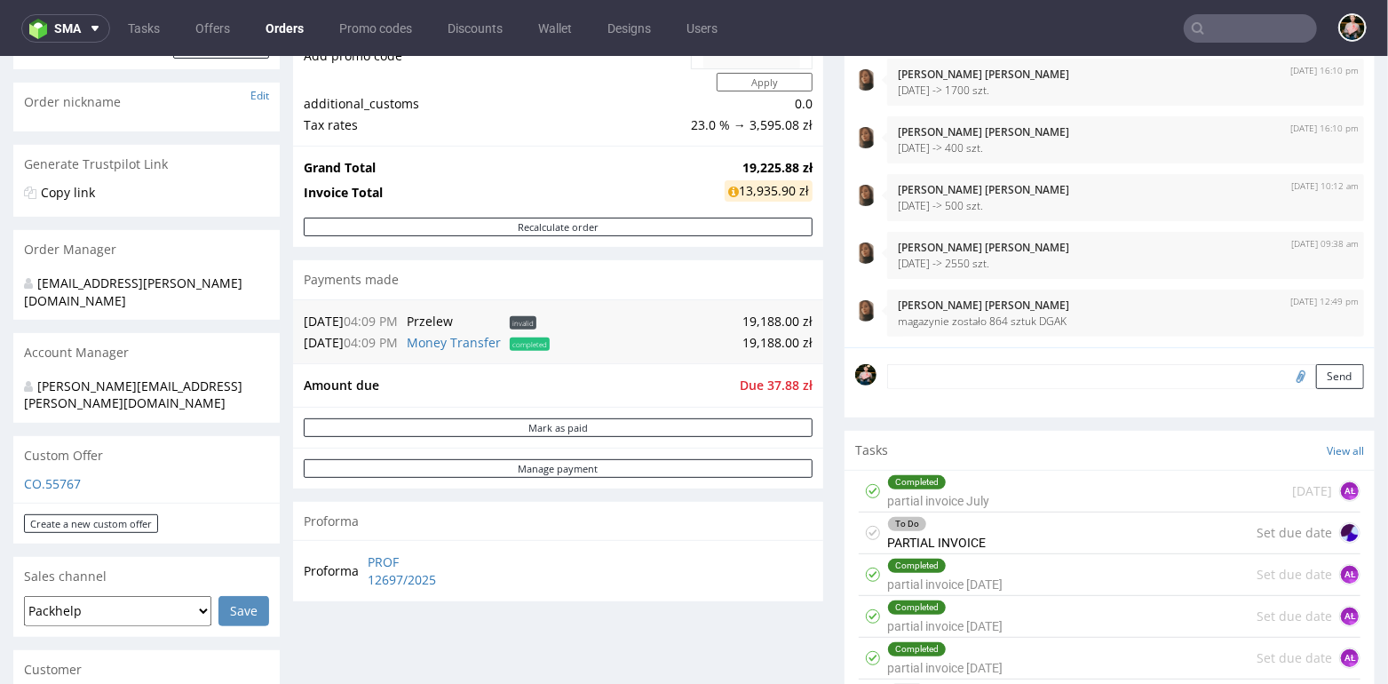
scroll to position [254, 0]
